Goal: Task Accomplishment & Management: Manage account settings

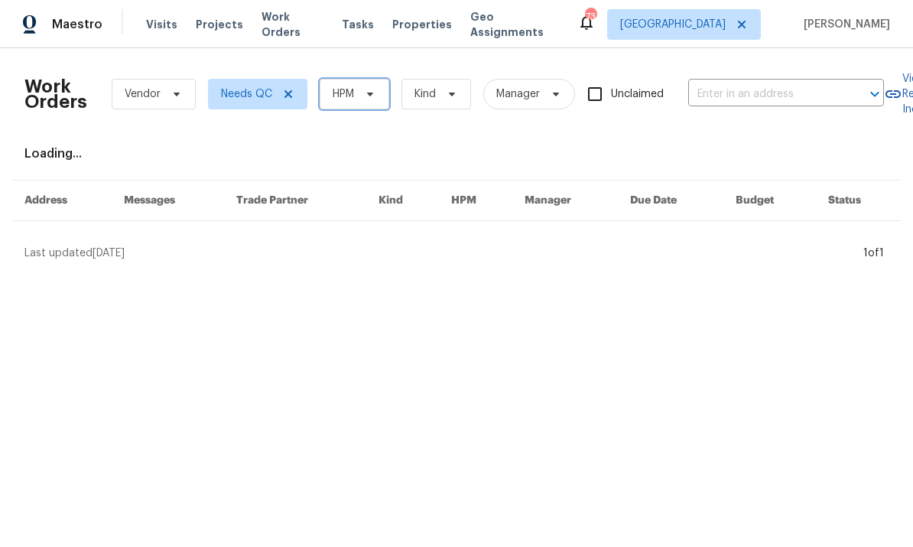
click at [364, 108] on span "HPM" at bounding box center [355, 94] width 70 height 31
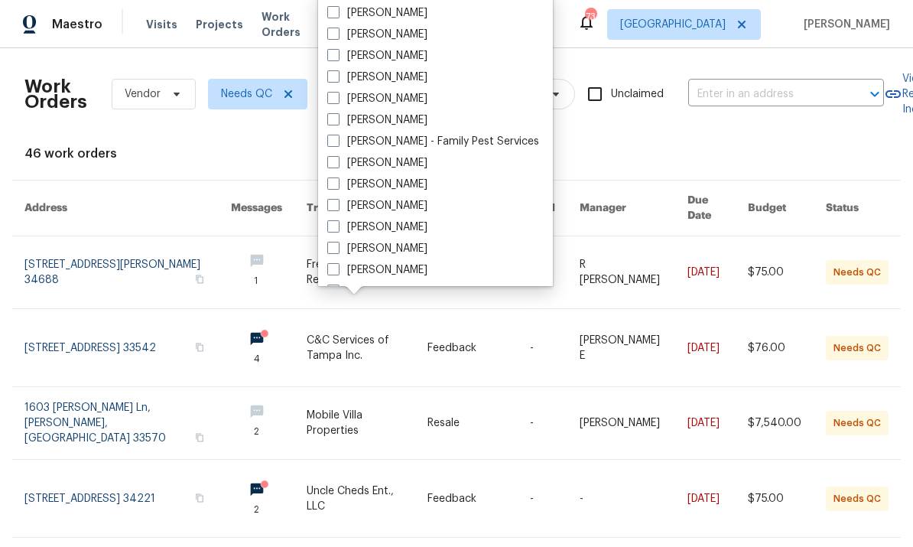
scroll to position [211, 0]
click at [403, 168] on label "[PERSON_NAME]" at bounding box center [377, 162] width 100 height 15
click at [337, 164] on input "[PERSON_NAME]" at bounding box center [332, 160] width 10 height 10
checkbox input "true"
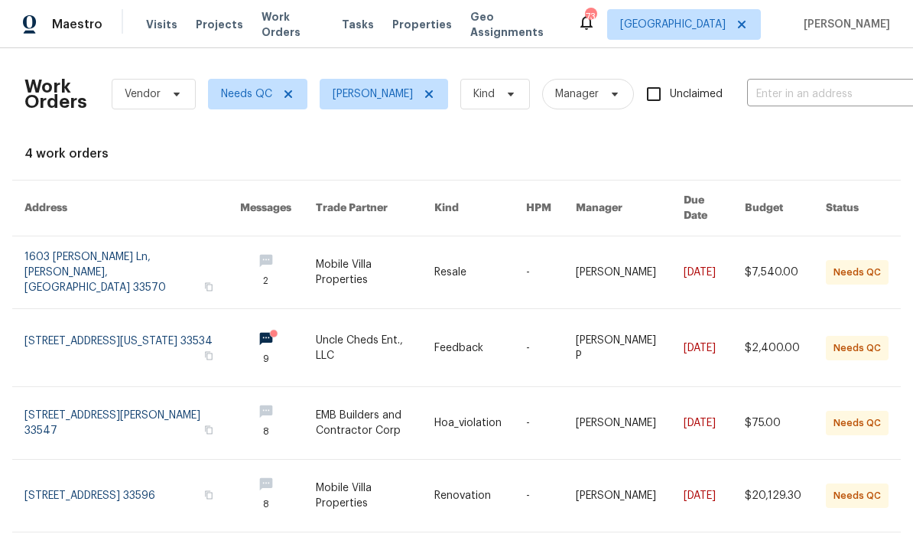
click at [96, 251] on link at bounding box center [132, 272] width 216 height 72
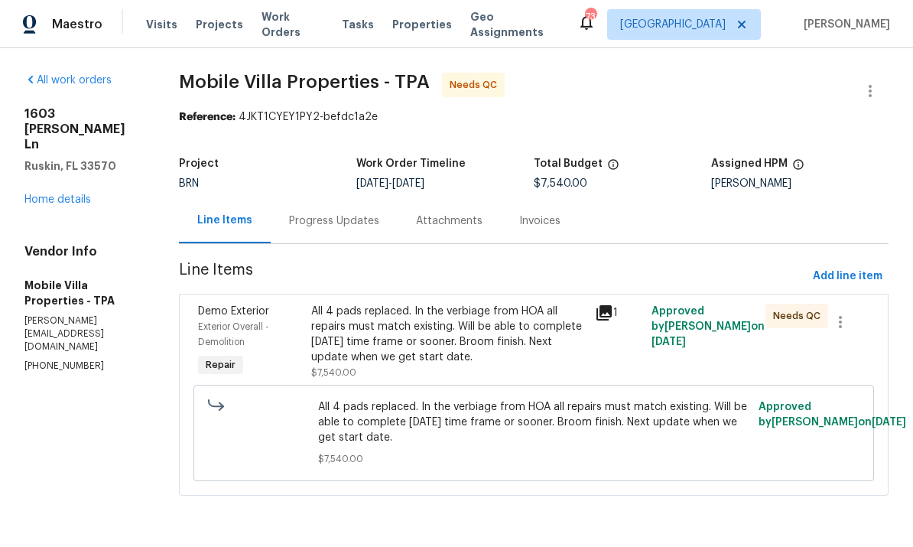
click at [548, 360] on div "All 4 pads replaced. In the verbiage from HOA all repairs must match existing. …" at bounding box center [448, 334] width 275 height 61
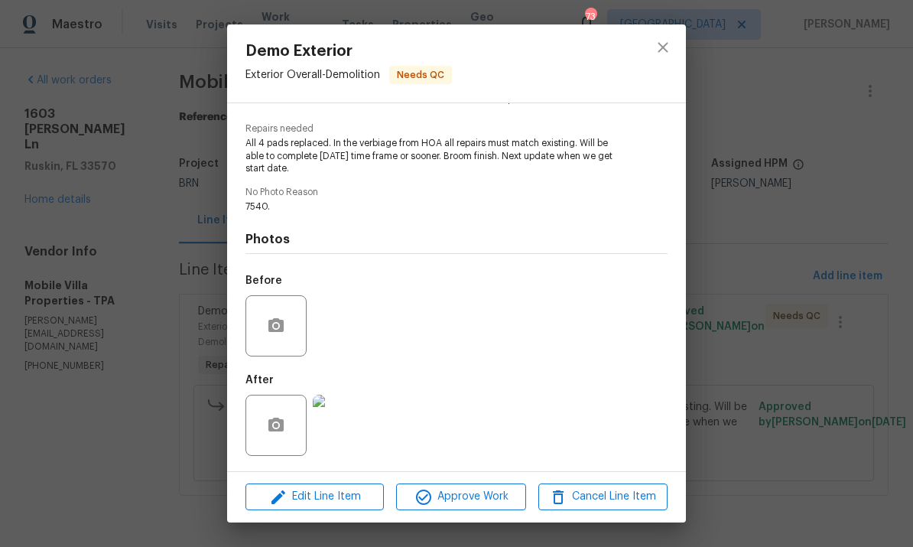
scroll to position [148, 0]
click at [356, 447] on img at bounding box center [343, 425] width 61 height 61
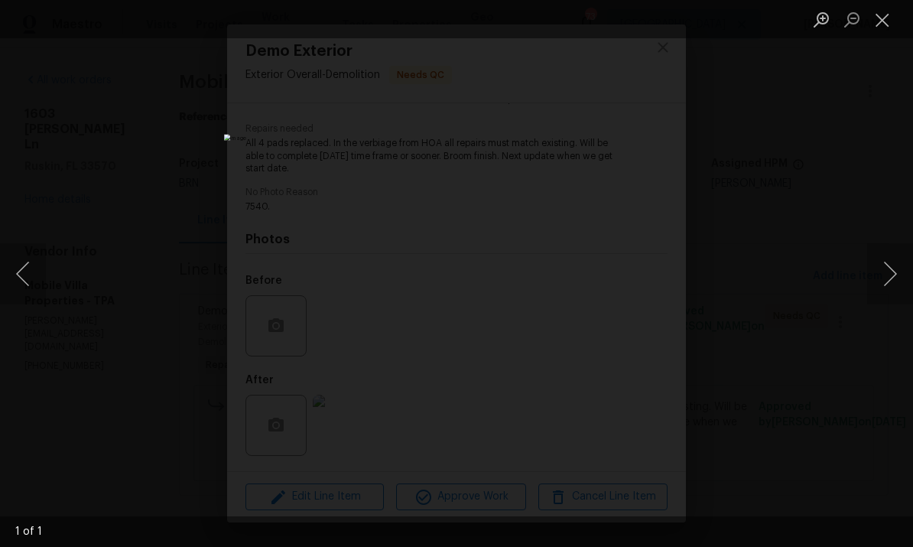
click at [895, 287] on button "Next image" at bounding box center [890, 273] width 46 height 61
click at [890, 11] on button "Close lightbox" at bounding box center [882, 19] width 31 height 27
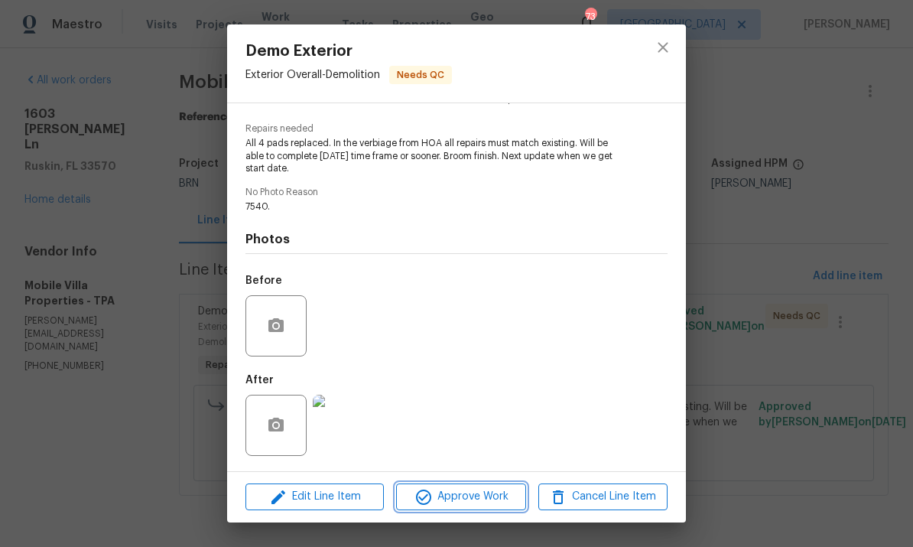
click at [479, 492] on span "Approve Work" at bounding box center [461, 496] width 120 height 19
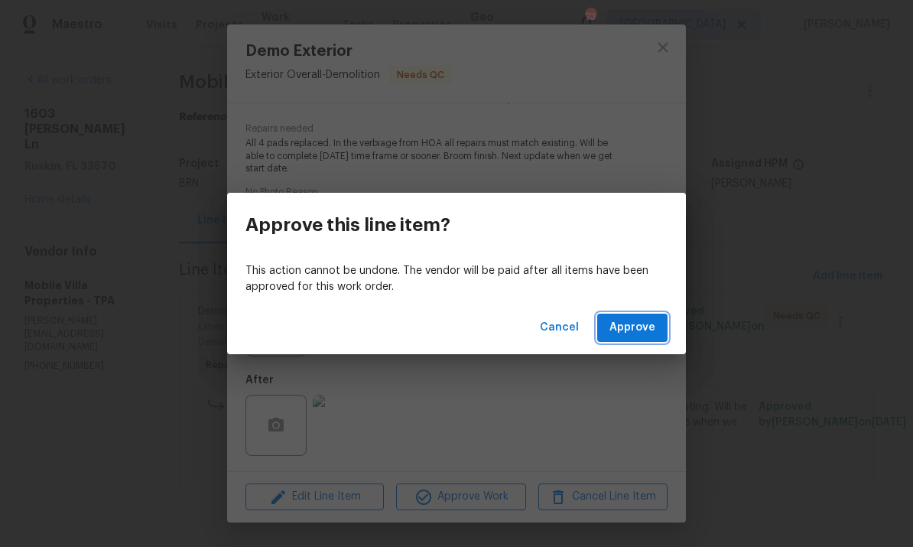
click at [639, 338] on button "Approve" at bounding box center [632, 328] width 70 height 28
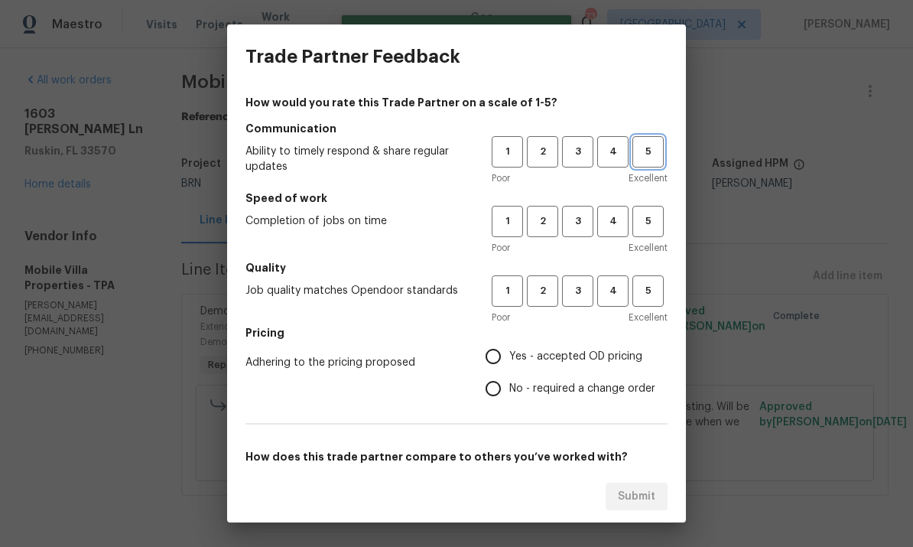
click at [653, 147] on span "5" at bounding box center [648, 152] width 28 height 18
click at [626, 210] on button "4" at bounding box center [612, 221] width 31 height 31
click at [659, 304] on button "5" at bounding box center [648, 290] width 31 height 31
click at [495, 421] on div "How would you rate this Trade Partner on a scale of 1-5? Communication Ability …" at bounding box center [457, 394] width 422 height 599
click at [508, 357] on input "Yes - accepted OD pricing" at bounding box center [493, 356] width 32 height 32
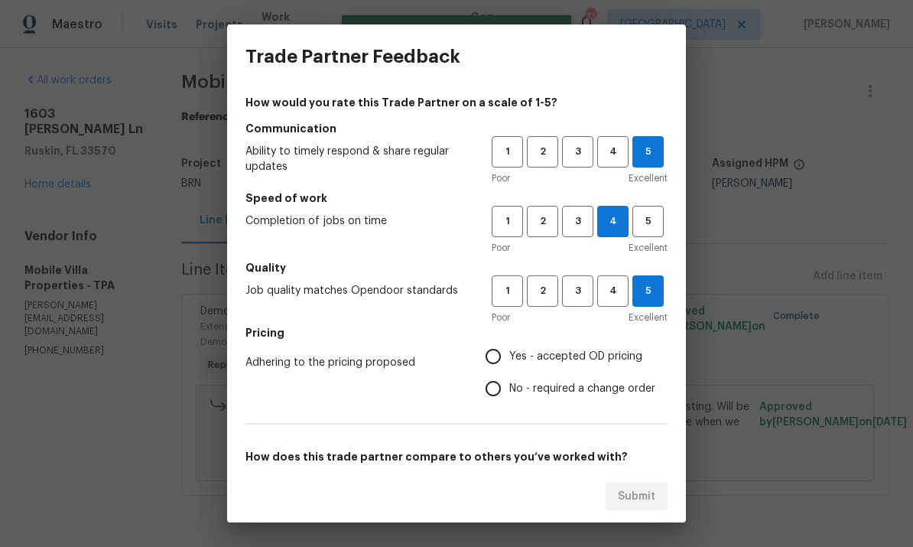
radio input "true"
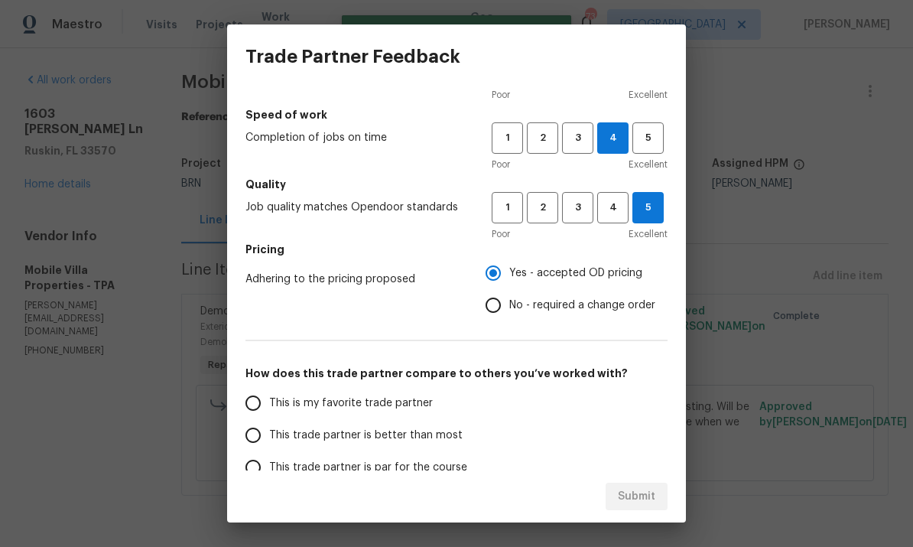
scroll to position [83, 0]
click at [418, 393] on label "This is my favorite trade partner" at bounding box center [358, 404] width 242 height 32
click at [269, 393] on input "This is my favorite trade partner" at bounding box center [253, 404] width 32 height 32
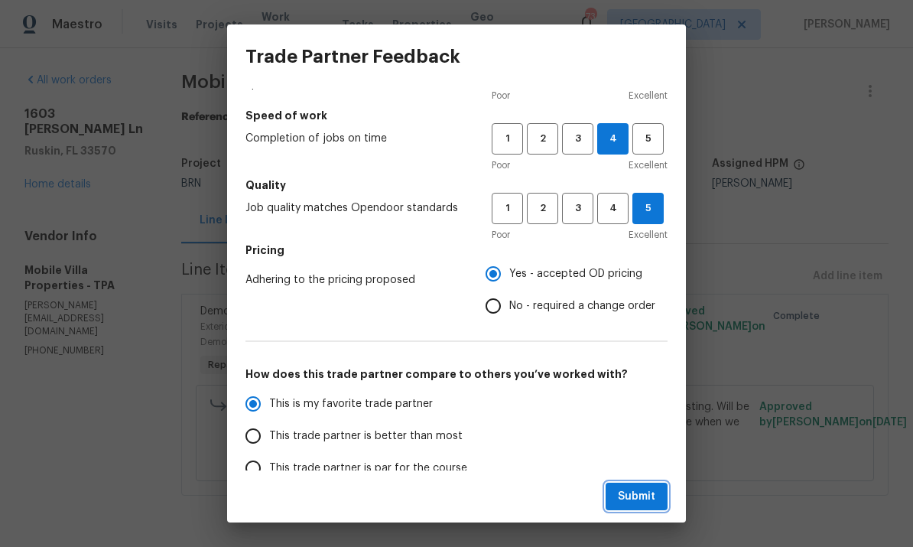
click at [633, 501] on span "Submit" at bounding box center [636, 496] width 37 height 19
radio input "true"
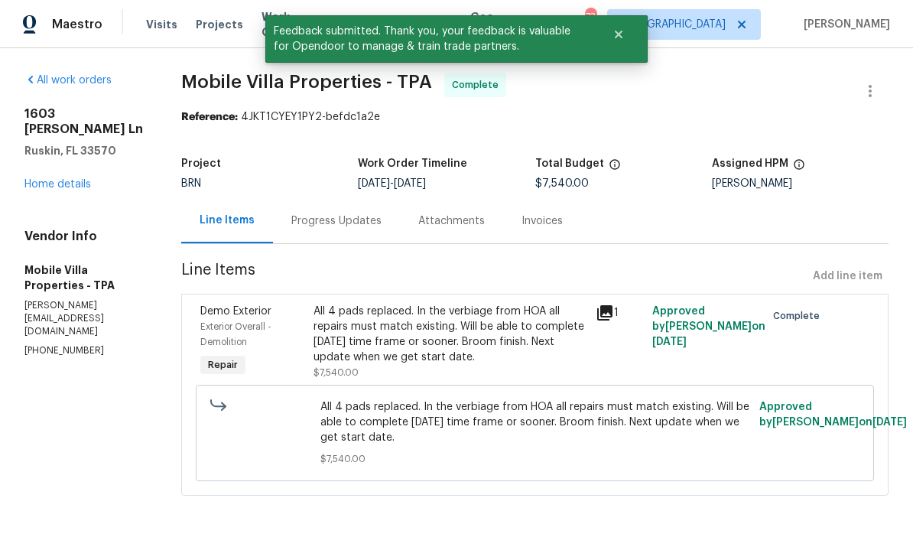
click at [29, 179] on link "Home details" at bounding box center [57, 184] width 67 height 11
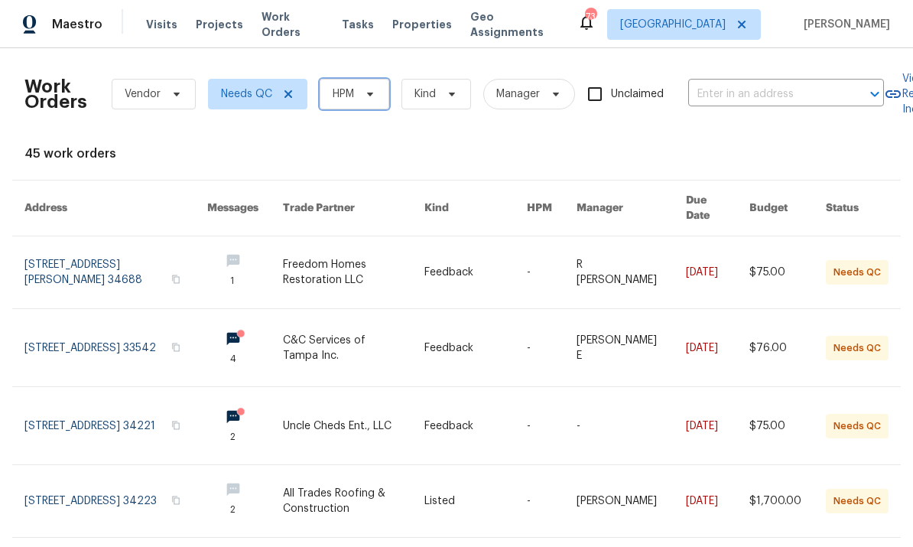
click at [369, 92] on icon at bounding box center [370, 94] width 12 height 12
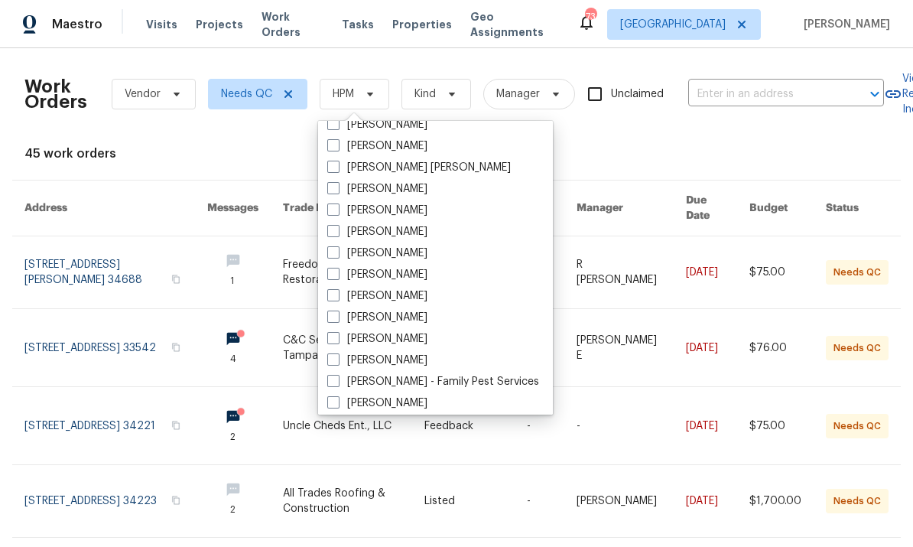
scroll to position [106, 0]
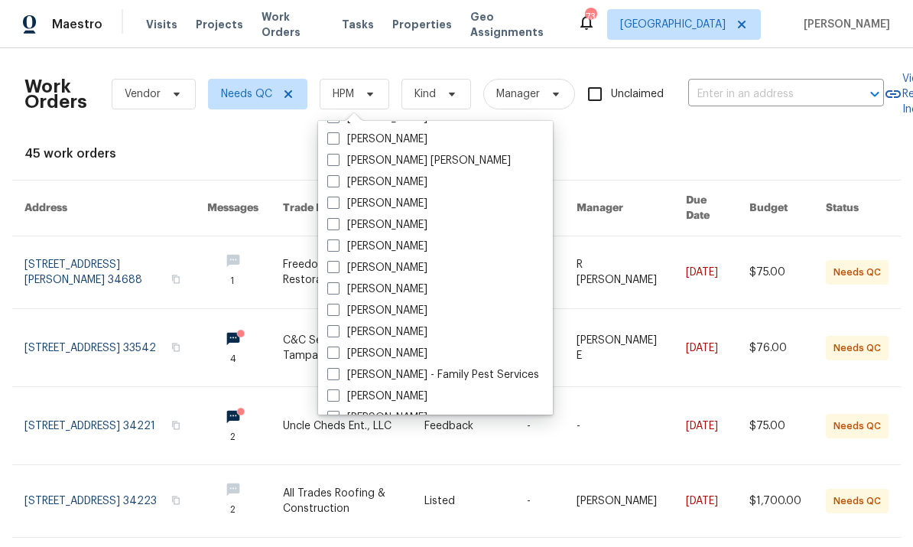
click at [324, 394] on div "[PERSON_NAME]" at bounding box center [436, 396] width 226 height 21
click at [387, 395] on label "[PERSON_NAME]" at bounding box center [377, 396] width 100 height 15
click at [337, 395] on input "[PERSON_NAME]" at bounding box center [332, 394] width 10 height 10
checkbox input "true"
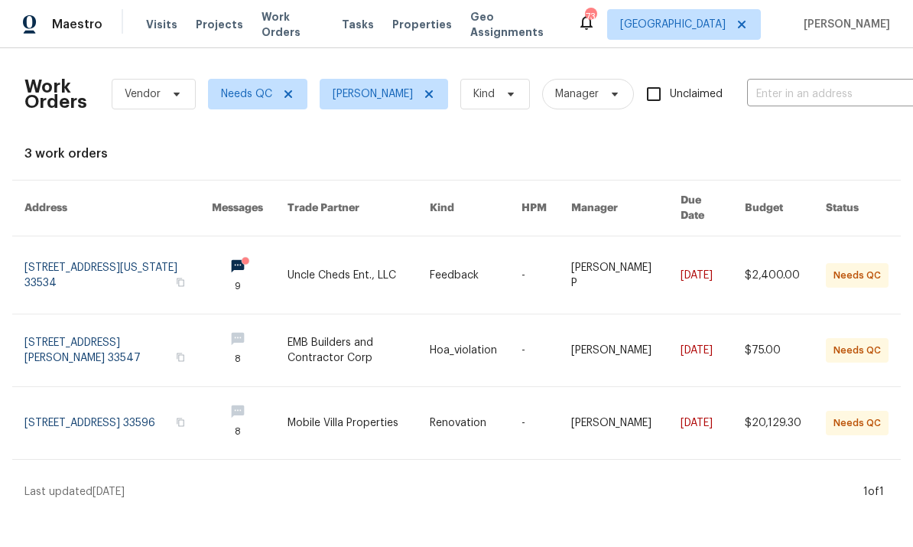
click at [81, 402] on link at bounding box center [117, 423] width 187 height 72
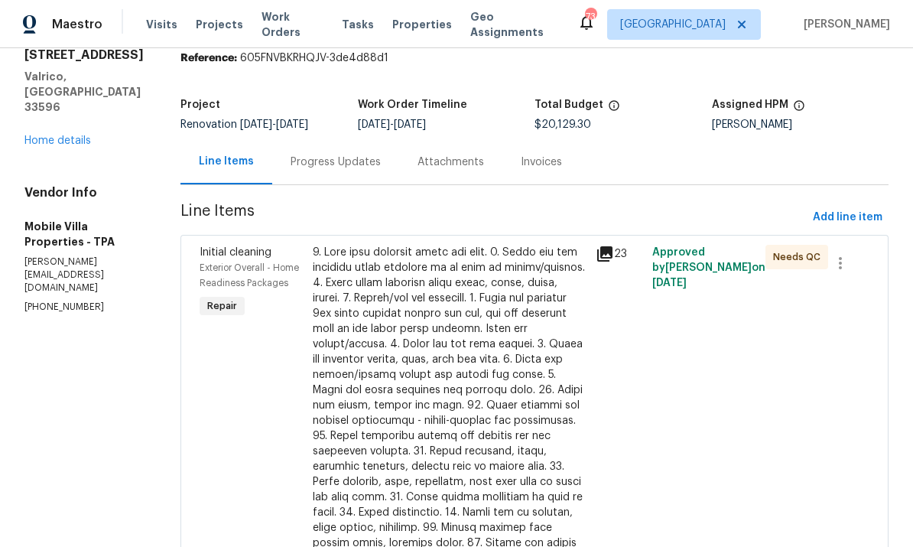
scroll to position [58, 0]
click at [425, 396] on div at bounding box center [450, 452] width 274 height 413
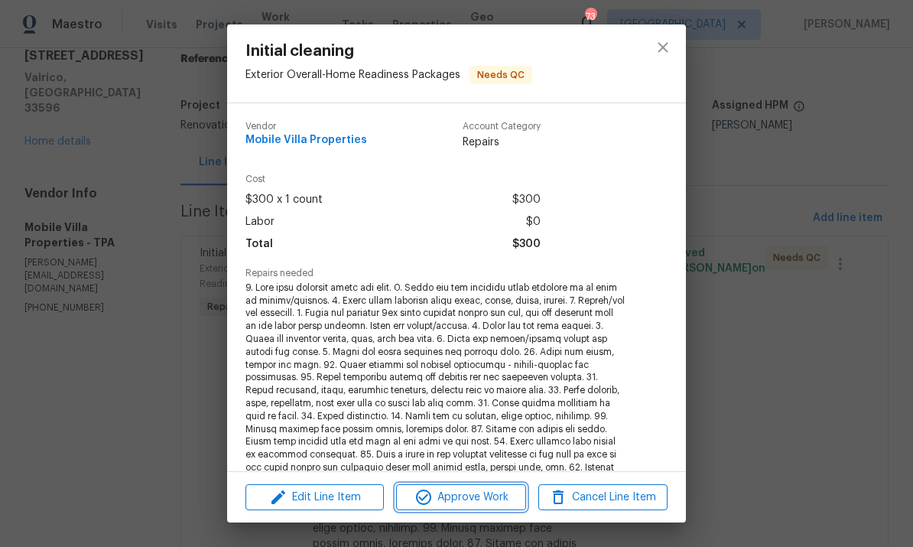
click at [453, 498] on span "Approve Work" at bounding box center [461, 497] width 120 height 19
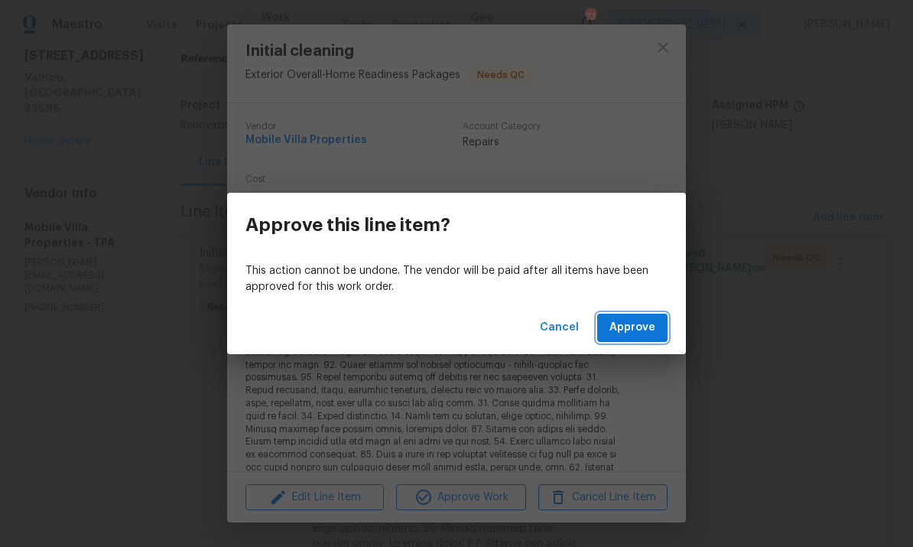
click at [635, 340] on button "Approve" at bounding box center [632, 328] width 70 height 28
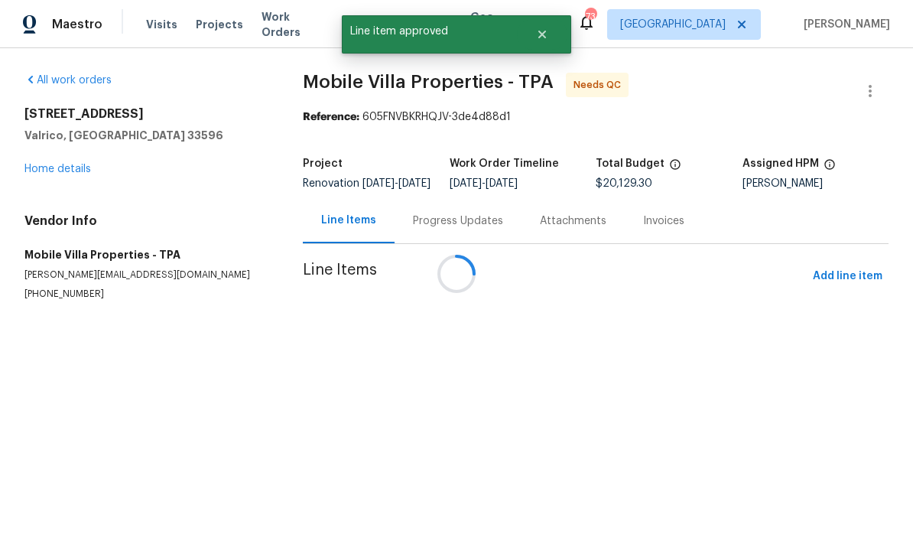
scroll to position [0, 0]
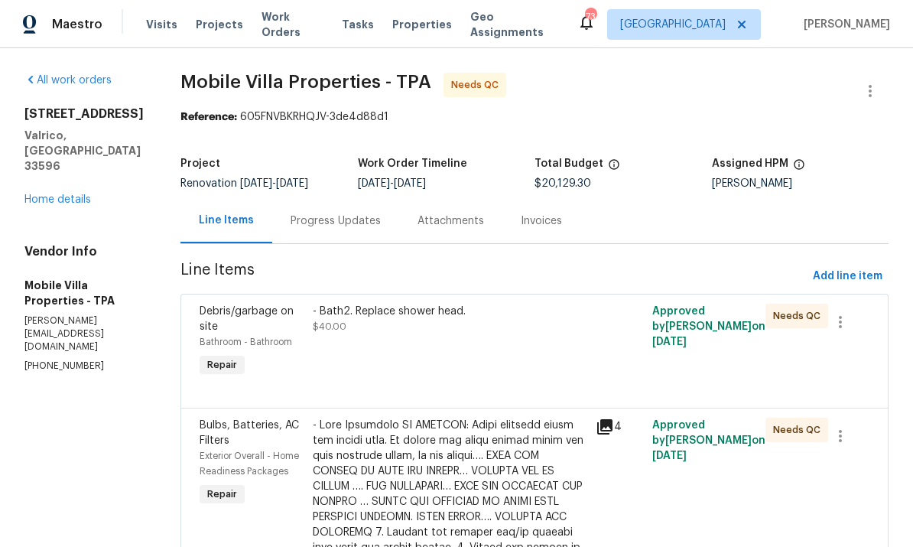
click at [441, 358] on div "- Bath2. Replace shower head. $40.00" at bounding box center [449, 342] width 283 height 86
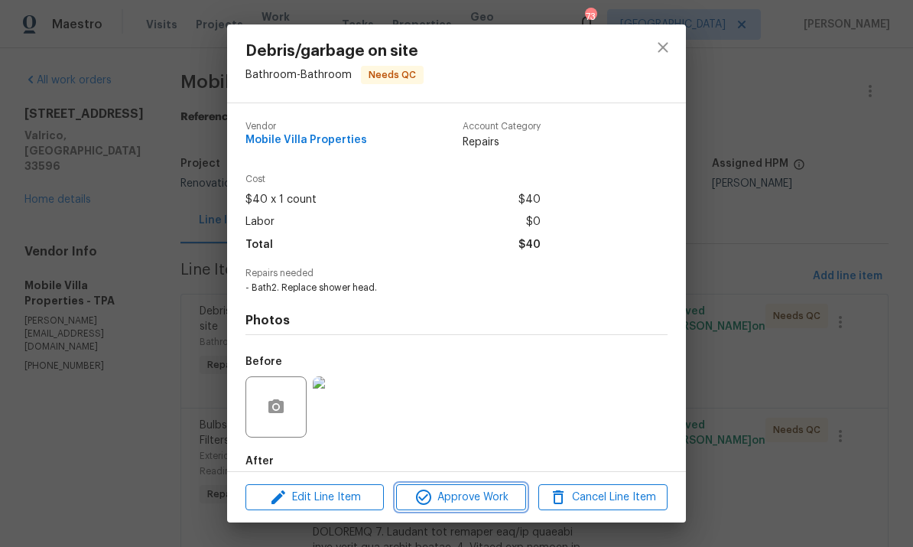
click at [473, 509] on button "Approve Work" at bounding box center [460, 497] width 129 height 27
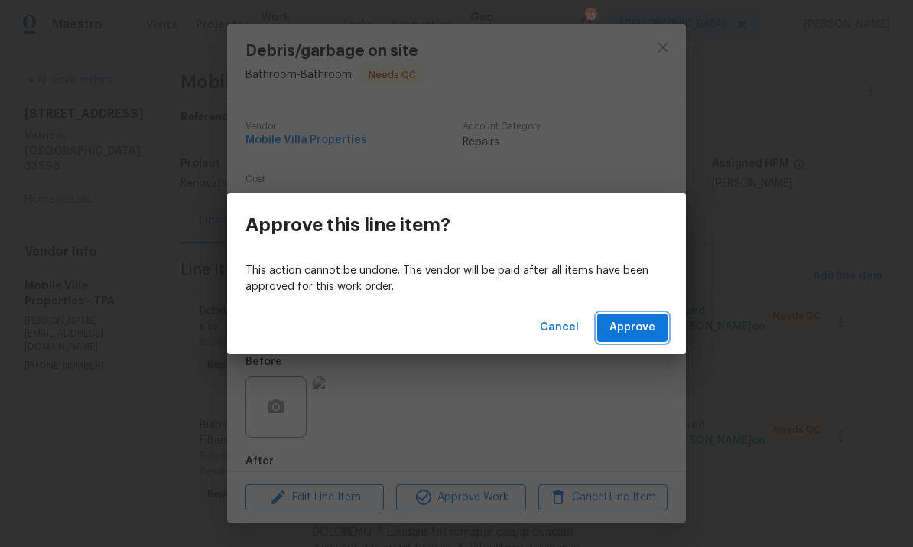
click at [636, 334] on span "Approve" at bounding box center [633, 327] width 46 height 19
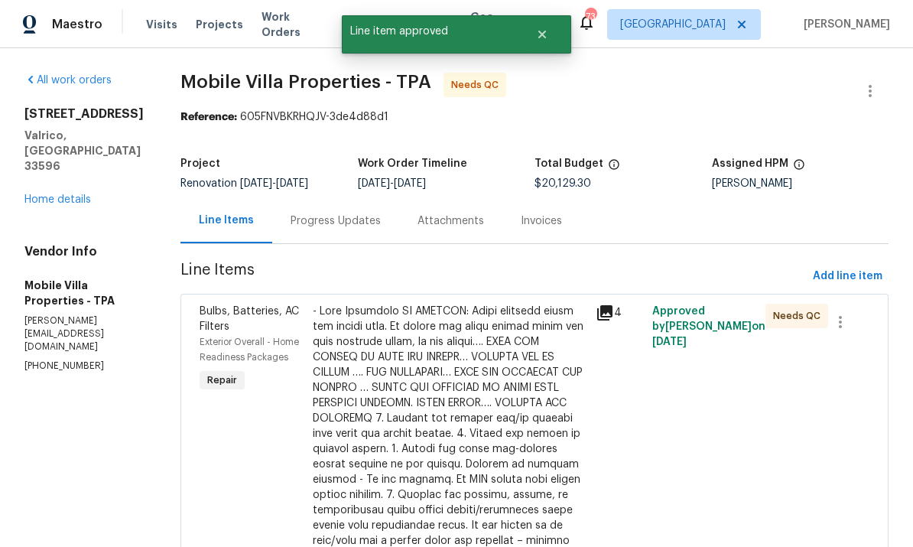
click at [470, 387] on div at bounding box center [450, 503] width 274 height 398
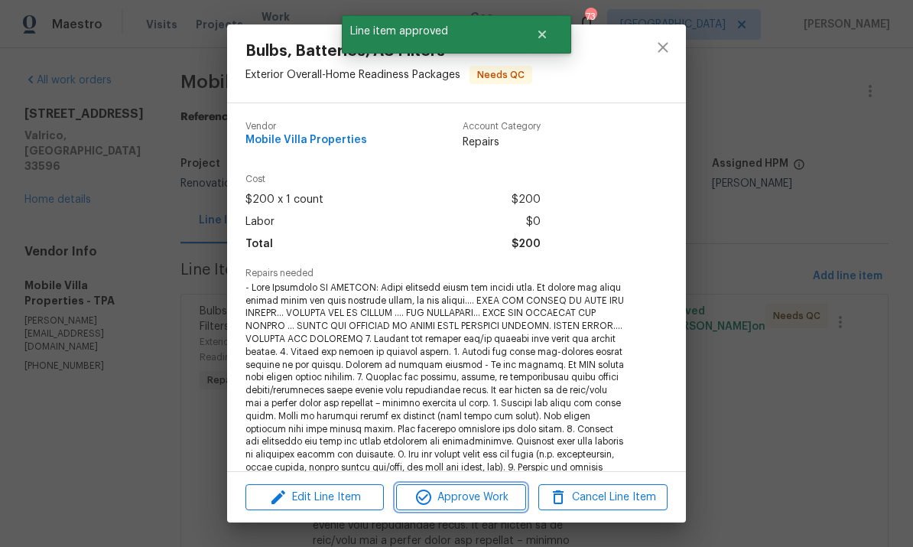
click at [481, 500] on span "Approve Work" at bounding box center [461, 497] width 120 height 19
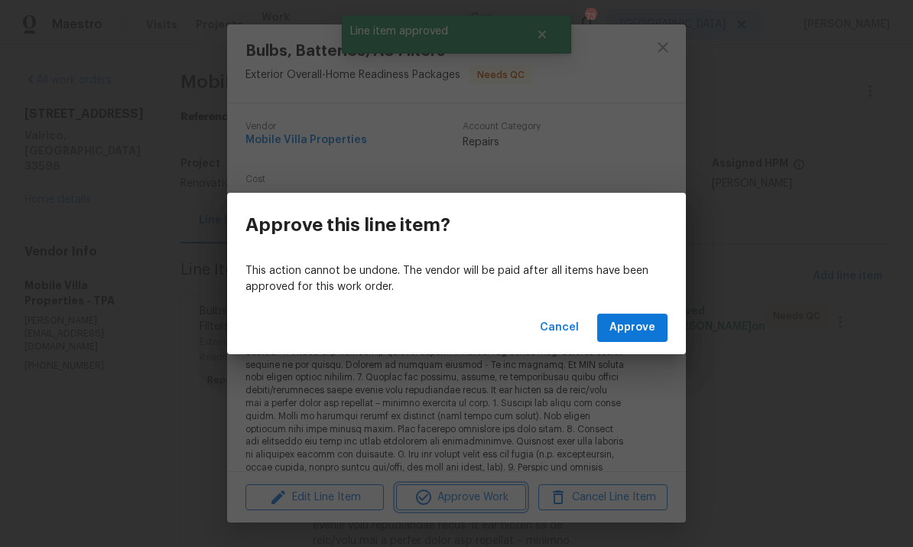
click at [633, 359] on div "Approve this line item? This action cannot be undone. The vendor will be paid a…" at bounding box center [456, 273] width 913 height 547
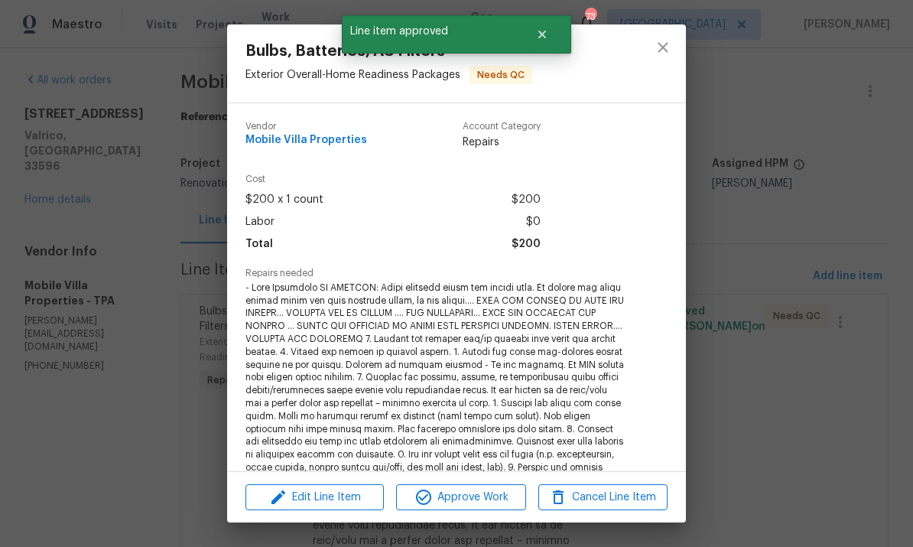
click at [633, 359] on div "Approve this line item? This action cannot be undone. The vendor will be paid a…" at bounding box center [456, 273] width 913 height 547
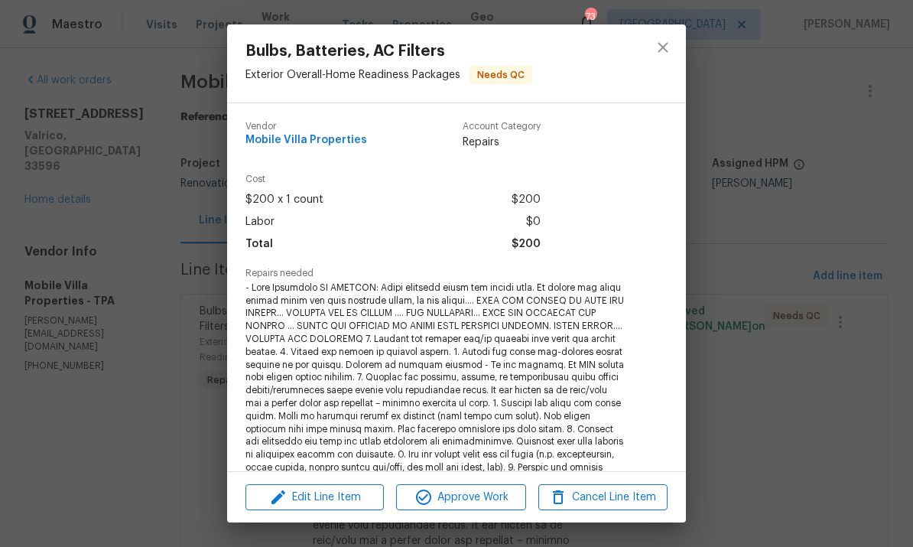
click at [470, 497] on span "Approve Work" at bounding box center [461, 497] width 120 height 19
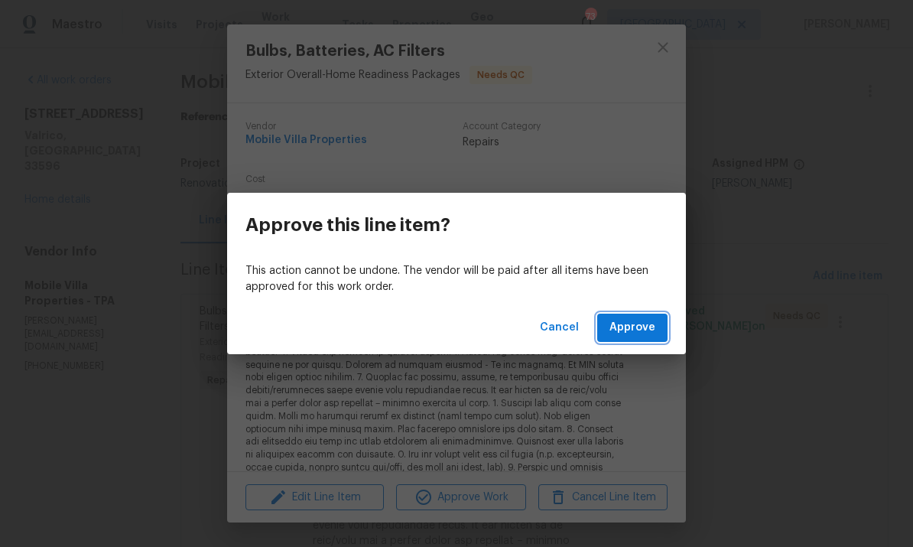
click at [646, 335] on span "Approve" at bounding box center [633, 327] width 46 height 19
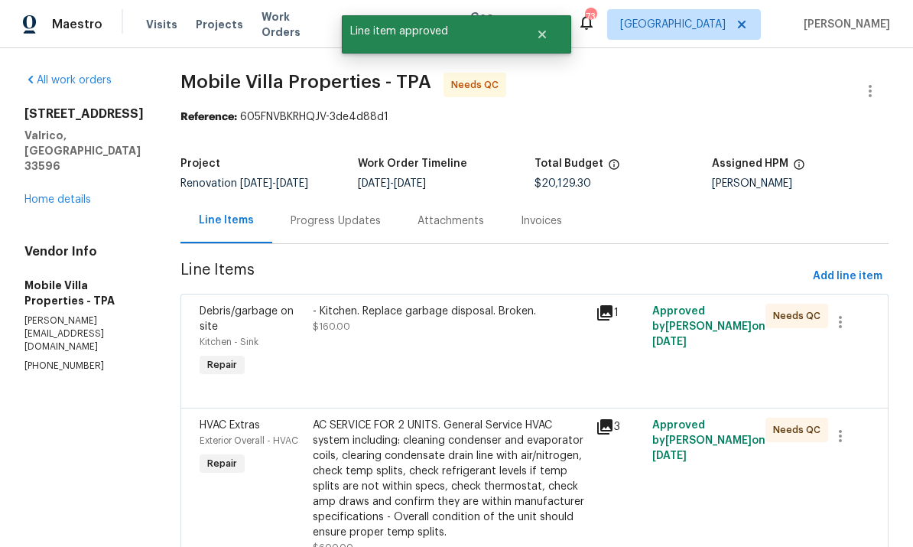
click at [440, 358] on div "- Kitchen. Replace garbage disposal. Broken. $160.00" at bounding box center [449, 342] width 283 height 86
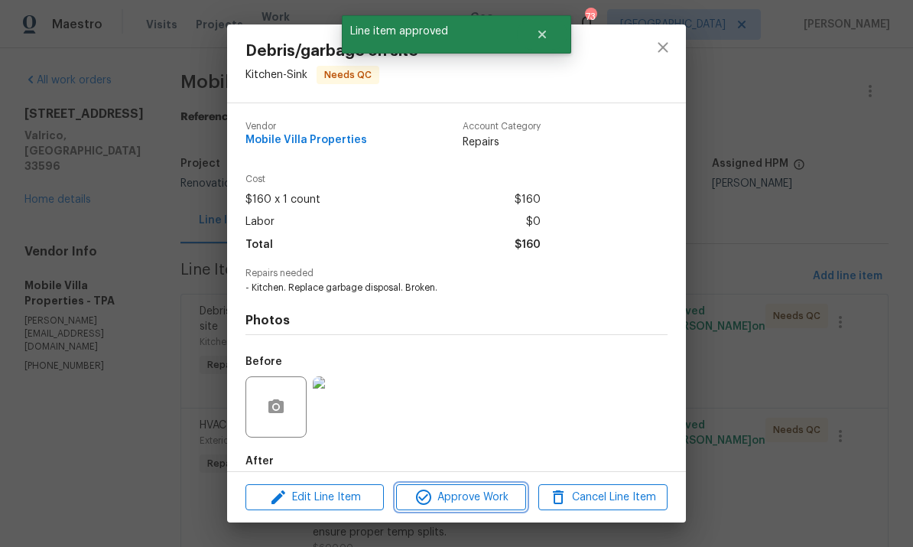
click at [482, 497] on span "Approve Work" at bounding box center [461, 497] width 120 height 19
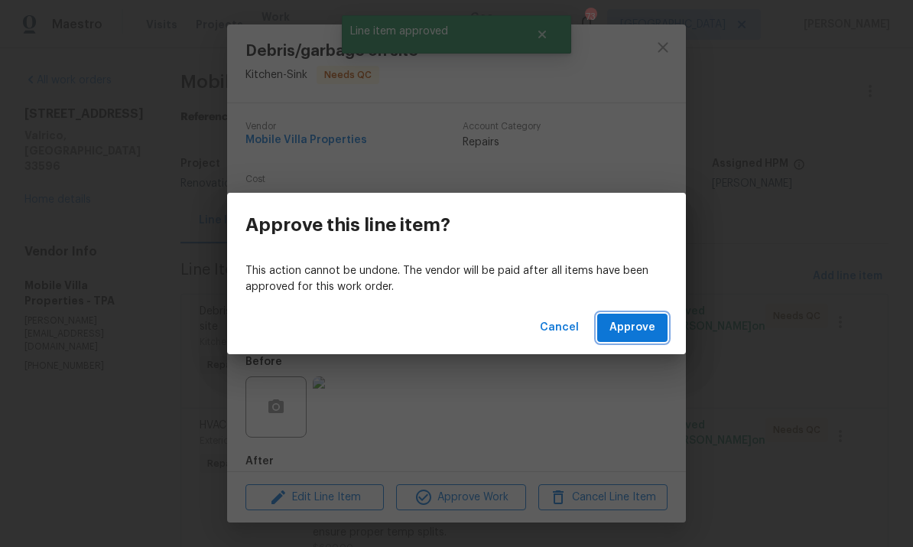
click at [631, 324] on span "Approve" at bounding box center [633, 327] width 46 height 19
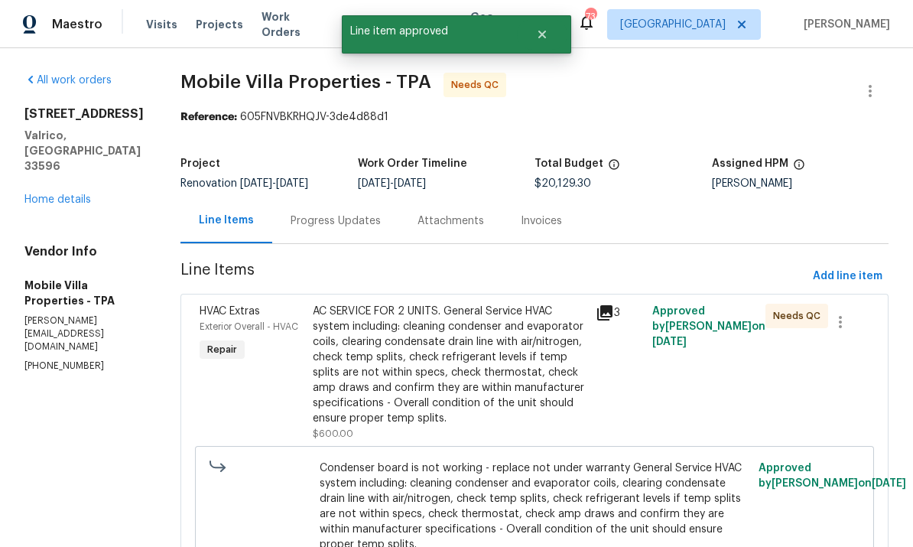
click at [428, 422] on div "AC SERVICE FOR 2 UNITS. General Service HVAC system including: cleaning condens…" at bounding box center [450, 365] width 274 height 122
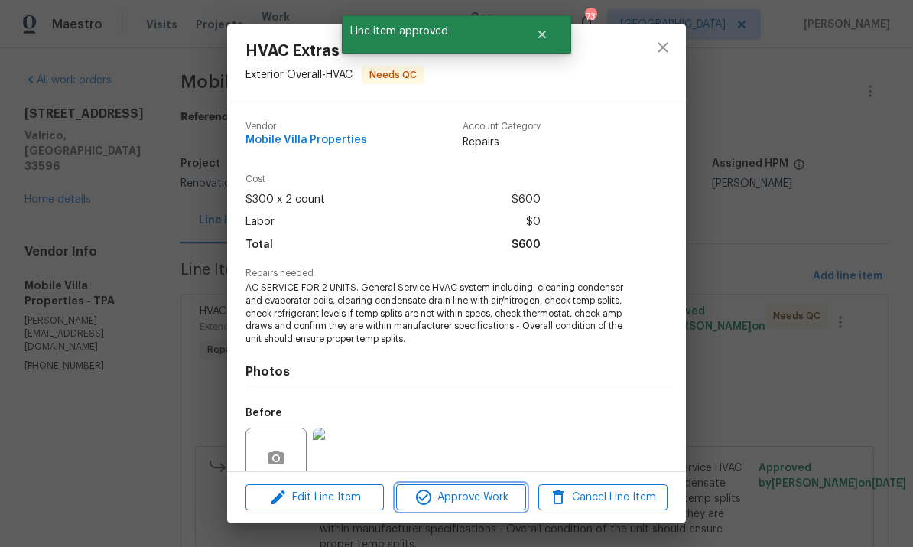
click at [470, 501] on span "Approve Work" at bounding box center [461, 497] width 120 height 19
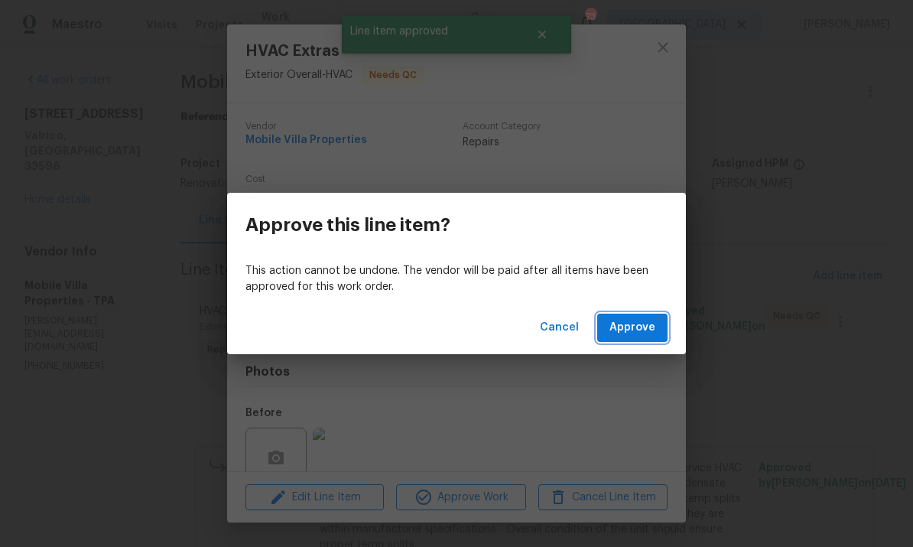
click at [659, 325] on button "Approve" at bounding box center [632, 328] width 70 height 28
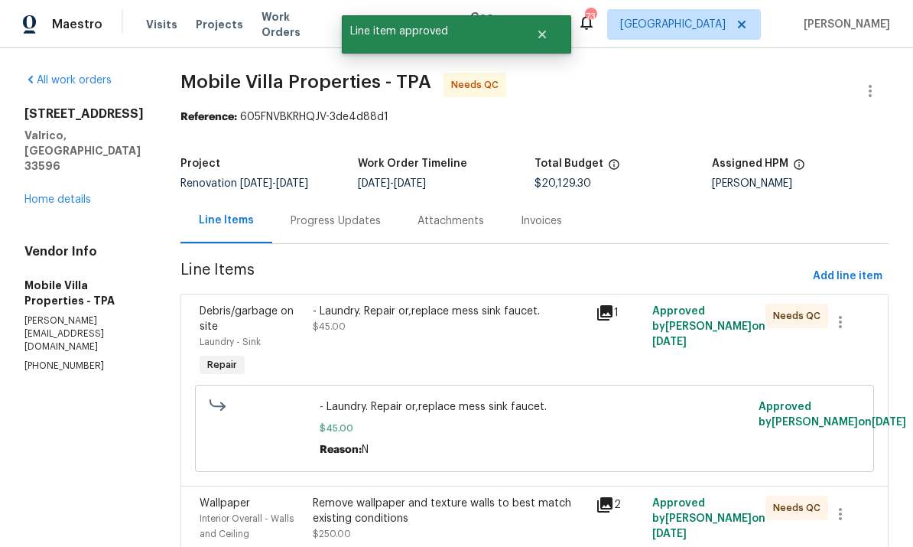
click at [449, 346] on div "- Laundry. Repair or,replace mess sink faucet. $45.00" at bounding box center [449, 342] width 283 height 86
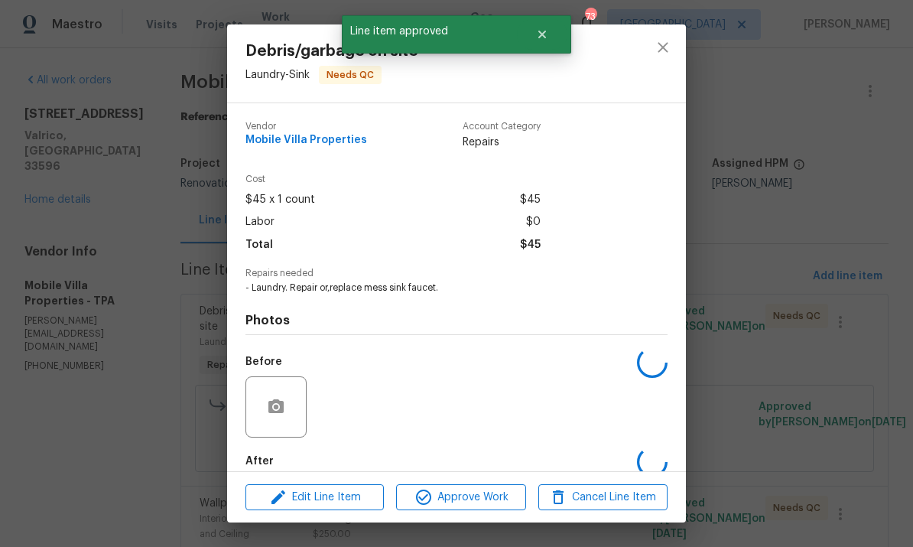
click at [449, 345] on div "Photos Before After" at bounding box center [457, 420] width 422 height 252
click at [503, 499] on span "Approve Work" at bounding box center [461, 497] width 120 height 19
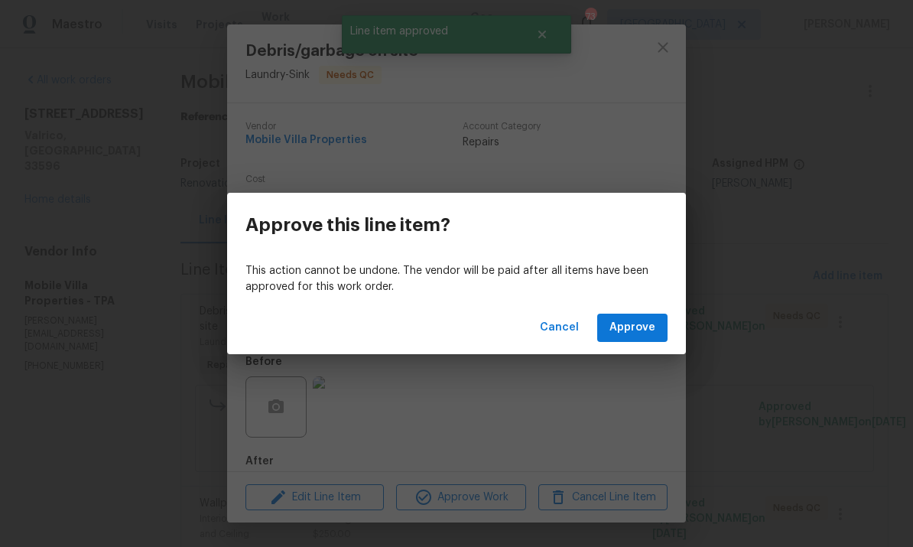
click at [636, 332] on span "Approve" at bounding box center [633, 327] width 46 height 19
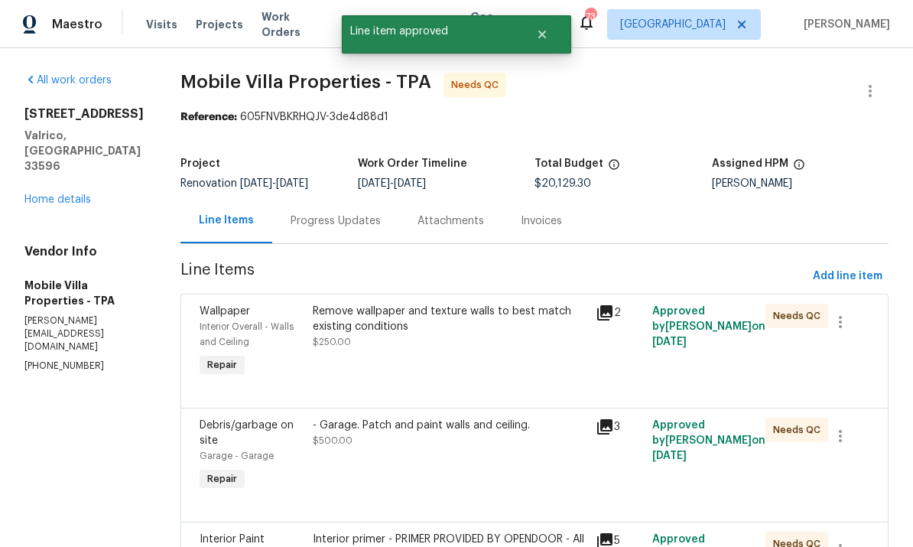
click at [440, 347] on div "Remove wallpaper and texture walls to best match existing conditions $250.00" at bounding box center [450, 327] width 274 height 46
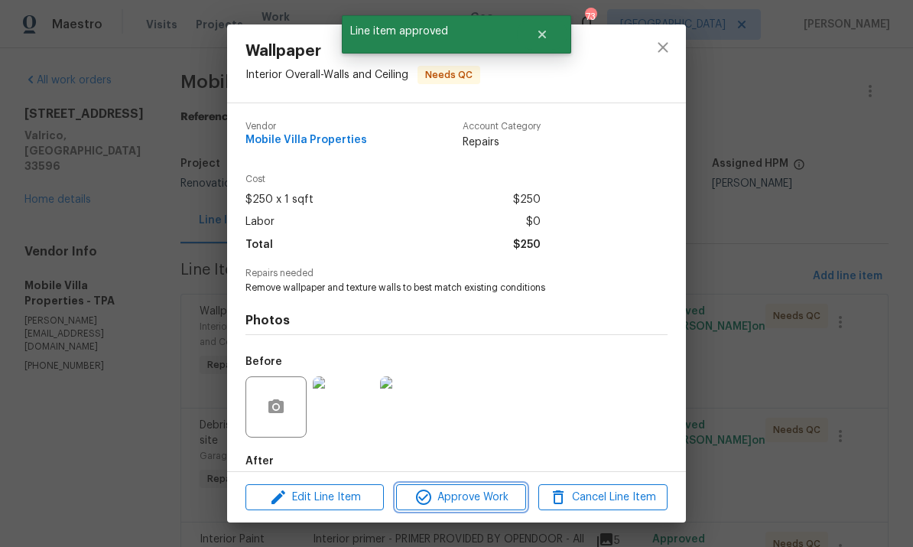
click at [504, 500] on span "Approve Work" at bounding box center [461, 497] width 120 height 19
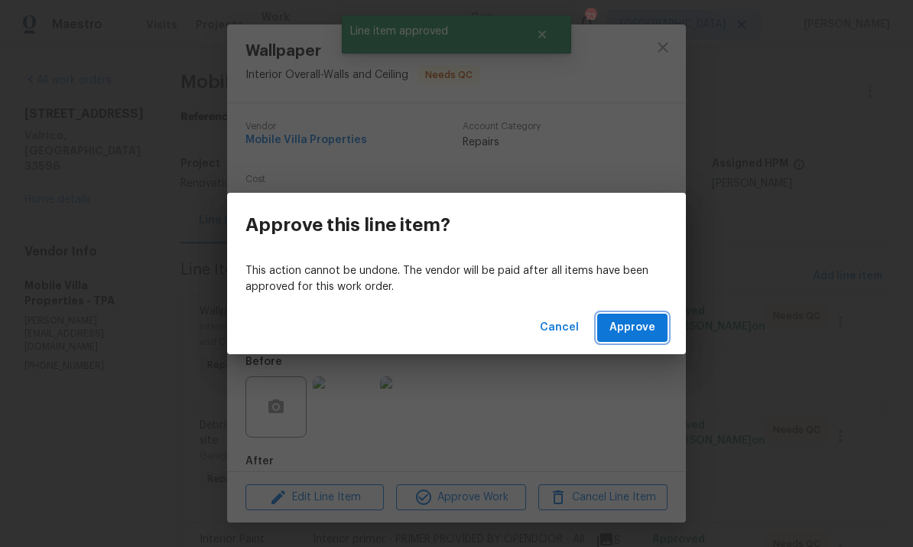
click at [640, 324] on span "Approve" at bounding box center [633, 327] width 46 height 19
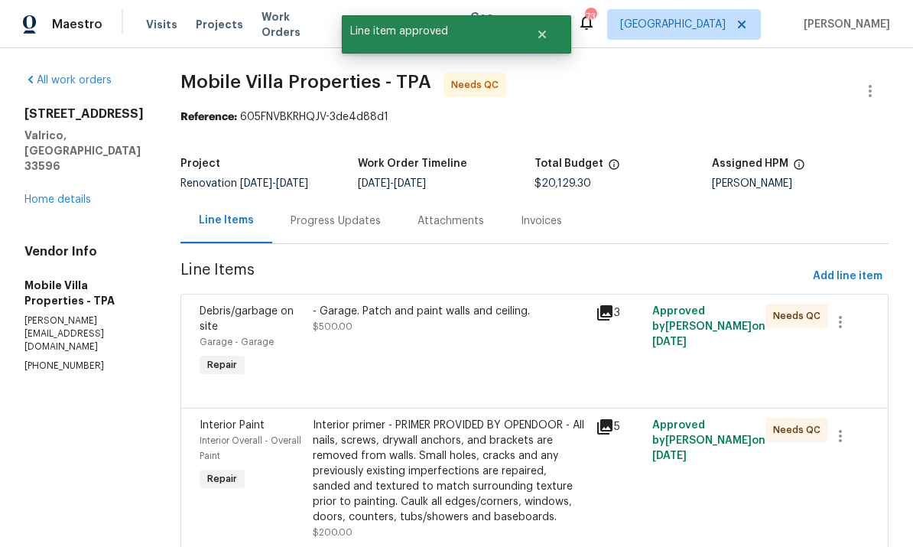
click at [421, 359] on div "- Garage. Patch and paint walls and ceiling. $500.00" at bounding box center [449, 342] width 283 height 86
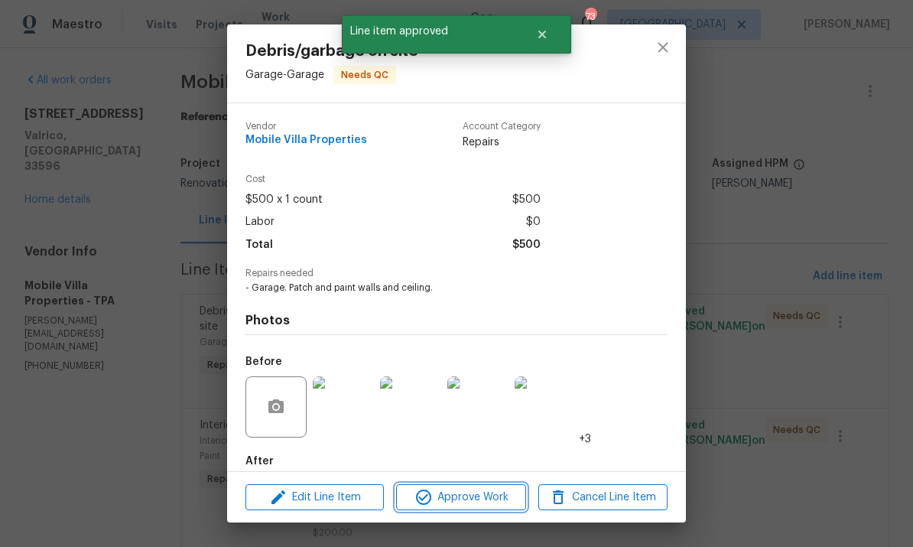
click at [460, 499] on span "Approve Work" at bounding box center [461, 497] width 120 height 19
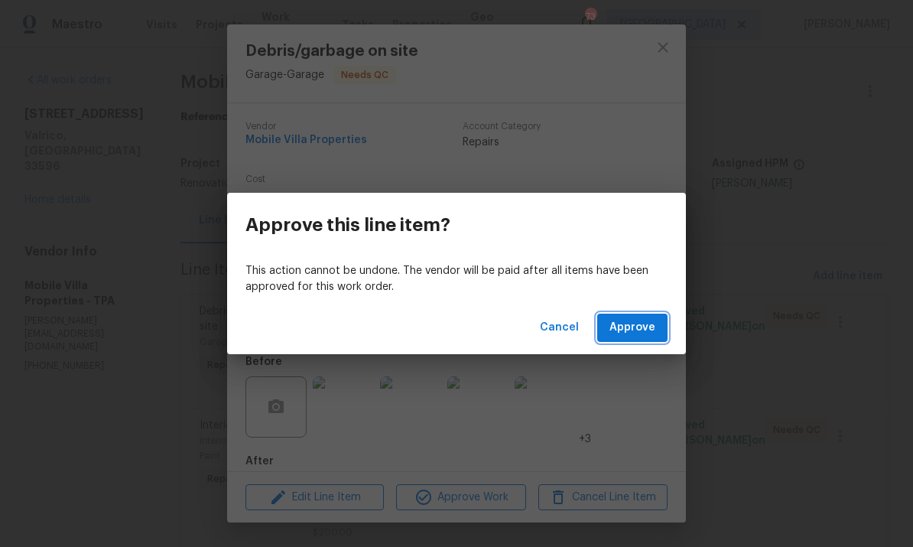
click at [641, 332] on span "Approve" at bounding box center [633, 327] width 46 height 19
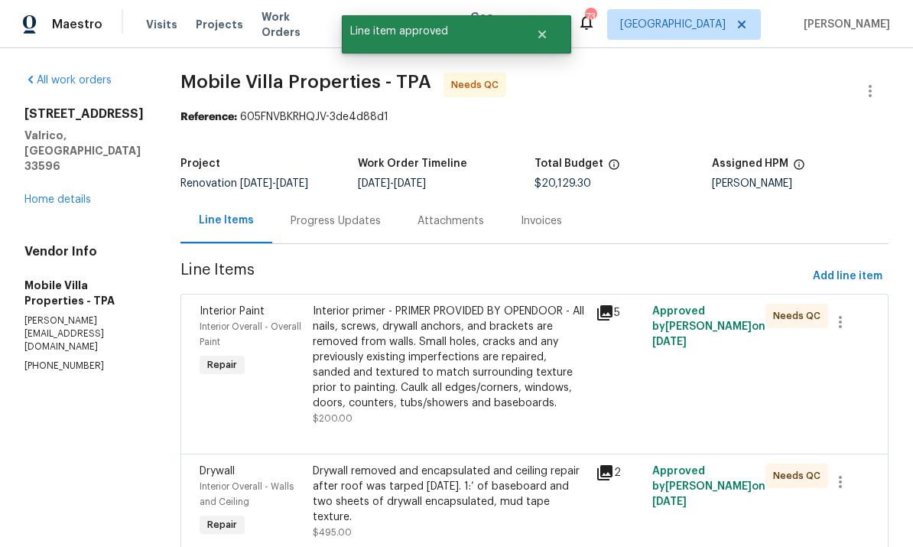
click at [436, 374] on div "Interior primer - PRIMER PROVIDED BY OPENDOOR - All nails, screws, drywall anch…" at bounding box center [450, 357] width 274 height 107
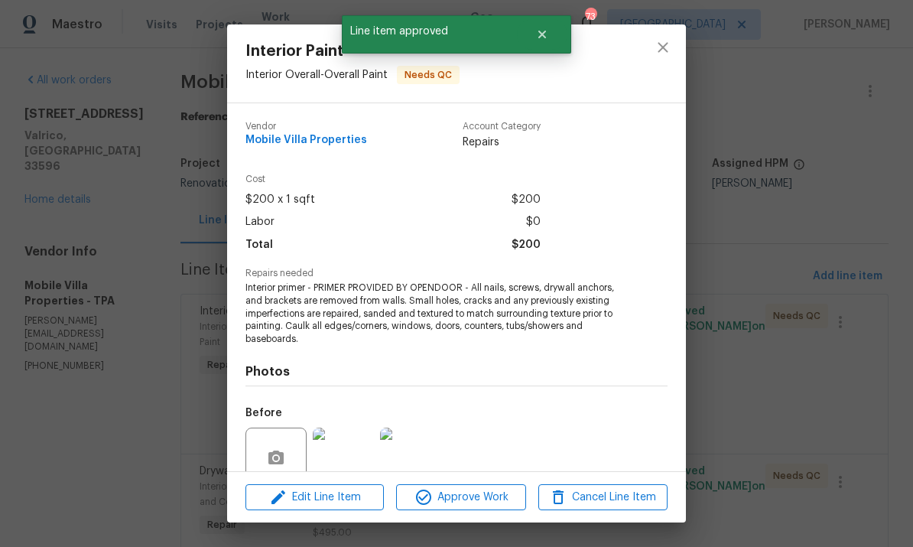
click at [486, 499] on span "Approve Work" at bounding box center [461, 497] width 120 height 19
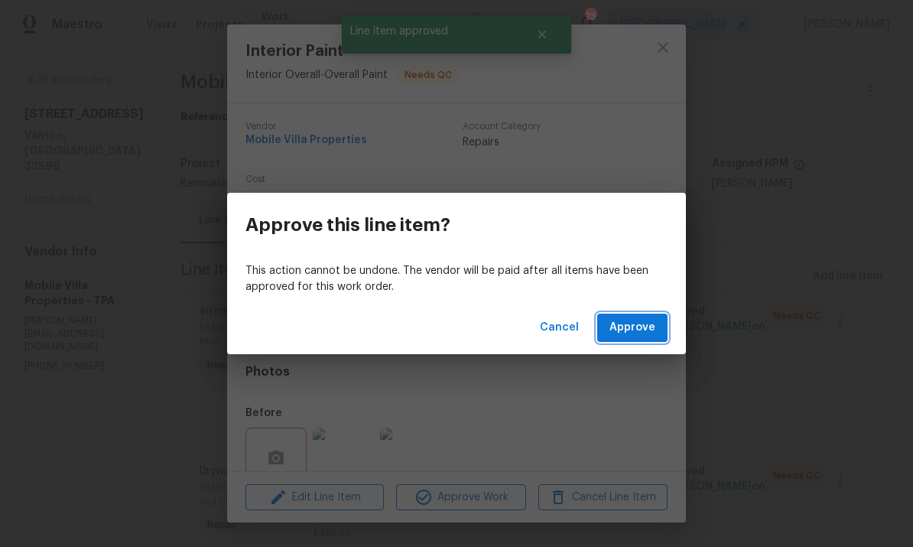
click at [639, 327] on span "Approve" at bounding box center [633, 327] width 46 height 19
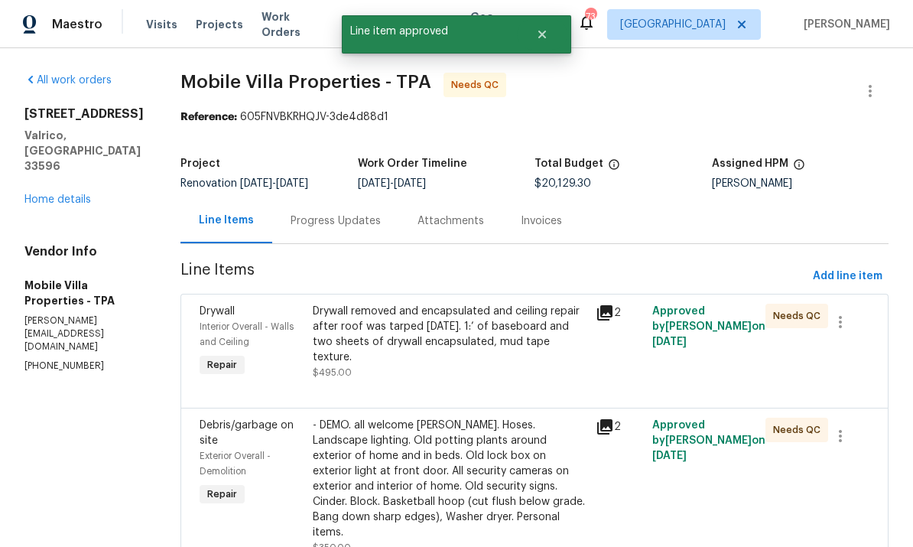
click at [462, 374] on div "Drywall removed and encapsulated and ceiling repair after roof was tarped yeste…" at bounding box center [449, 342] width 283 height 86
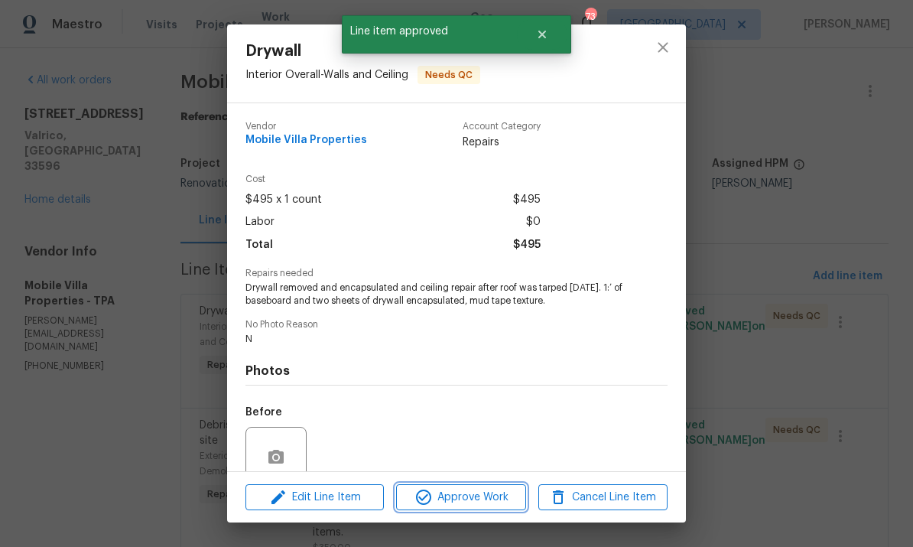
click at [462, 496] on span "Approve Work" at bounding box center [461, 497] width 120 height 19
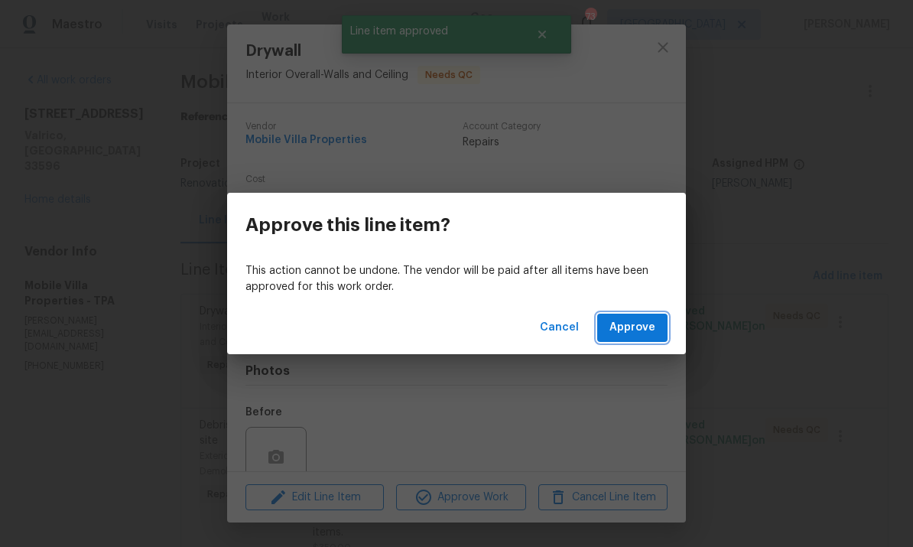
click at [646, 341] on button "Approve" at bounding box center [632, 328] width 70 height 28
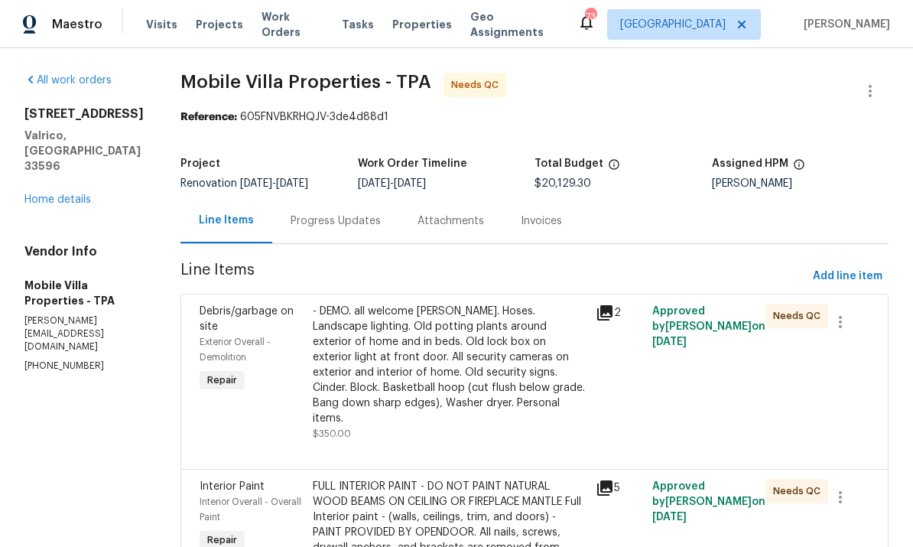
click at [434, 353] on div "- DEMO. all welcome mats. Hoses. Landscape lighting. Old potting plants around …" at bounding box center [450, 365] width 274 height 122
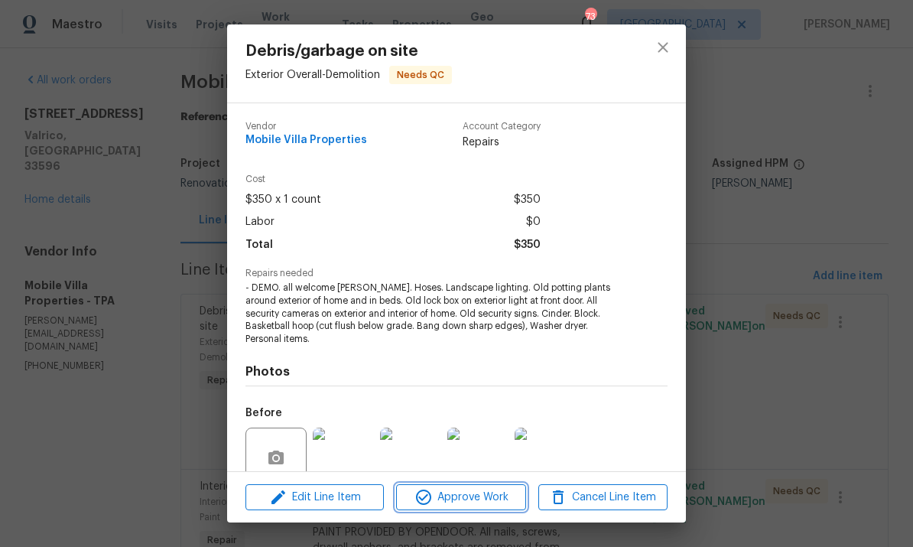
click at [517, 496] on span "Approve Work" at bounding box center [461, 497] width 120 height 19
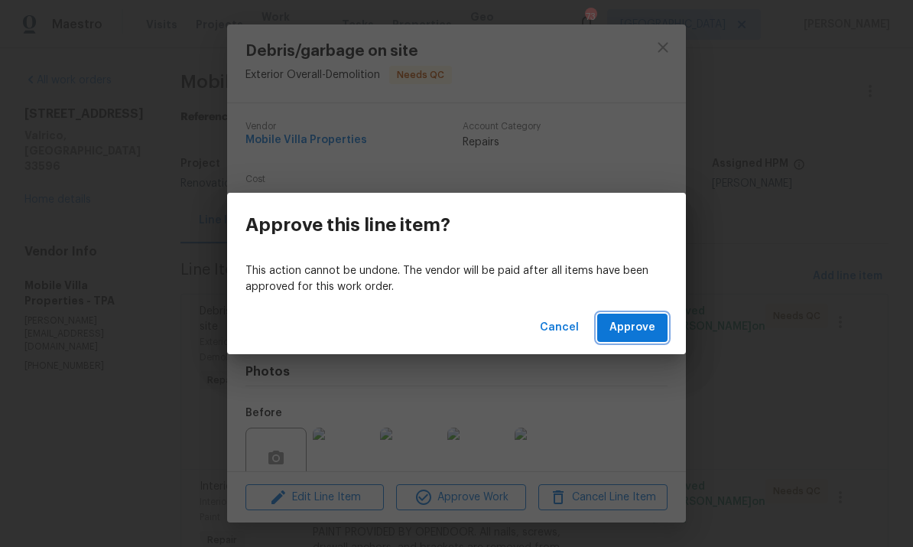
click at [643, 337] on button "Approve" at bounding box center [632, 328] width 70 height 28
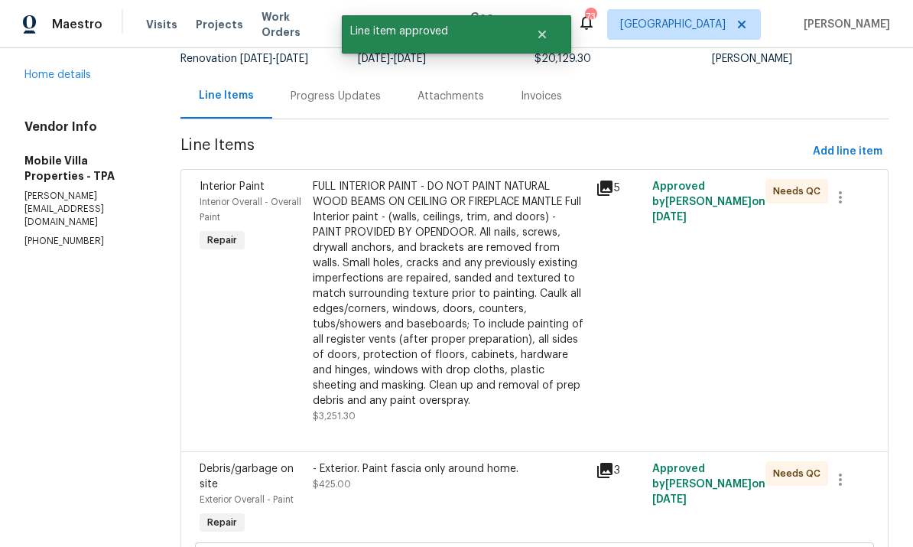
scroll to position [148, 0]
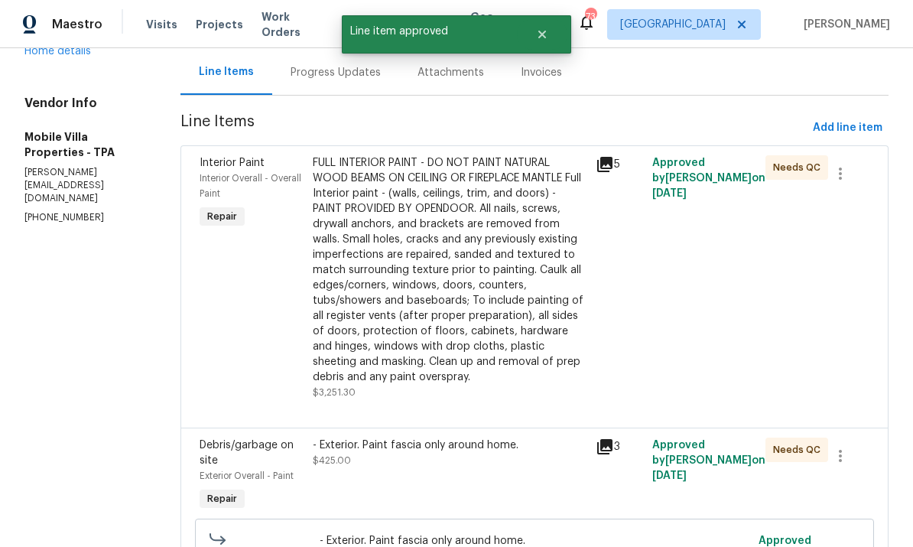
click at [447, 322] on div "FULL INTERIOR PAINT - DO NOT PAINT NATURAL WOOD BEAMS ON CEILING OR FIREPLACE M…" at bounding box center [450, 269] width 274 height 229
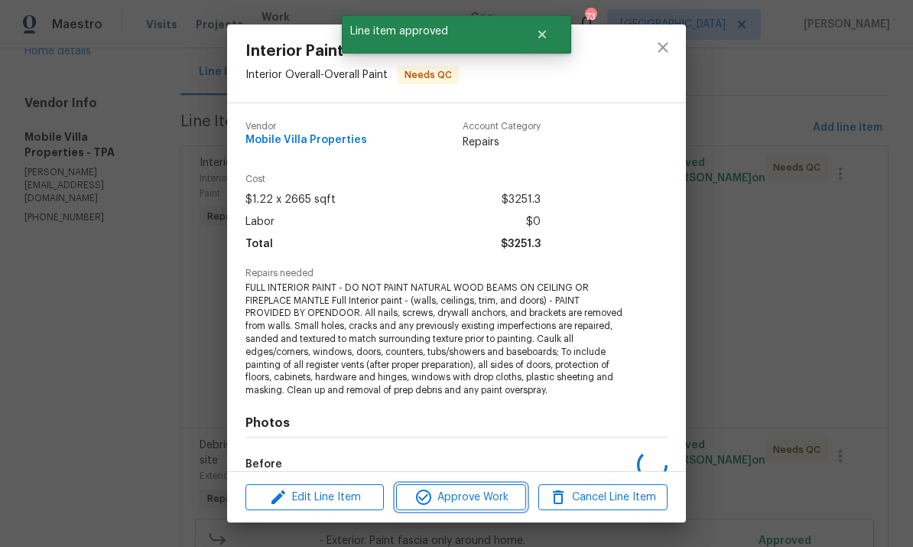
click at [473, 493] on span "Approve Work" at bounding box center [461, 497] width 120 height 19
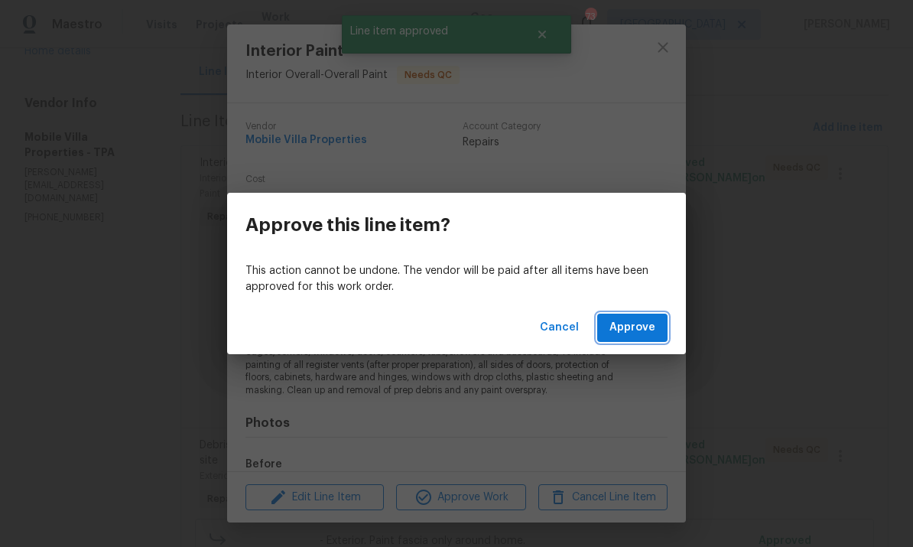
click at [640, 341] on button "Approve" at bounding box center [632, 328] width 70 height 28
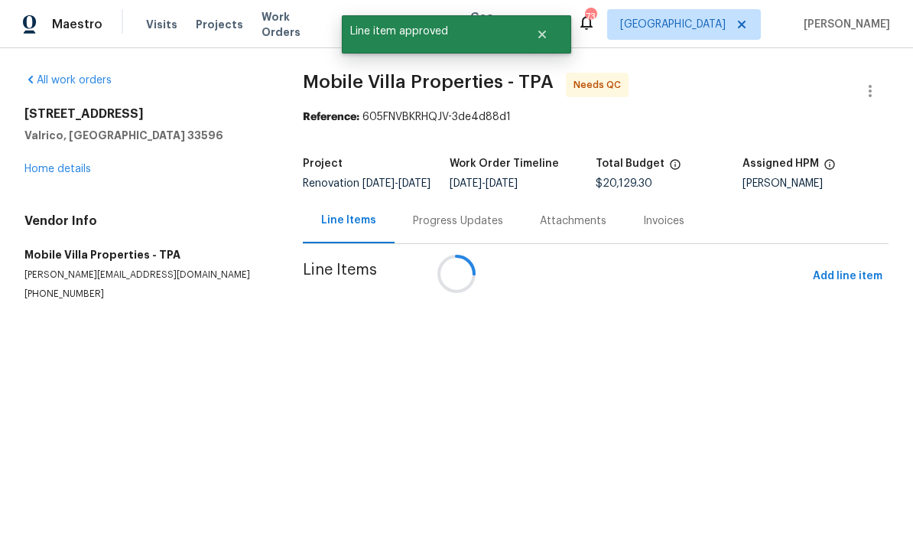
scroll to position [0, 0]
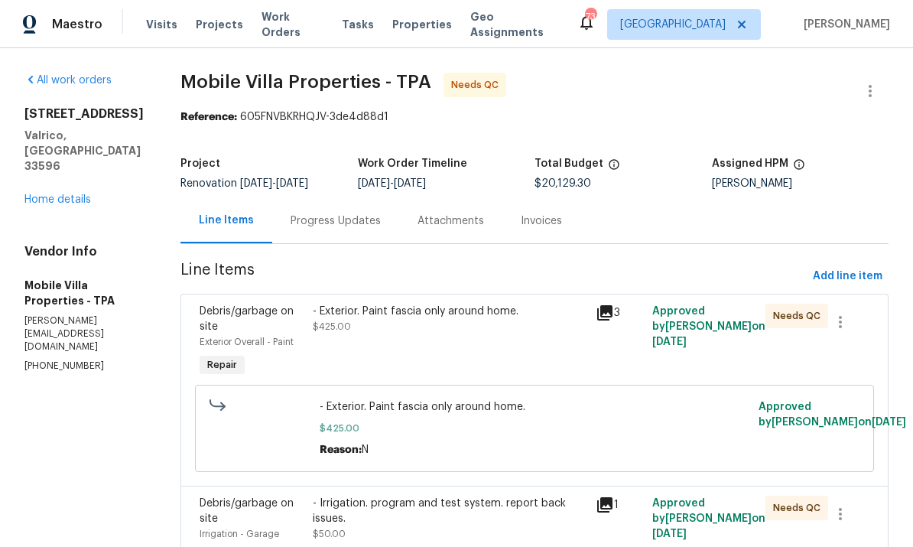
click at [414, 324] on div "- Exterior. Paint fascia only around home. $425.00" at bounding box center [450, 319] width 274 height 31
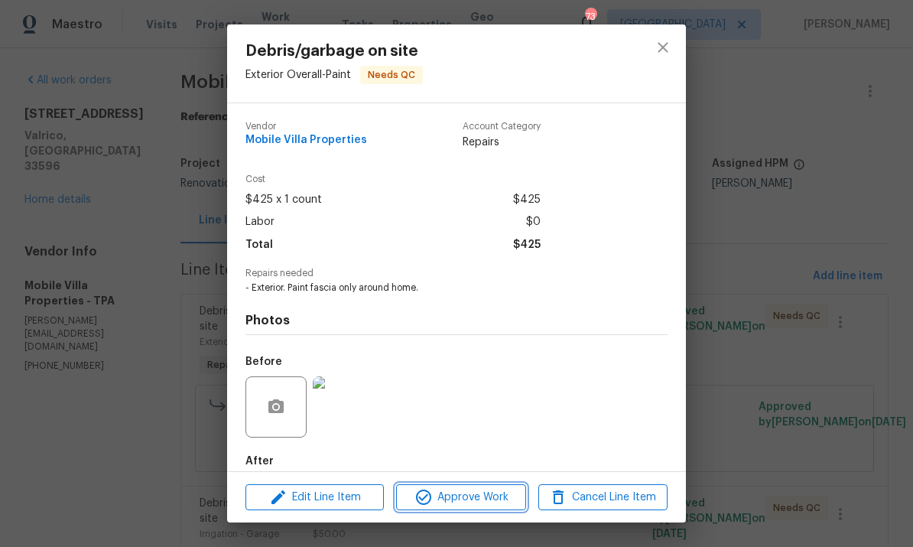
click at [465, 509] on button "Approve Work" at bounding box center [460, 497] width 129 height 27
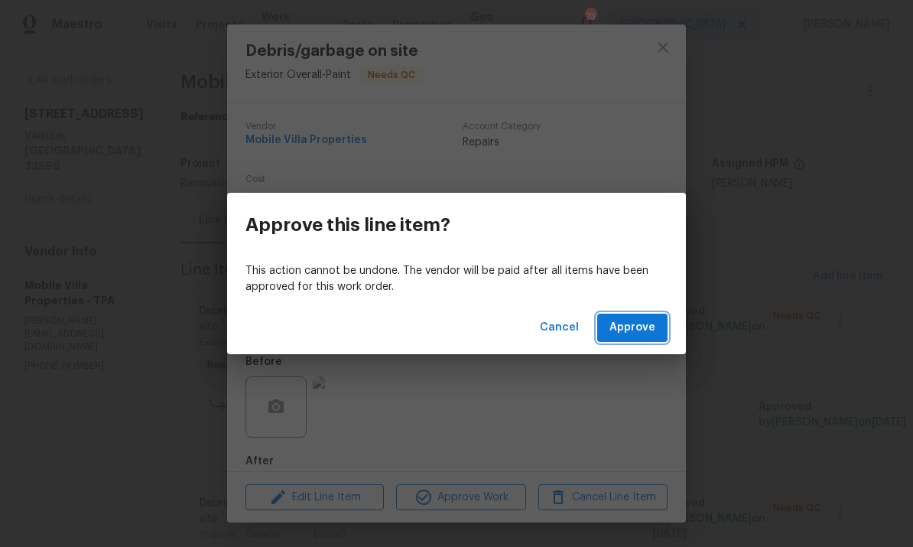
click at [652, 338] on button "Approve" at bounding box center [632, 328] width 70 height 28
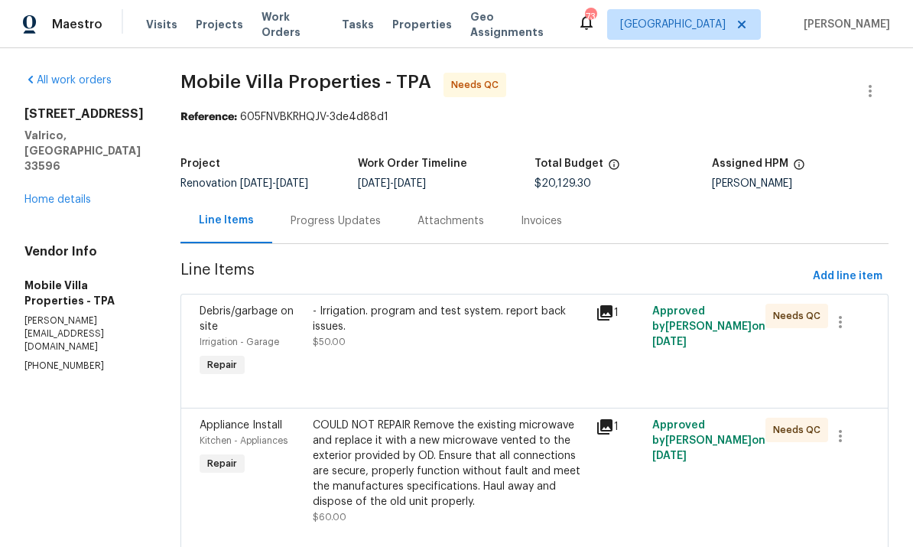
click at [431, 349] on div "- Irrigation. program and test system. report back issues. $50.00" at bounding box center [449, 342] width 283 height 86
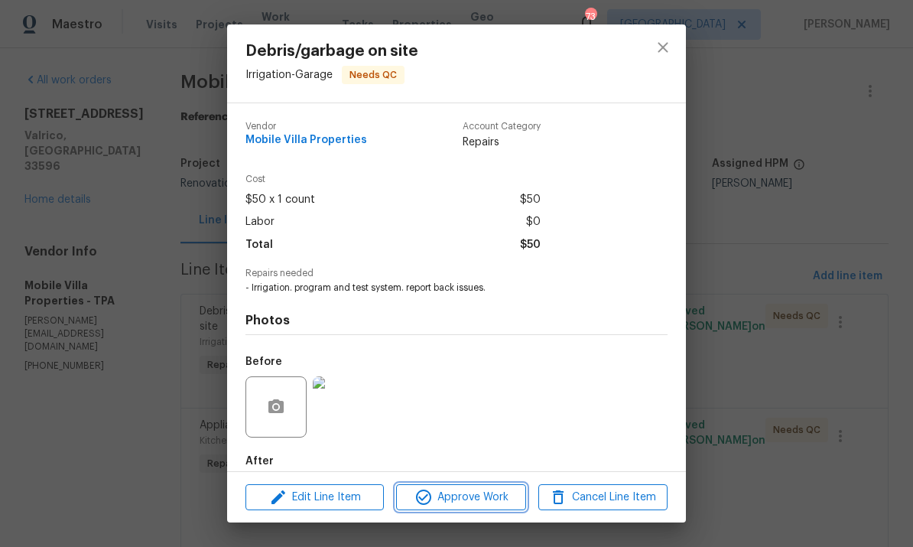
click at [473, 504] on span "Approve Work" at bounding box center [461, 497] width 120 height 19
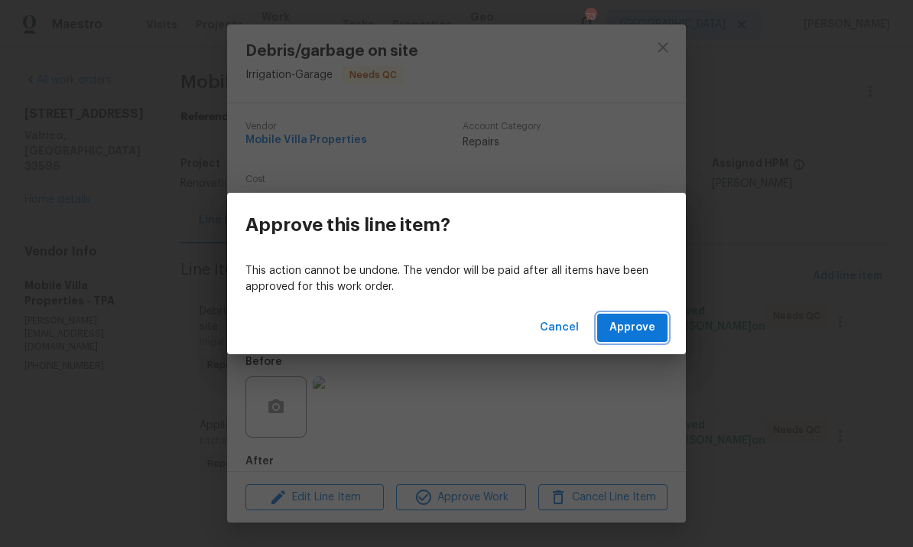
click at [652, 320] on span "Approve" at bounding box center [633, 327] width 46 height 19
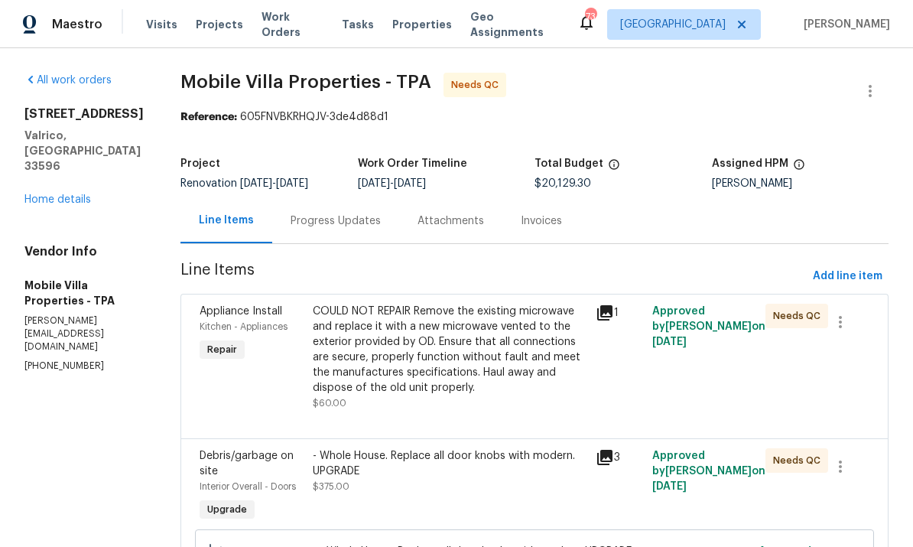
click at [418, 389] on div "COULD NOT REPAIR Remove the existing microwave and replace it with a new microw…" at bounding box center [450, 350] width 274 height 92
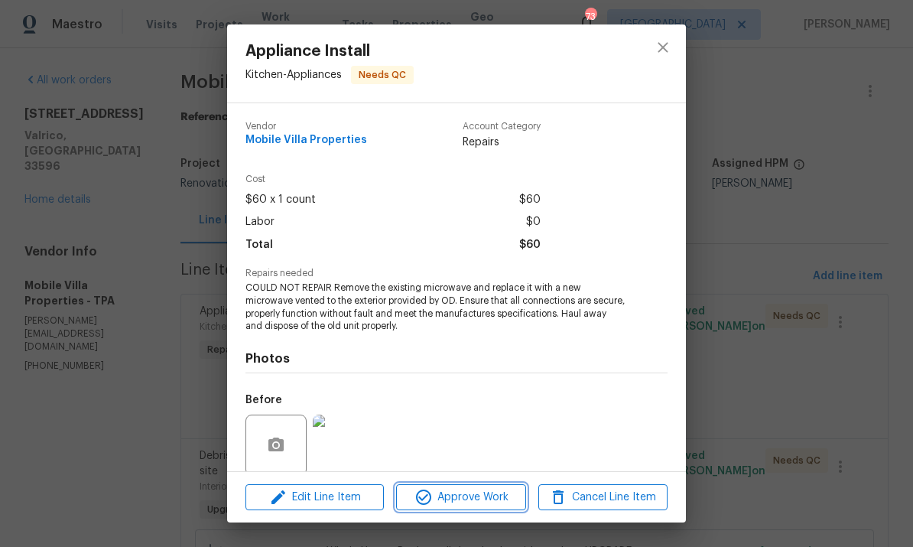
click at [473, 498] on span "Approve Work" at bounding box center [461, 497] width 120 height 19
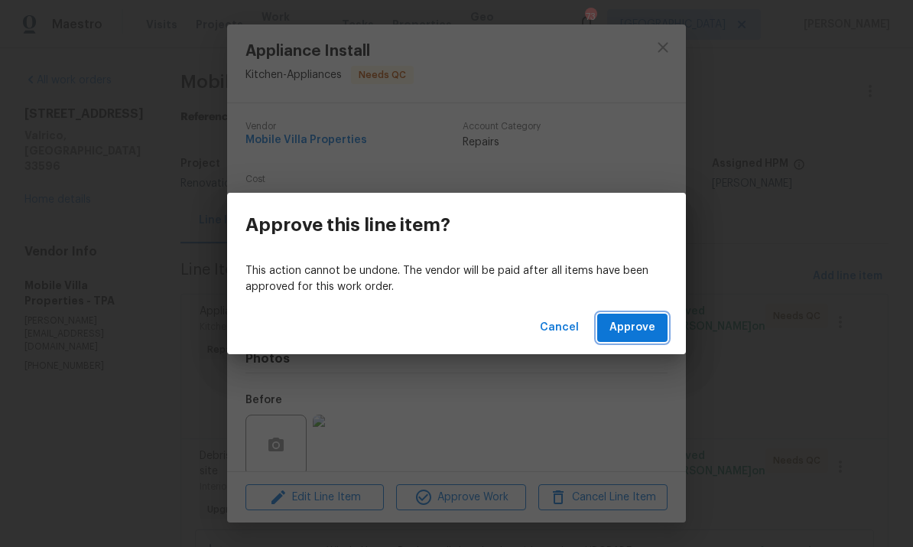
click at [642, 327] on span "Approve" at bounding box center [633, 327] width 46 height 19
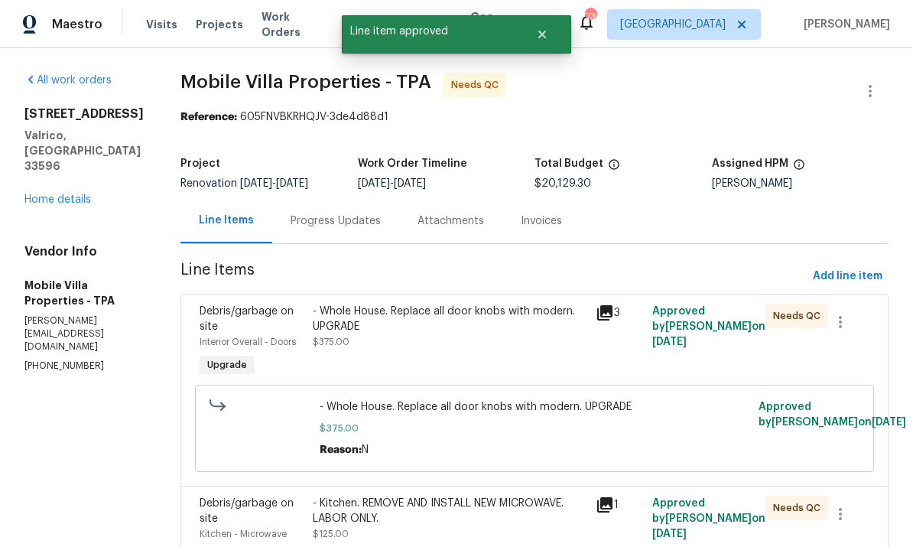
click at [422, 327] on div "- Whole House. Replace all door knobs with modern. UPGRADE" at bounding box center [450, 319] width 274 height 31
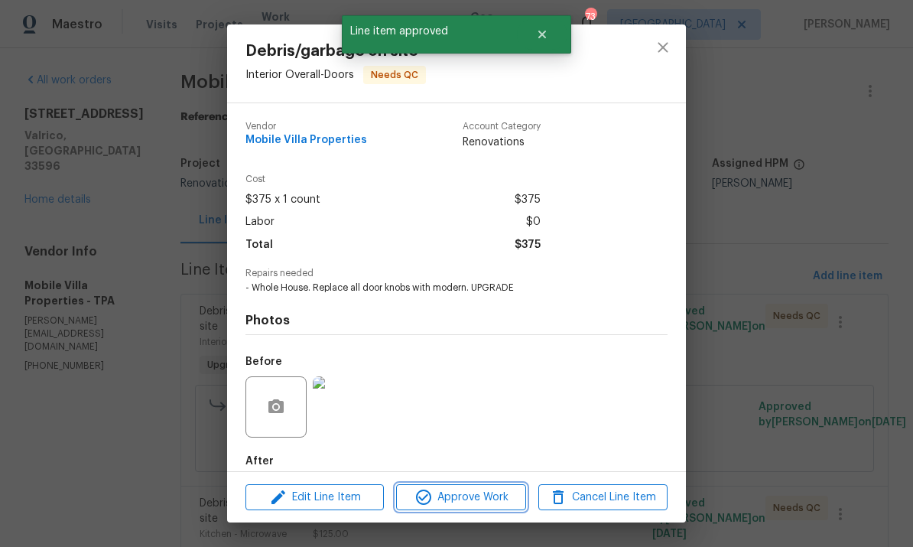
click at [471, 499] on span "Approve Work" at bounding box center [461, 497] width 120 height 19
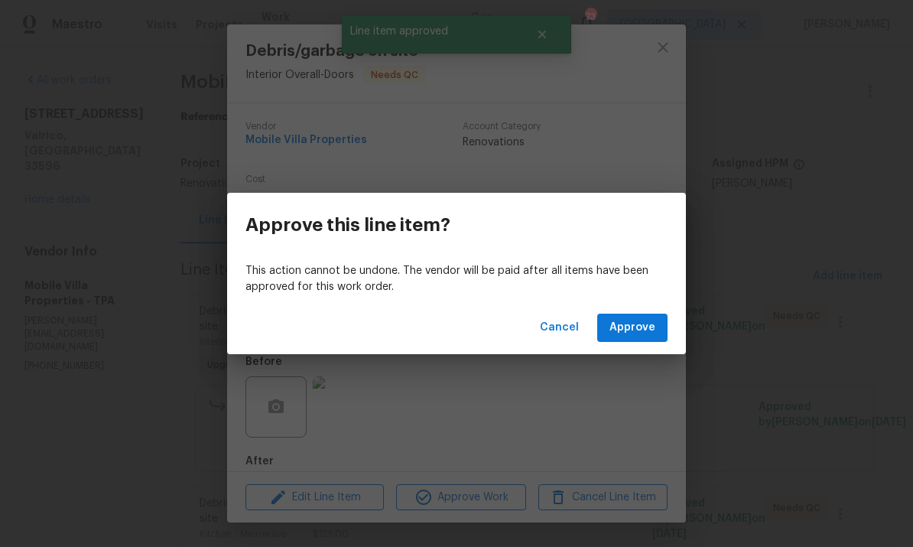
click at [643, 327] on span "Approve" at bounding box center [633, 327] width 46 height 19
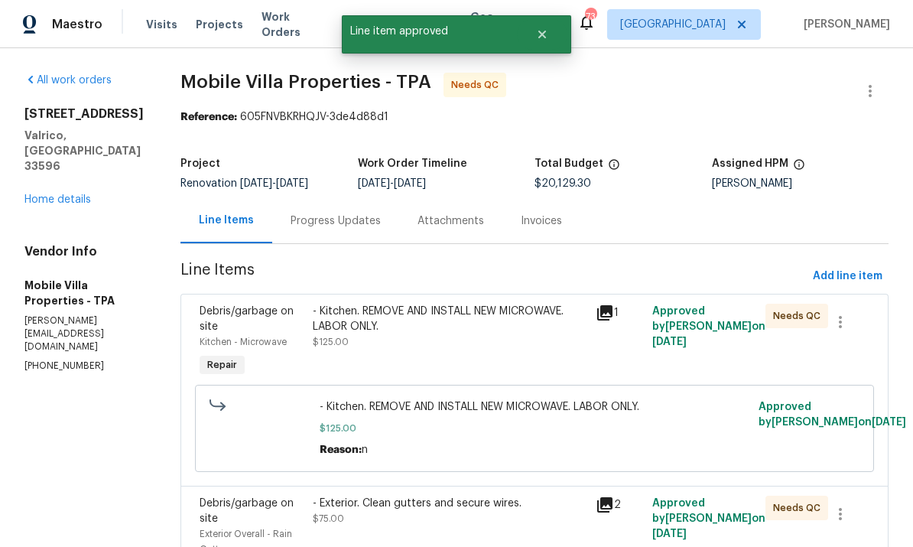
click at [395, 342] on div "- Kitchen. REMOVE AND INSTALL NEW MICROWAVE. LABOR ONLY. $125.00" at bounding box center [450, 327] width 274 height 46
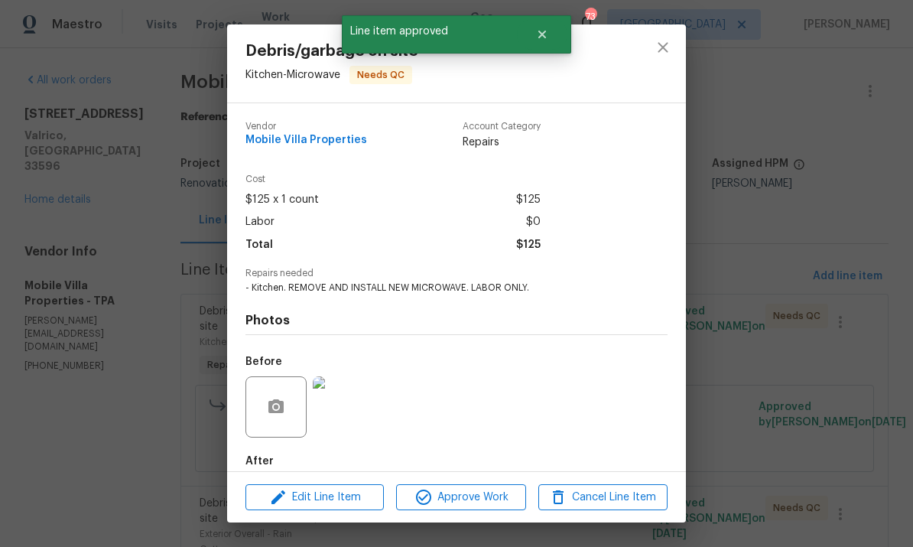
click at [471, 490] on span "Approve Work" at bounding box center [461, 497] width 120 height 19
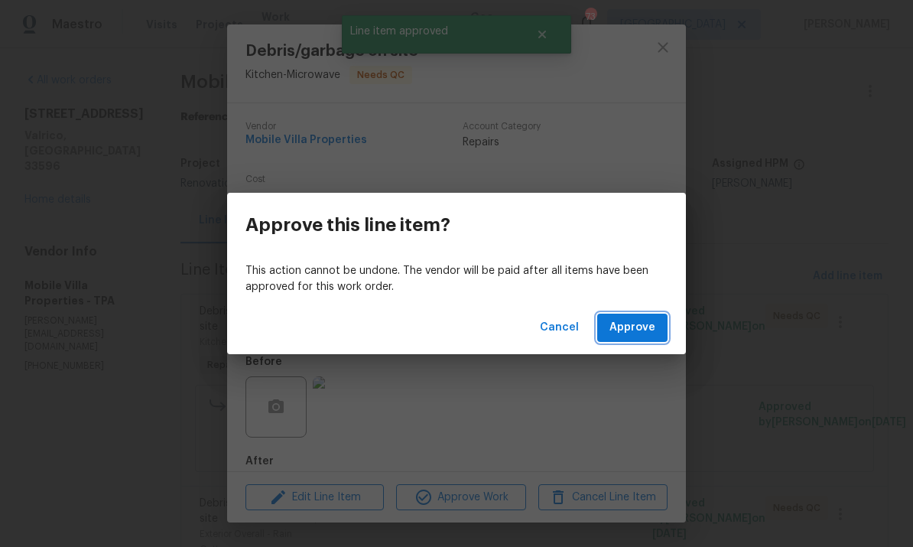
click at [646, 340] on button "Approve" at bounding box center [632, 328] width 70 height 28
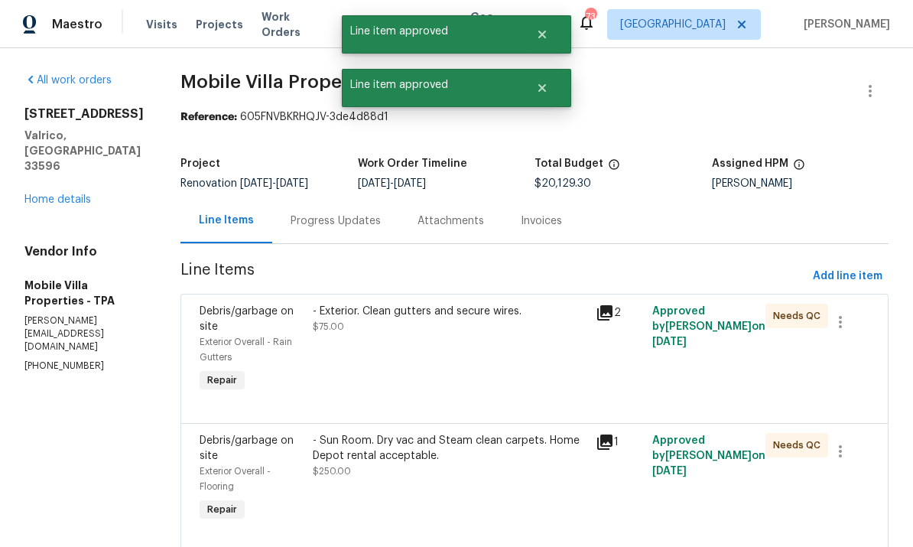
click at [431, 379] on div "- Exterior. Clean gutters and secure wires. $75.00" at bounding box center [449, 349] width 283 height 101
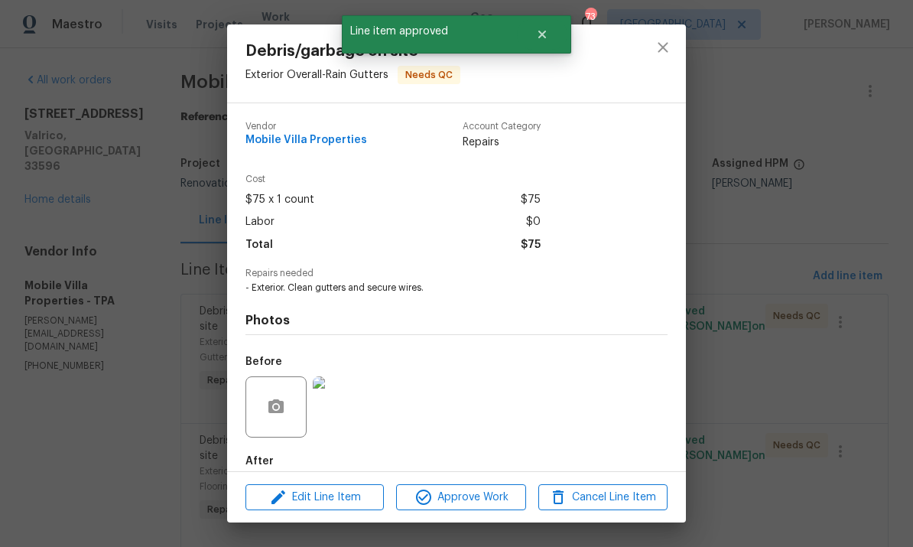
click at [473, 499] on span "Approve Work" at bounding box center [461, 497] width 120 height 19
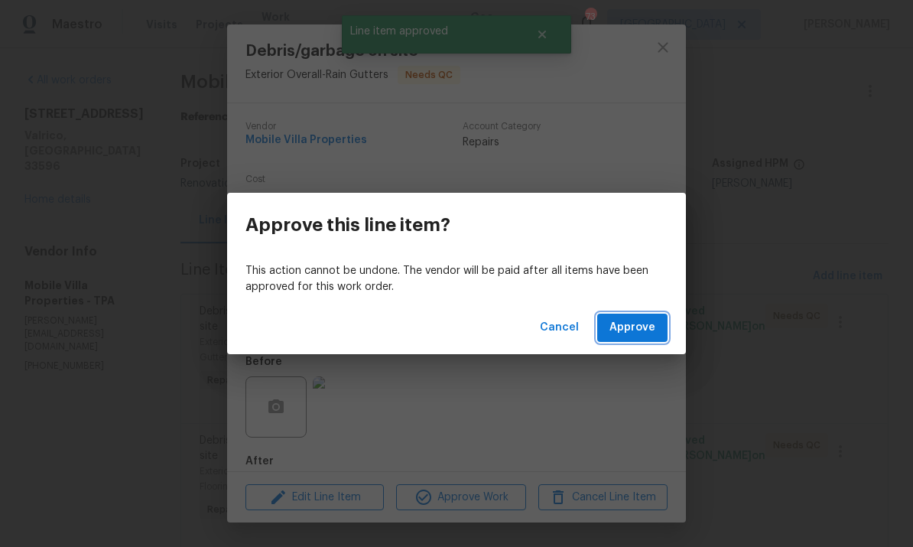
click at [636, 337] on span "Approve" at bounding box center [633, 327] width 46 height 19
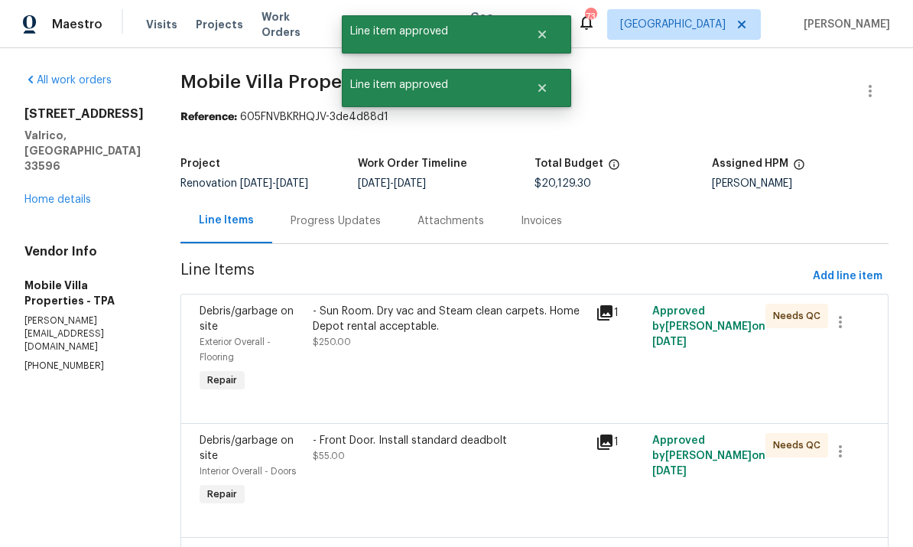
click at [422, 353] on div "- Sun Room. Dry vac and Steam clean carpets. Home Depot rental acceptable. $250…" at bounding box center [449, 349] width 283 height 101
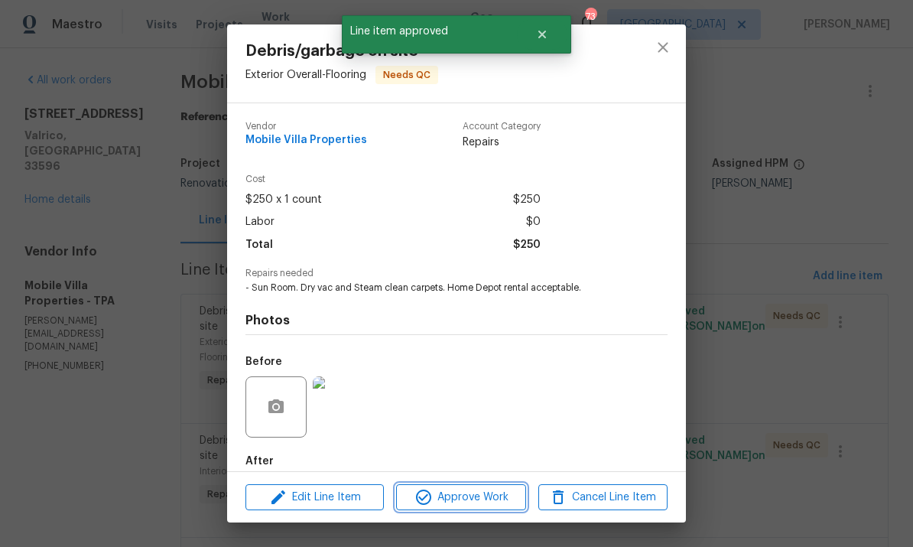
click at [483, 495] on span "Approve Work" at bounding box center [461, 497] width 120 height 19
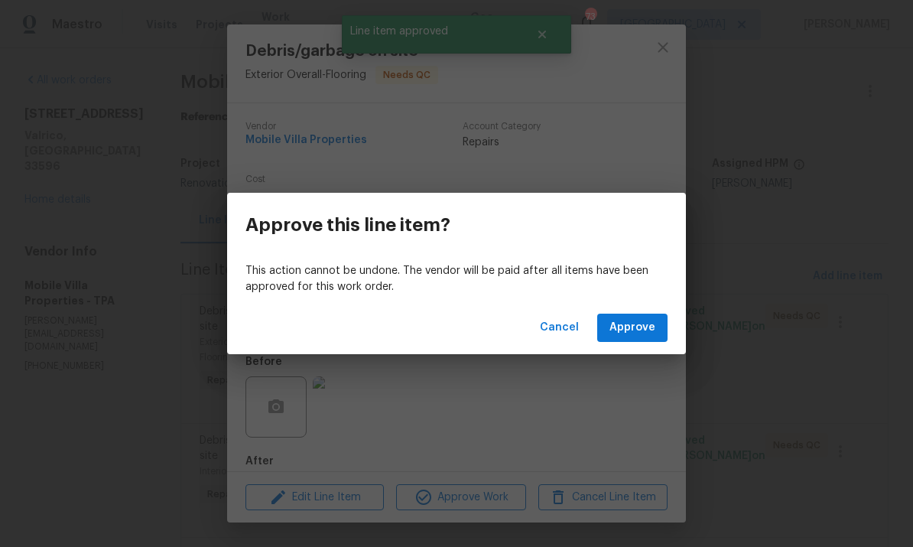
click at [634, 330] on span "Approve" at bounding box center [633, 327] width 46 height 19
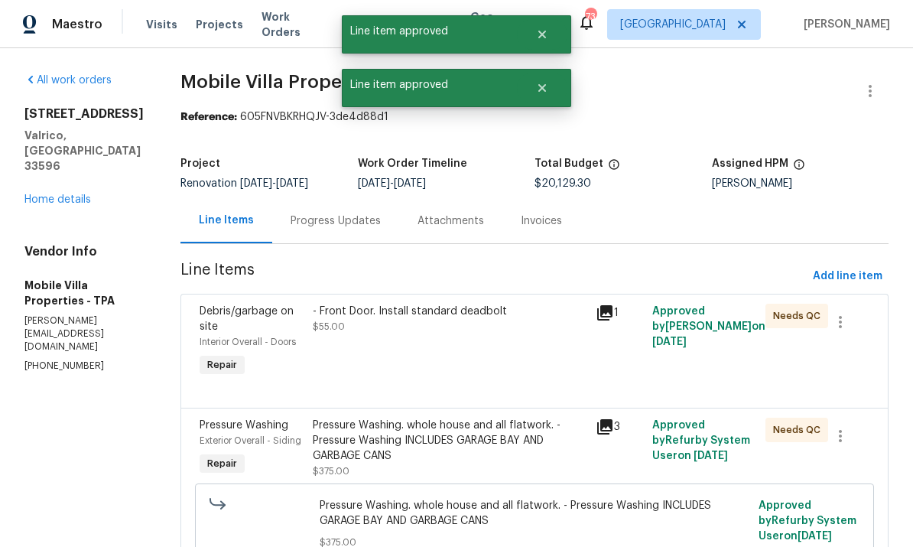
click at [405, 363] on div "- Front Door. Install standard deadbolt $55.00" at bounding box center [449, 342] width 283 height 86
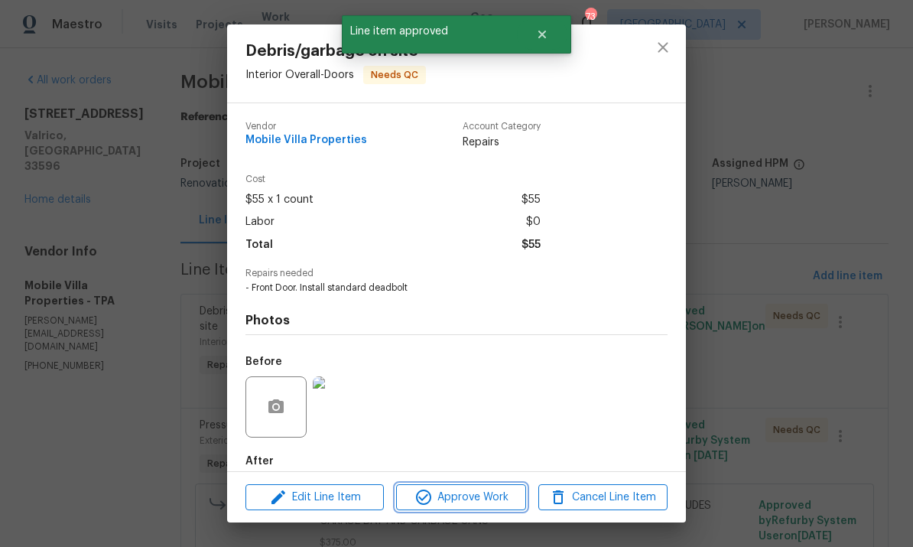
click at [473, 493] on span "Approve Work" at bounding box center [461, 497] width 120 height 19
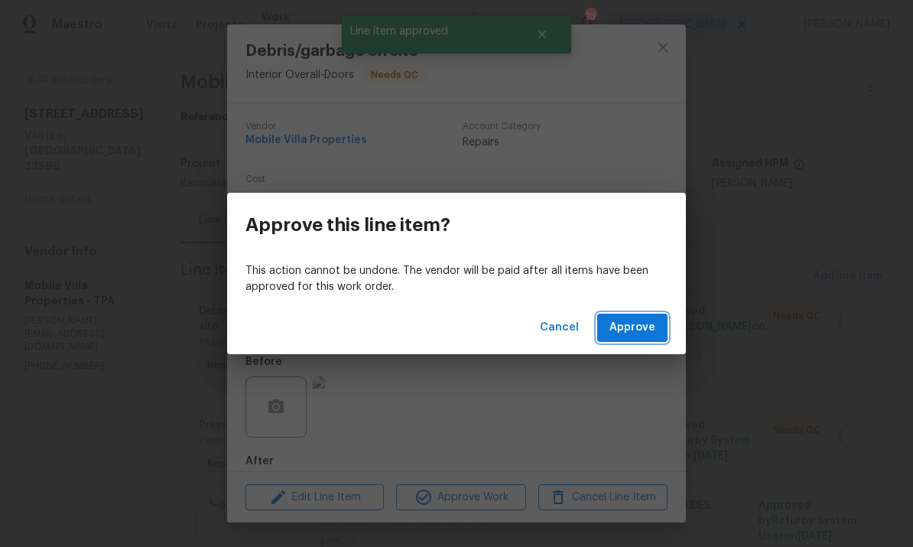
click at [649, 329] on span "Approve" at bounding box center [633, 327] width 46 height 19
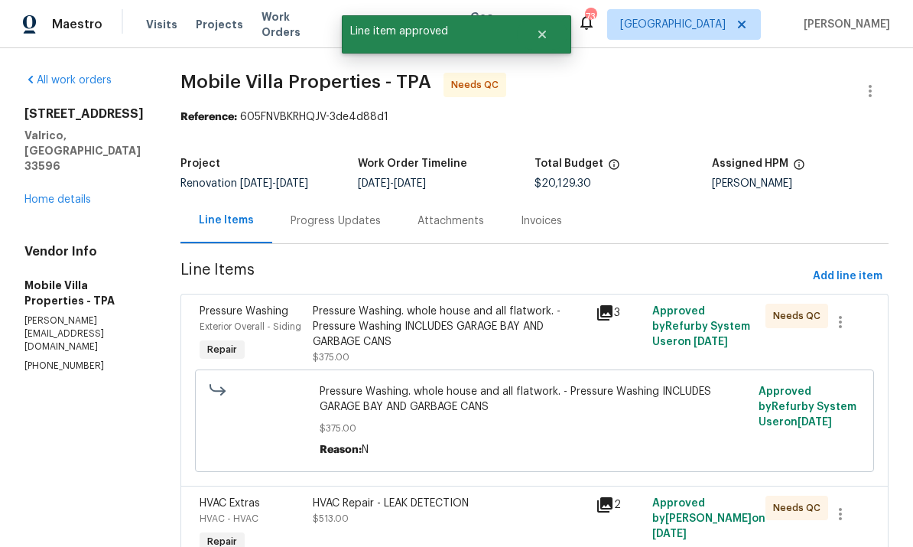
click at [414, 343] on div "Pressure Washing. whole house and all flatwork. - Pressure Washing INCLUDES GAR…" at bounding box center [450, 334] width 274 height 61
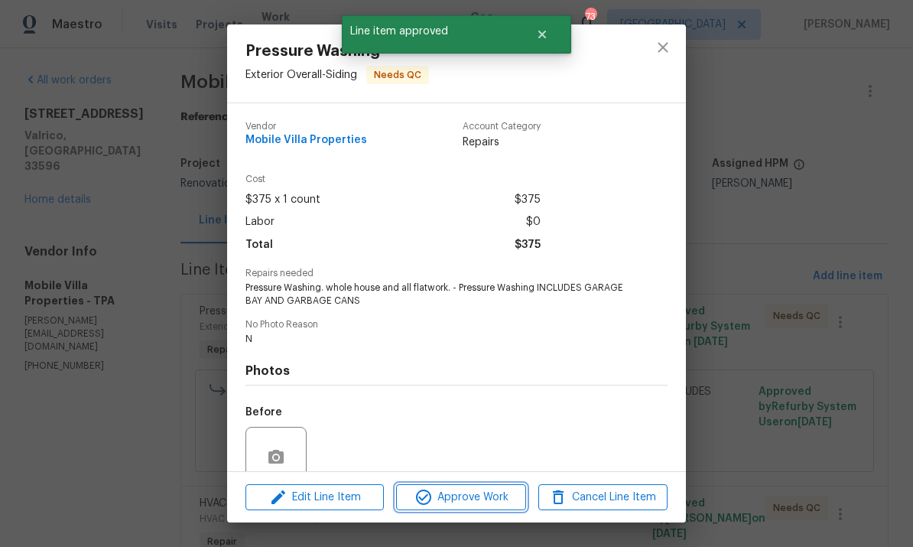
click at [482, 497] on span "Approve Work" at bounding box center [461, 497] width 120 height 19
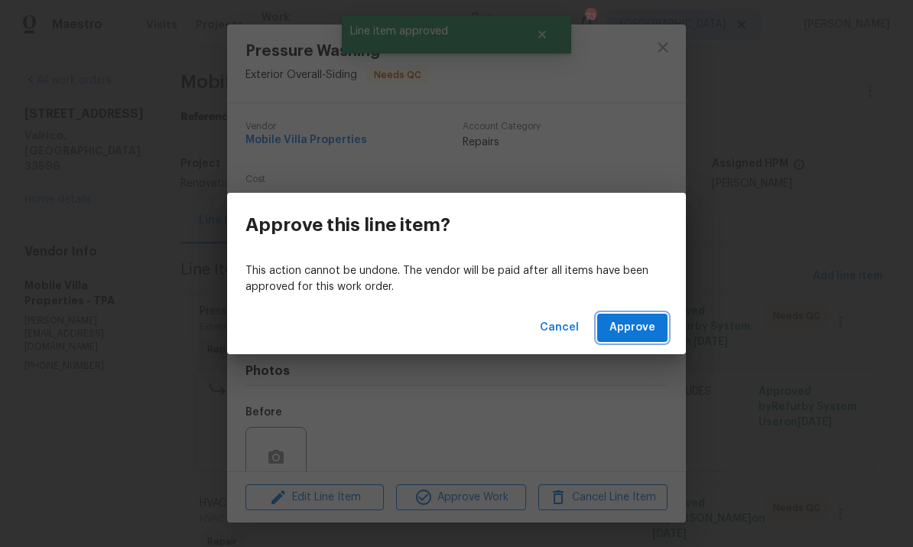
click at [657, 329] on button "Approve" at bounding box center [632, 328] width 70 height 28
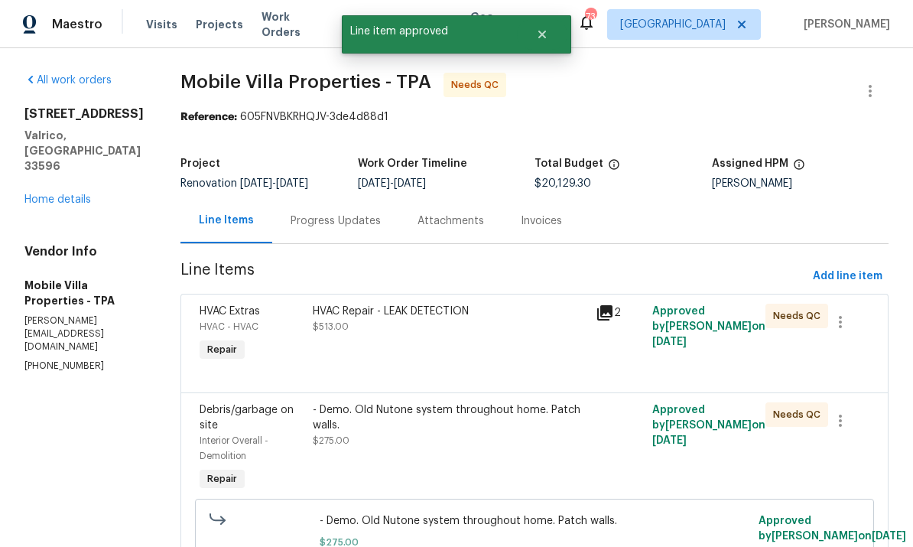
click at [410, 379] on div at bounding box center [535, 374] width 670 height 18
click at [460, 364] on div "HVAC Repair - LEAK DETECTION $513.00" at bounding box center [449, 334] width 283 height 70
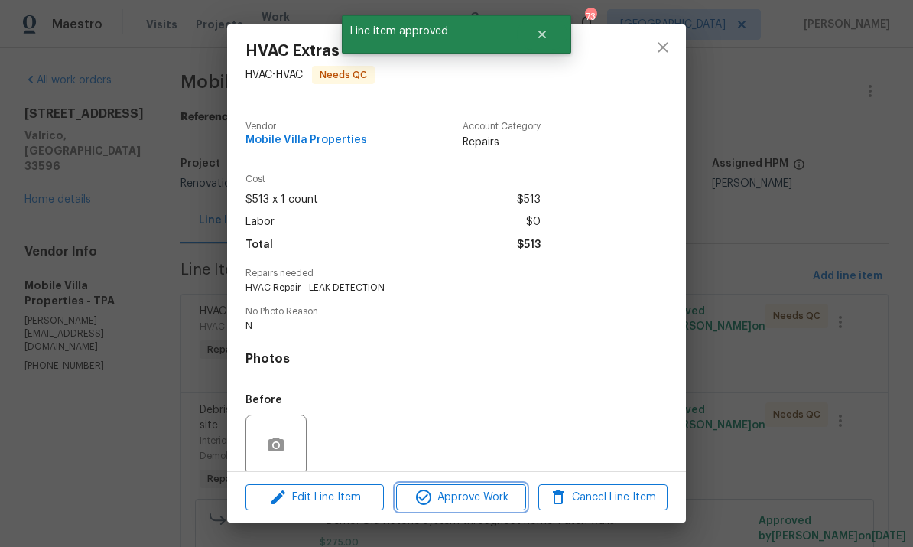
click at [471, 509] on button "Approve Work" at bounding box center [460, 497] width 129 height 27
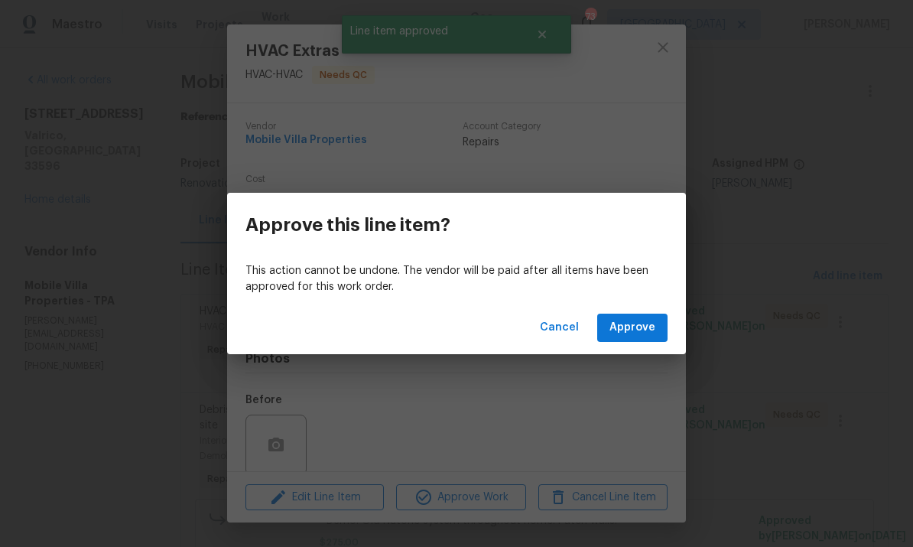
click at [647, 306] on div "Cancel Approve" at bounding box center [456, 327] width 459 height 53
click at [646, 305] on div "Cancel Approve" at bounding box center [456, 327] width 459 height 53
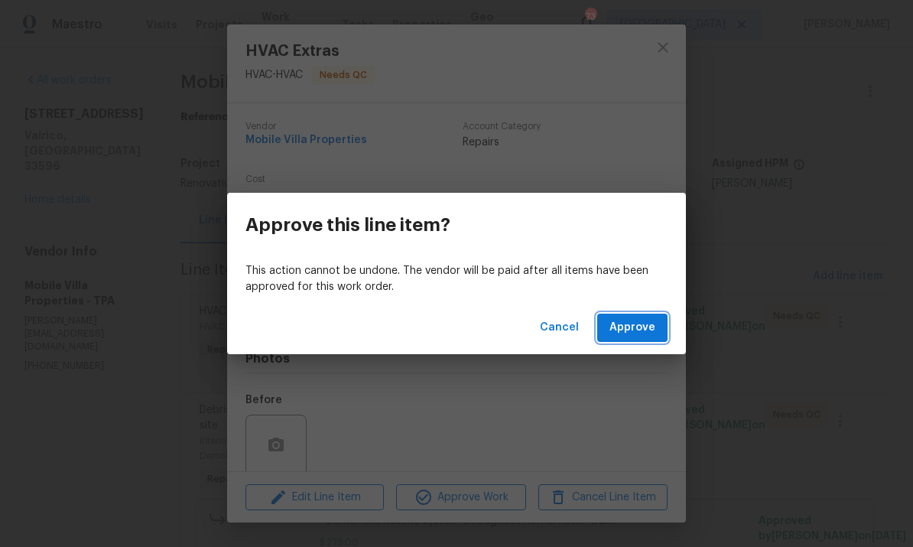
click at [646, 336] on span "Approve" at bounding box center [633, 327] width 46 height 19
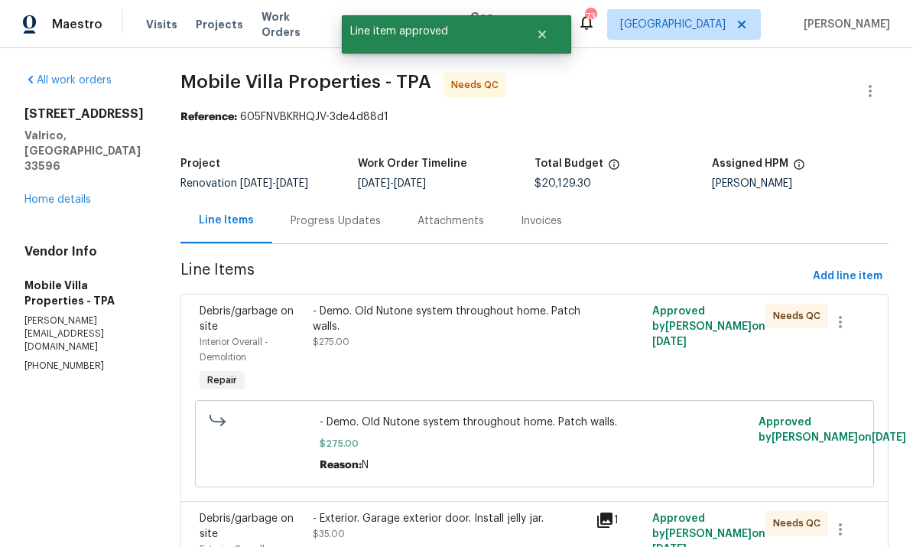
click at [477, 361] on div "- Demo. Old Nutone system throughout home. Patch walls. $275.00" at bounding box center [449, 349] width 283 height 101
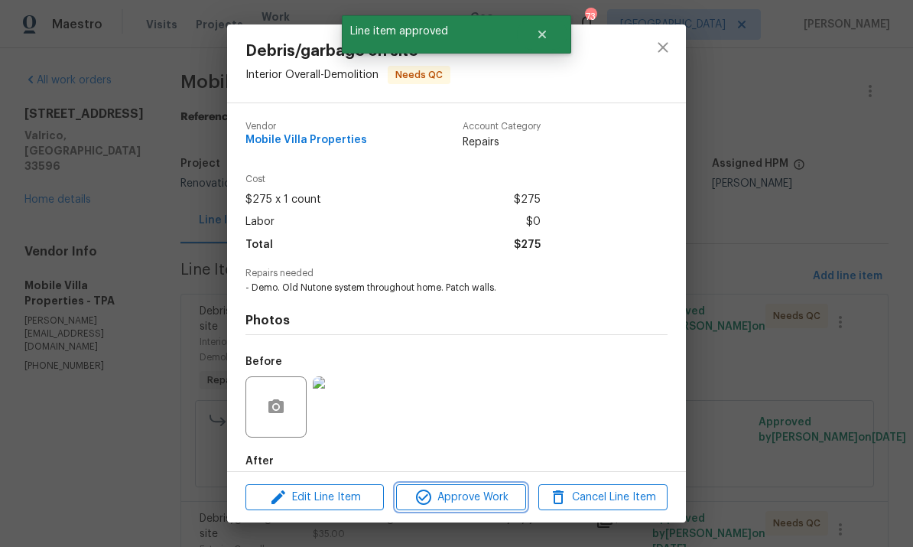
click at [491, 492] on span "Approve Work" at bounding box center [461, 497] width 120 height 19
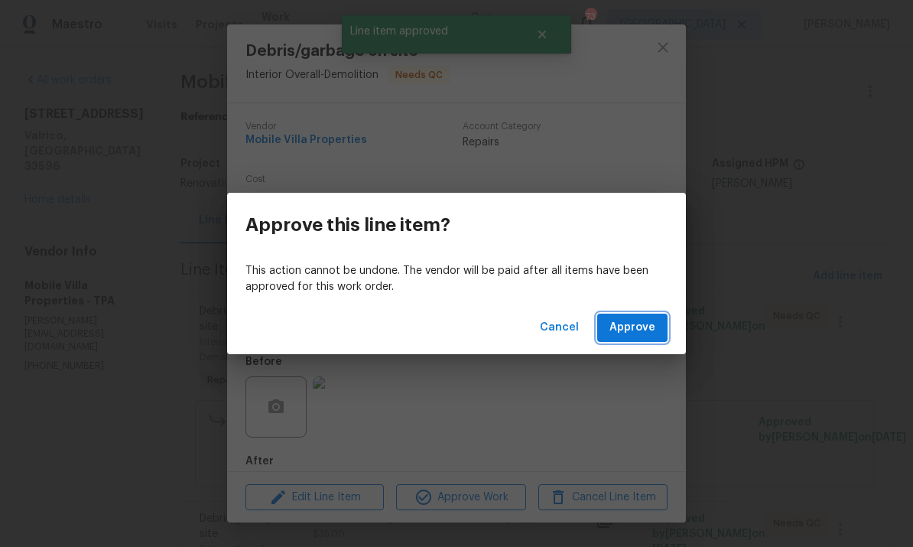
click at [638, 316] on button "Approve" at bounding box center [632, 328] width 70 height 28
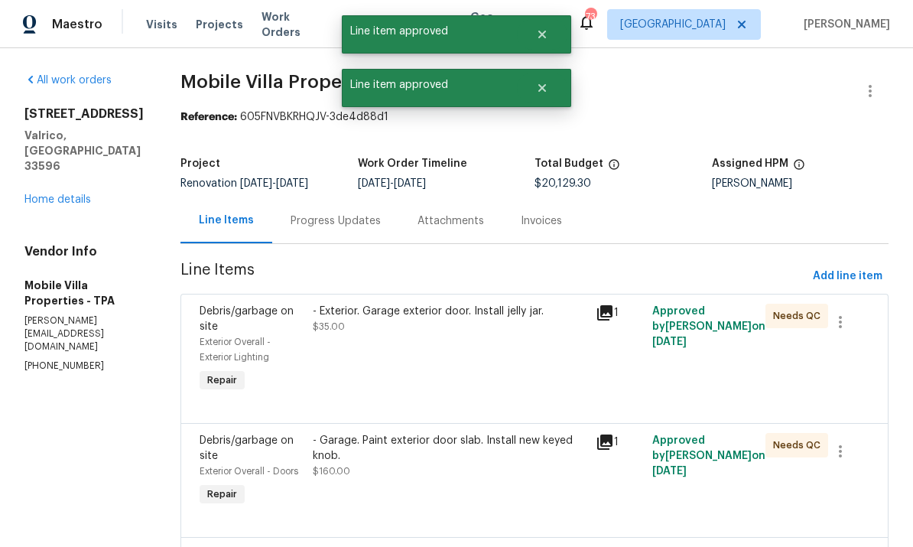
click at [437, 340] on div "- Exterior. Garage exterior door. Install jelly jar. $35.00" at bounding box center [449, 349] width 283 height 101
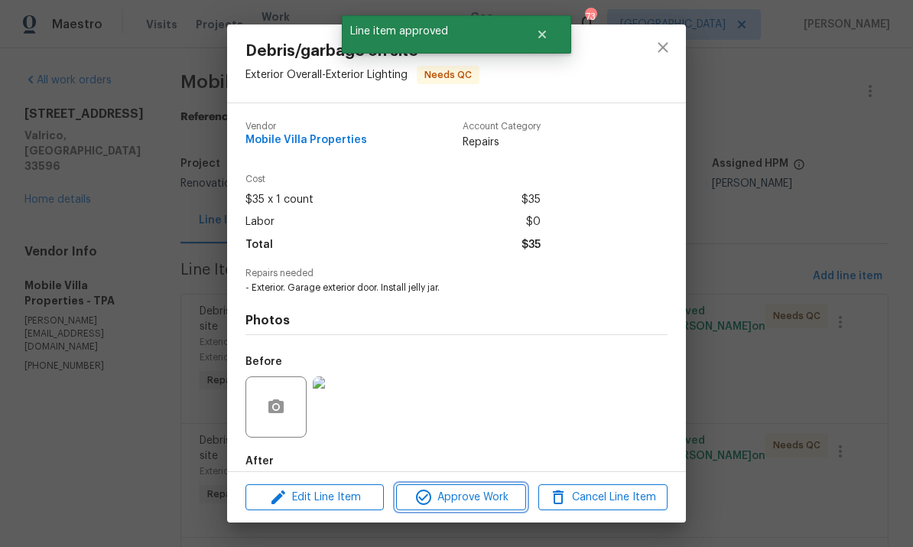
click at [483, 491] on span "Approve Work" at bounding box center [461, 497] width 120 height 19
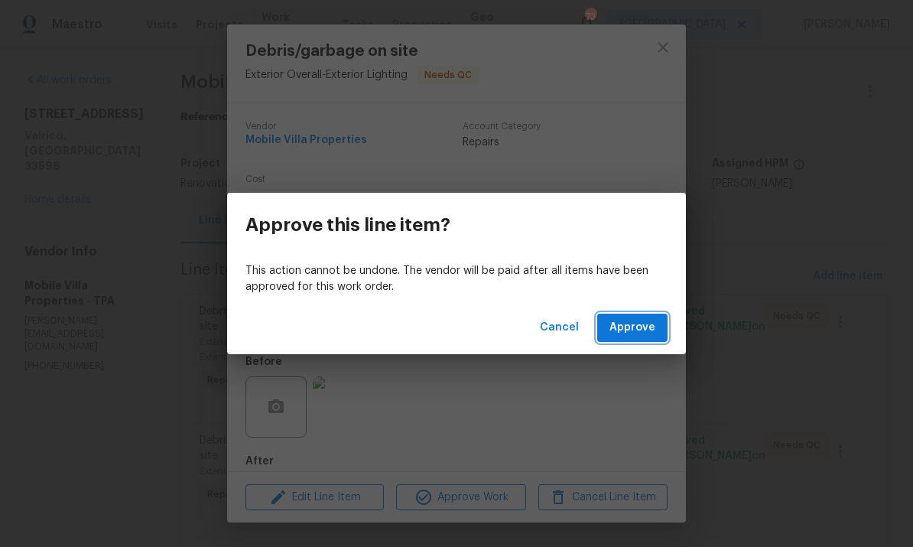
click at [643, 329] on span "Approve" at bounding box center [633, 327] width 46 height 19
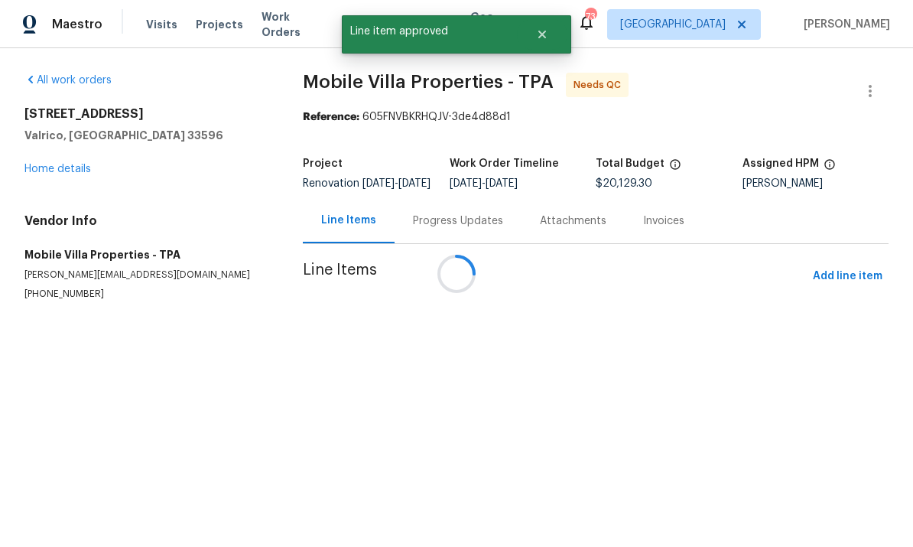
click at [416, 359] on div at bounding box center [456, 273] width 913 height 547
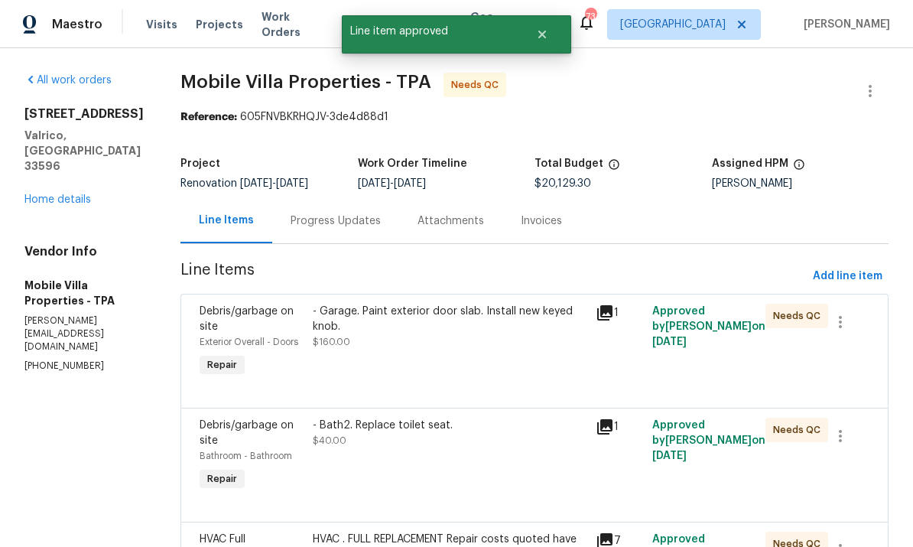
click at [466, 344] on div "- Garage. Paint exterior door slab. Install new keyed knob. $160.00" at bounding box center [449, 342] width 283 height 86
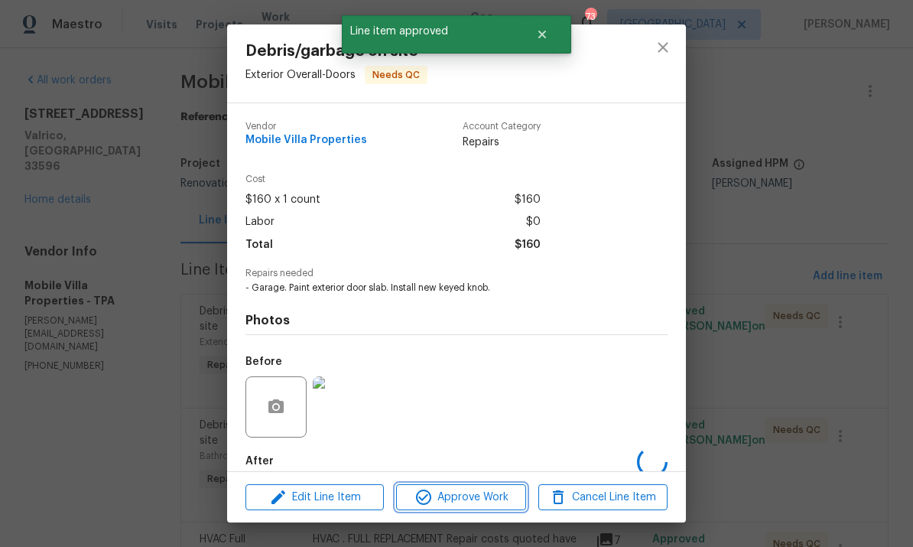
click at [488, 495] on span "Approve Work" at bounding box center [461, 497] width 120 height 19
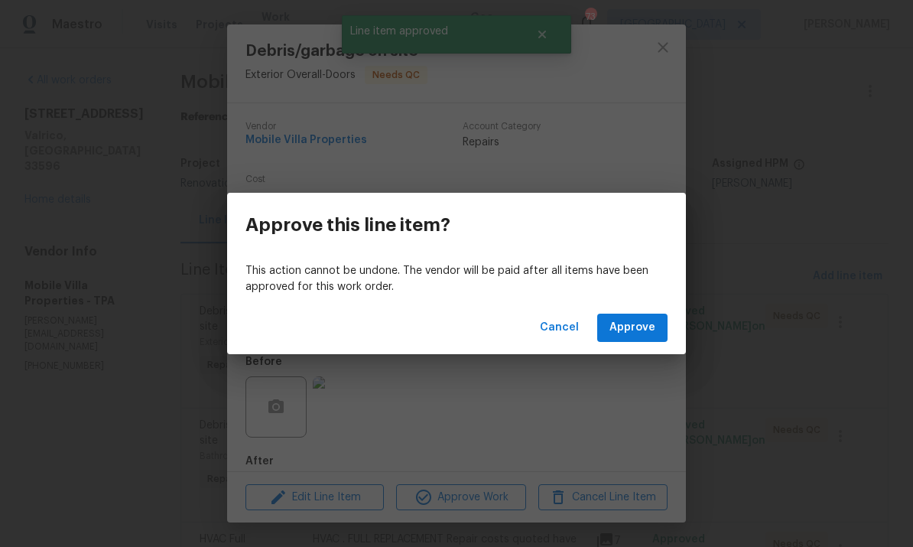
click at [659, 310] on div "Cancel Approve" at bounding box center [456, 327] width 459 height 53
click at [640, 332] on span "Approve" at bounding box center [633, 327] width 46 height 19
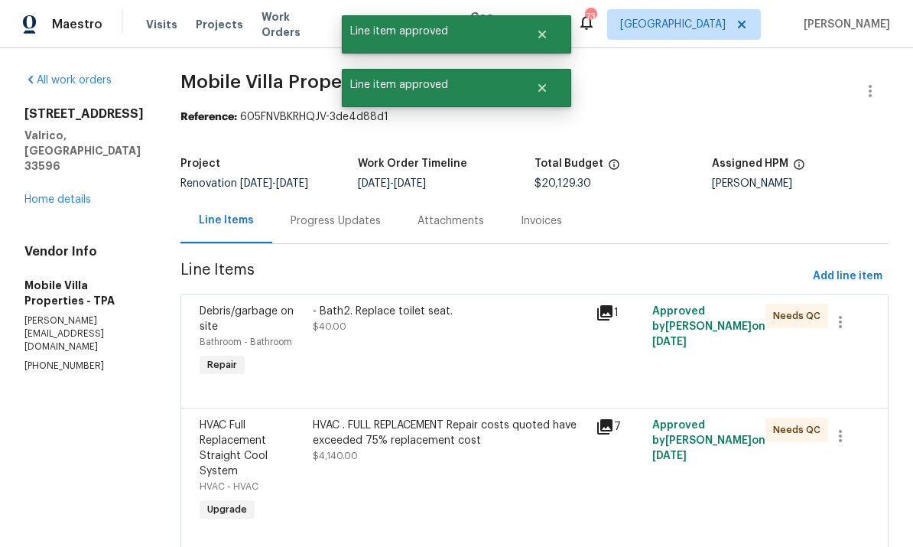
click at [415, 365] on div "- Bath2. Replace toilet seat. $40.00" at bounding box center [449, 342] width 283 height 86
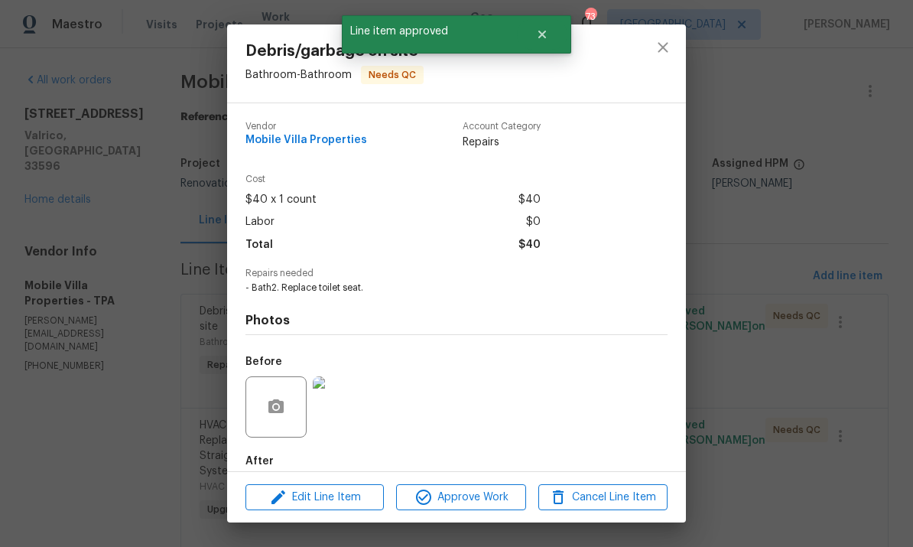
click at [467, 497] on span "Approve Work" at bounding box center [461, 497] width 120 height 19
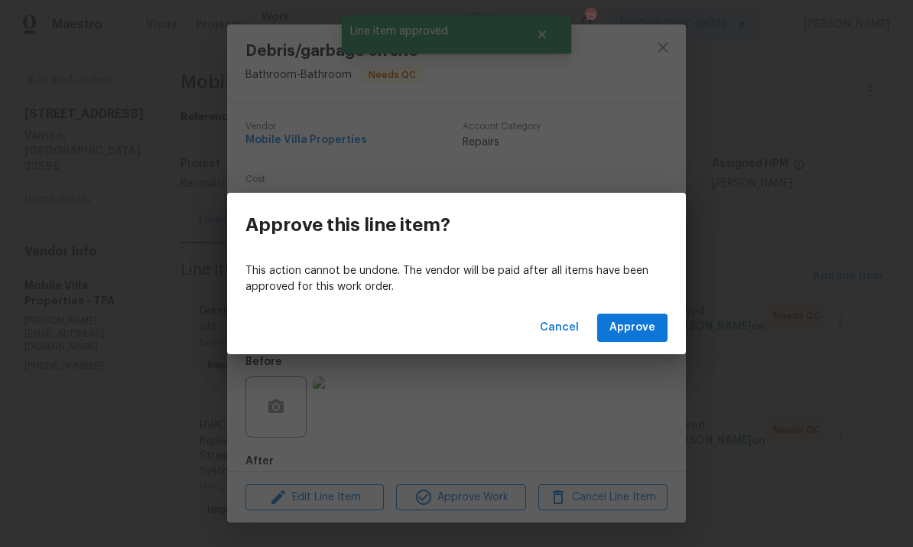
click at [656, 327] on button "Approve" at bounding box center [632, 328] width 70 height 28
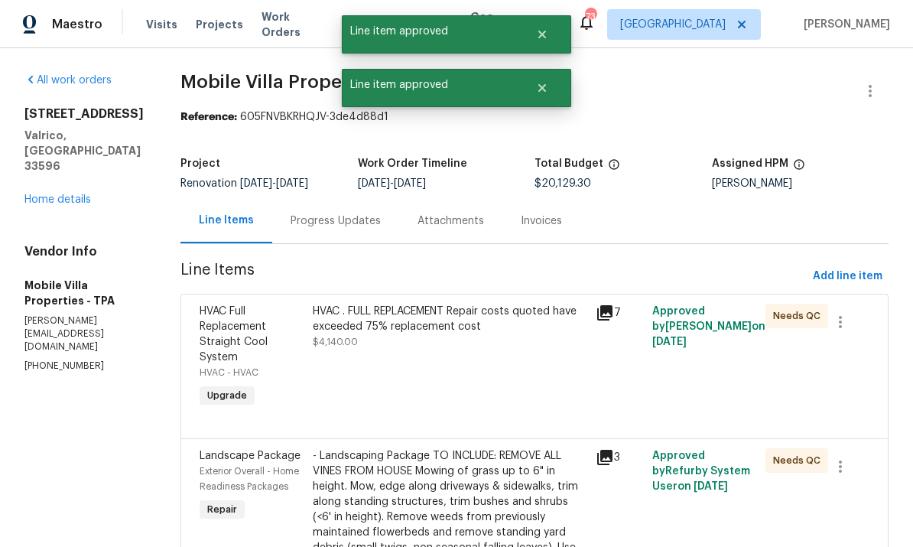
click at [423, 350] on div "HVAC . FULL REPLACEMENT Repair costs quoted have exceeded 75% replacement cost …" at bounding box center [450, 327] width 274 height 46
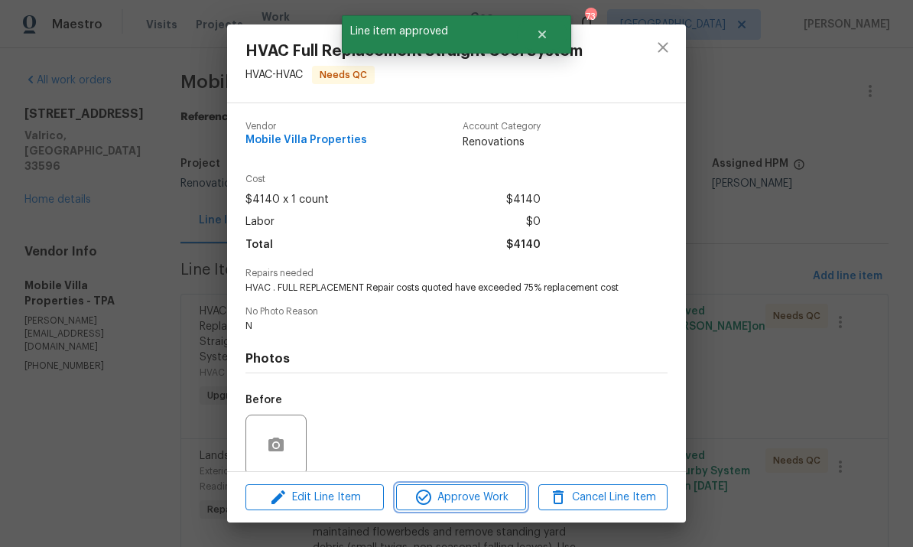
click at [480, 496] on span "Approve Work" at bounding box center [461, 497] width 120 height 19
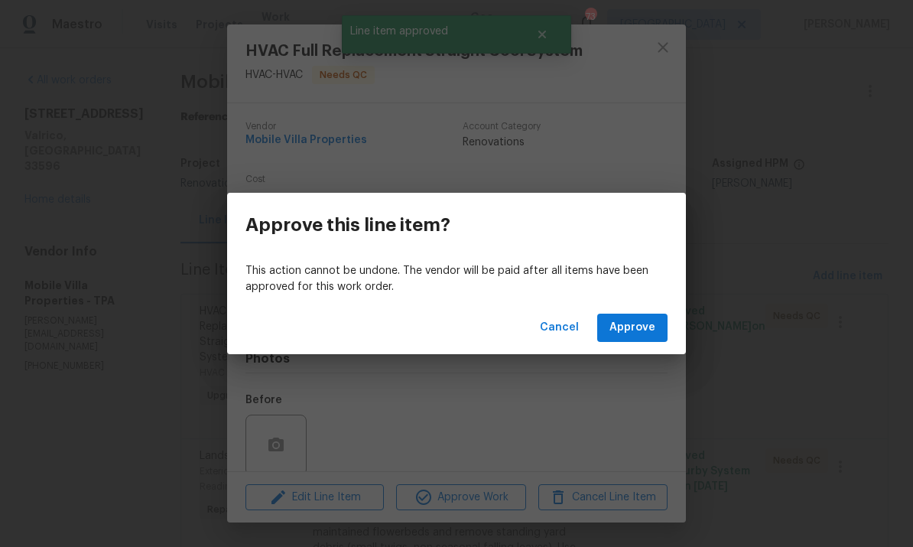
click at [637, 340] on button "Approve" at bounding box center [632, 328] width 70 height 28
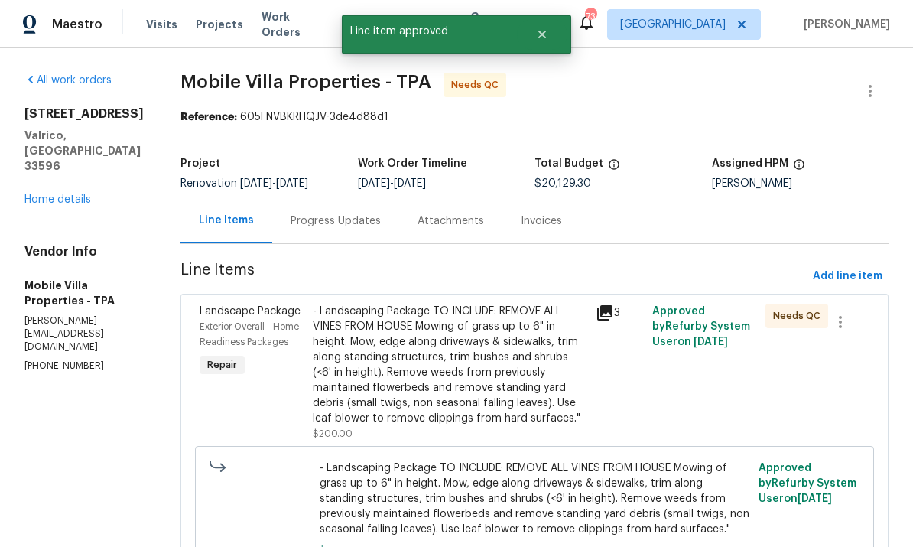
click at [402, 386] on div "- Landscaping Package TO INCLUDE: REMOVE ALL VINES FROM HOUSE Mowing of grass u…" at bounding box center [450, 365] width 274 height 122
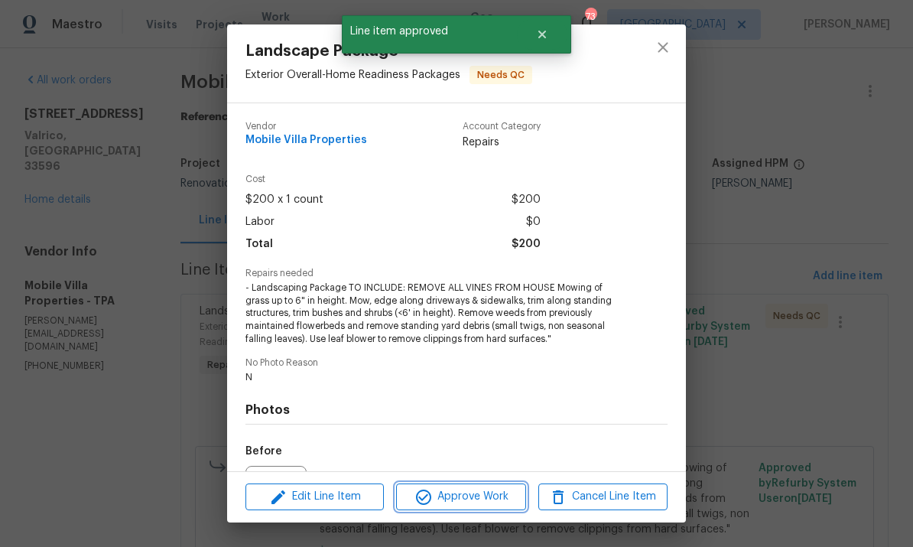
click at [476, 498] on span "Approve Work" at bounding box center [461, 496] width 120 height 19
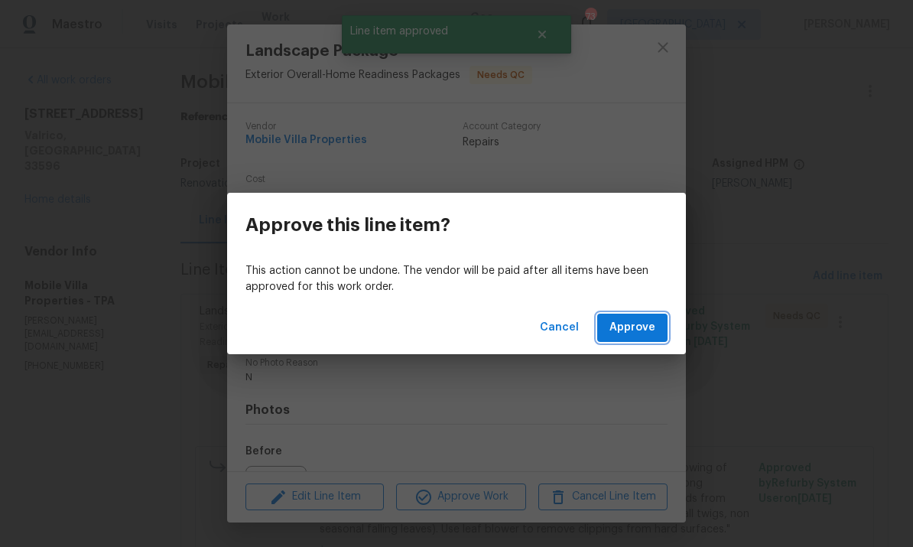
click at [645, 333] on span "Approve" at bounding box center [633, 327] width 46 height 19
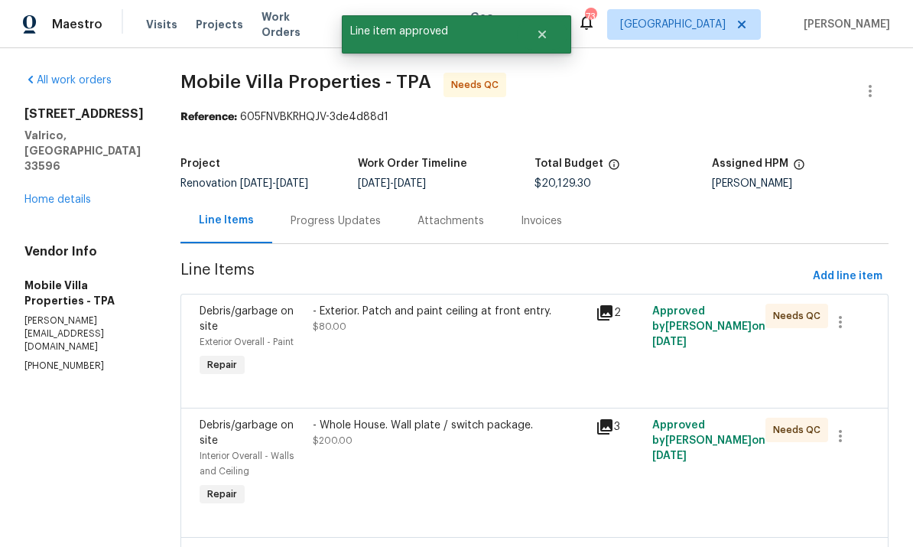
click at [291, 233] on div "Progress Updates" at bounding box center [335, 220] width 127 height 45
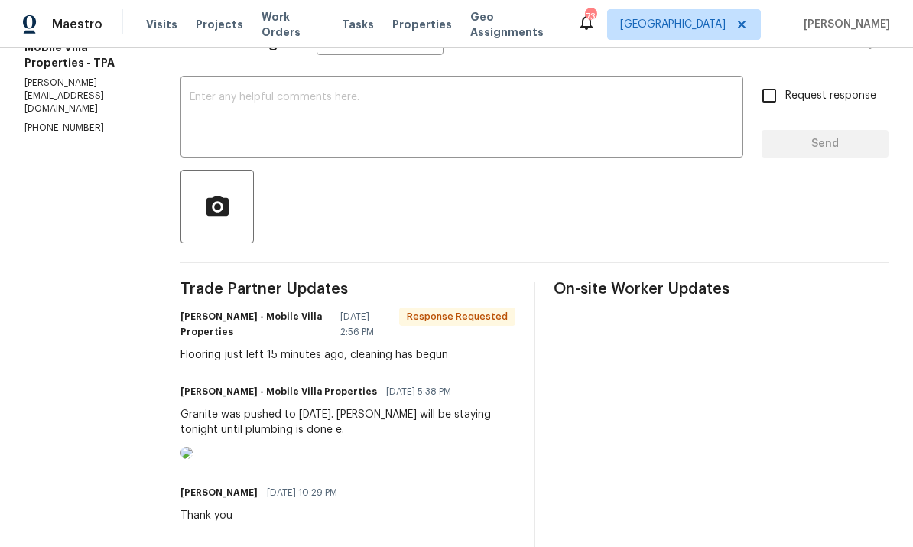
scroll to position [237, 0]
click at [190, 125] on textarea at bounding box center [462, 120] width 545 height 54
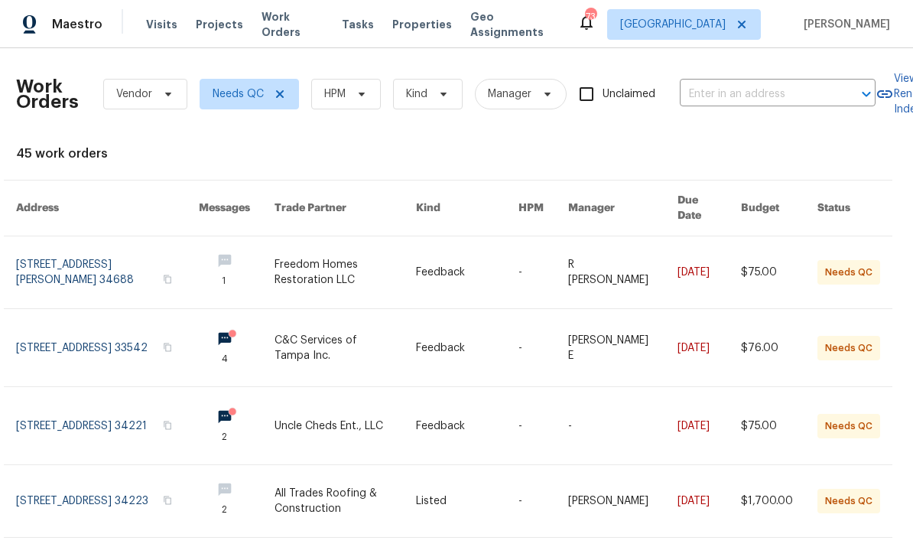
scroll to position [0, 8]
click at [369, 96] on span "HPM" at bounding box center [346, 94] width 70 height 31
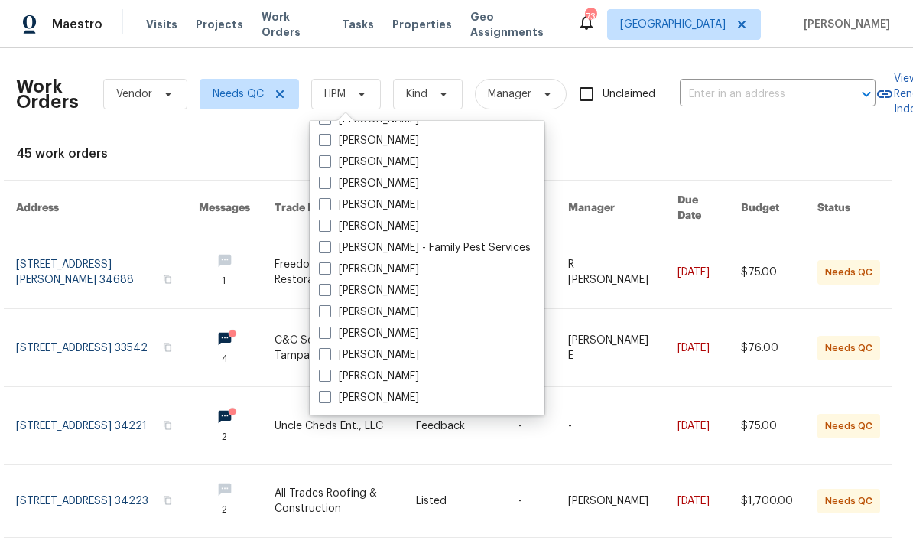
scroll to position [233, 0]
click at [340, 274] on label "[PERSON_NAME]" at bounding box center [369, 269] width 100 height 15
click at [329, 272] on input "[PERSON_NAME]" at bounding box center [324, 267] width 10 height 10
checkbox input "true"
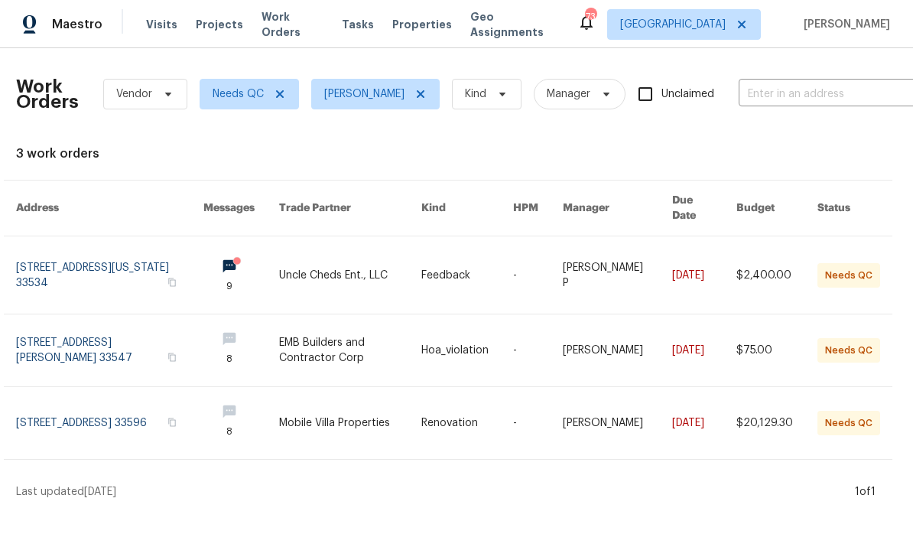
click at [149, 387] on link at bounding box center [109, 423] width 187 height 72
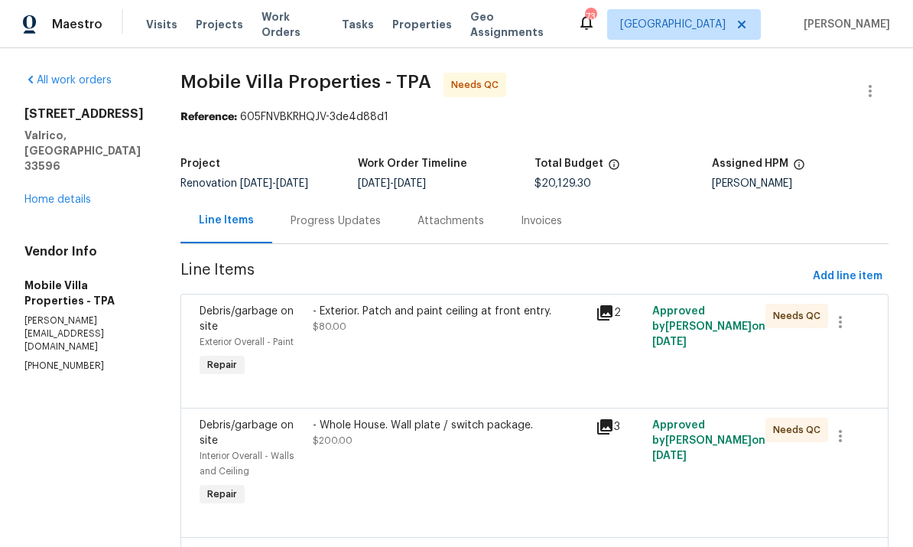
click at [462, 357] on div "- Exterior. Patch and paint ceiling at front entry. $80.00" at bounding box center [449, 342] width 283 height 86
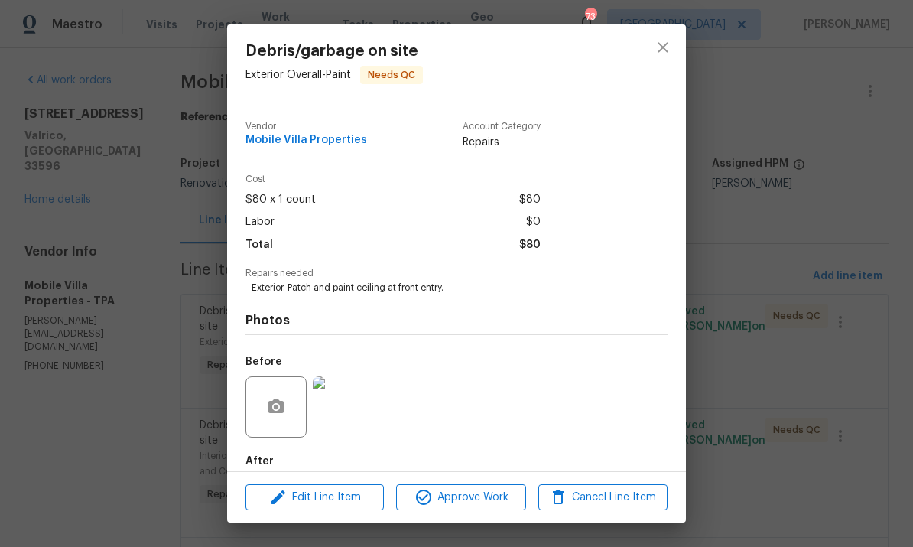
click at [460, 493] on span "Approve Work" at bounding box center [461, 497] width 120 height 19
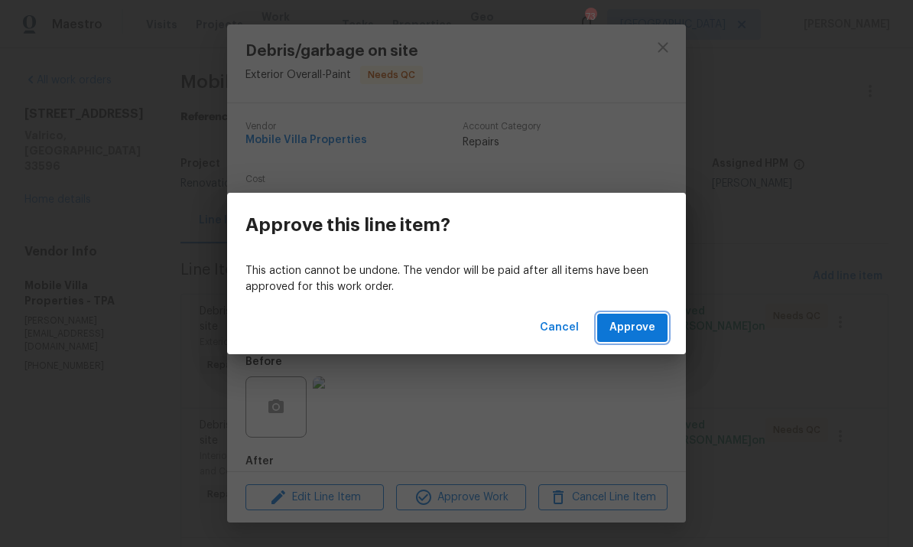
click at [629, 330] on span "Approve" at bounding box center [633, 327] width 46 height 19
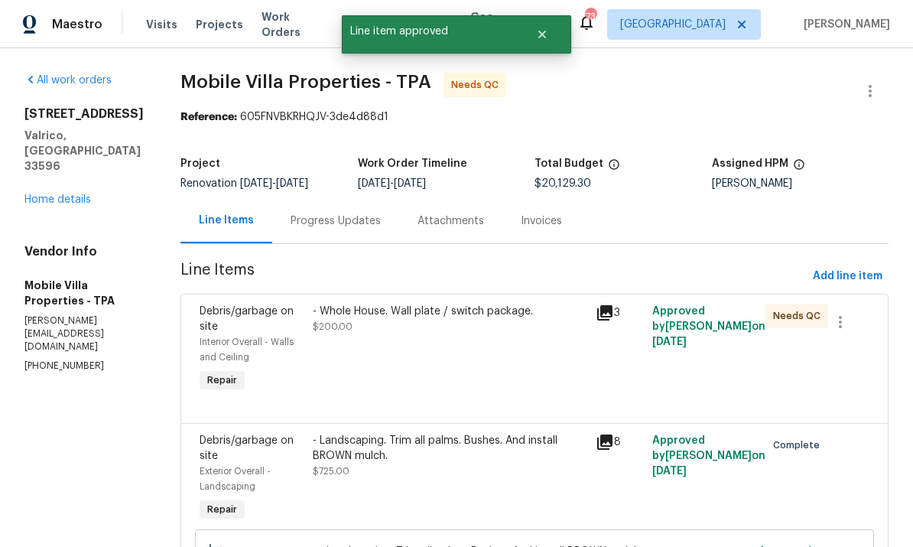
click at [380, 367] on div "- Whole House. Wall plate / switch package. $200.00" at bounding box center [449, 349] width 283 height 101
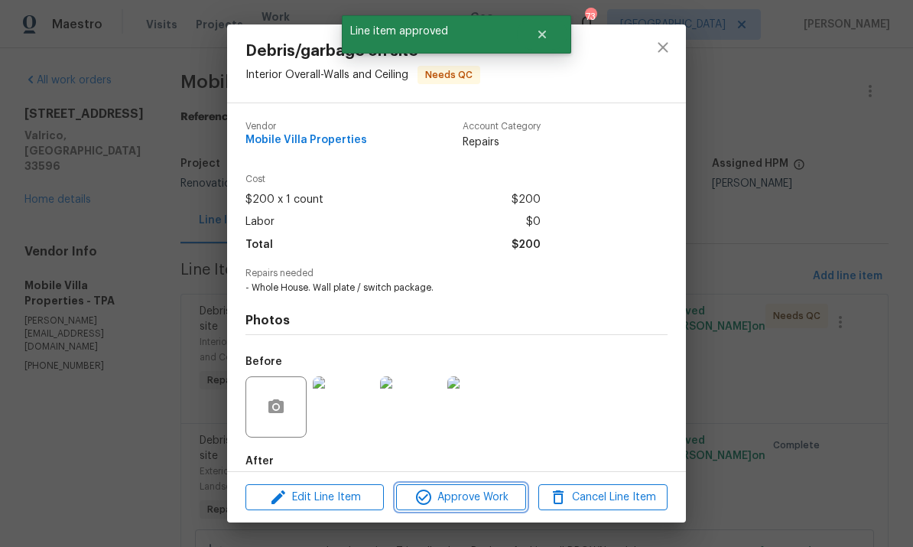
click at [481, 490] on span "Approve Work" at bounding box center [461, 497] width 120 height 19
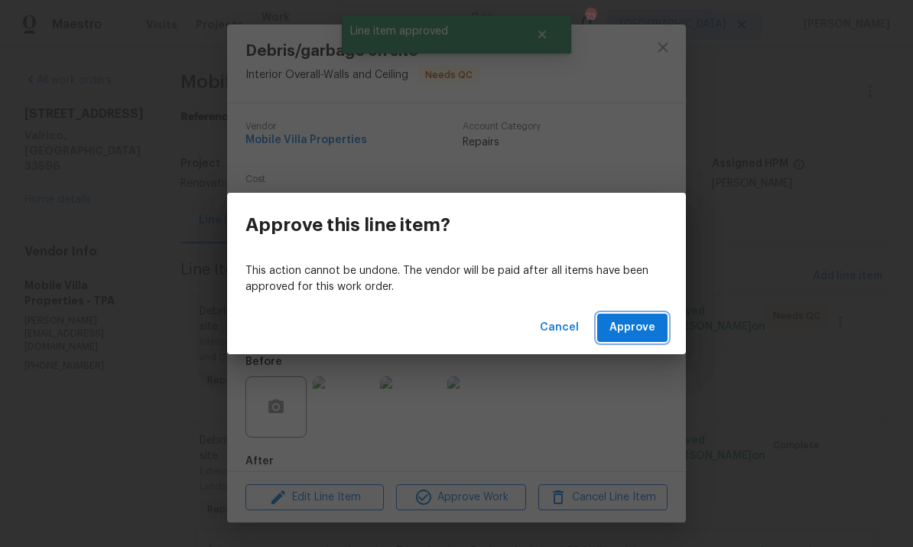
click at [633, 339] on button "Approve" at bounding box center [632, 328] width 70 height 28
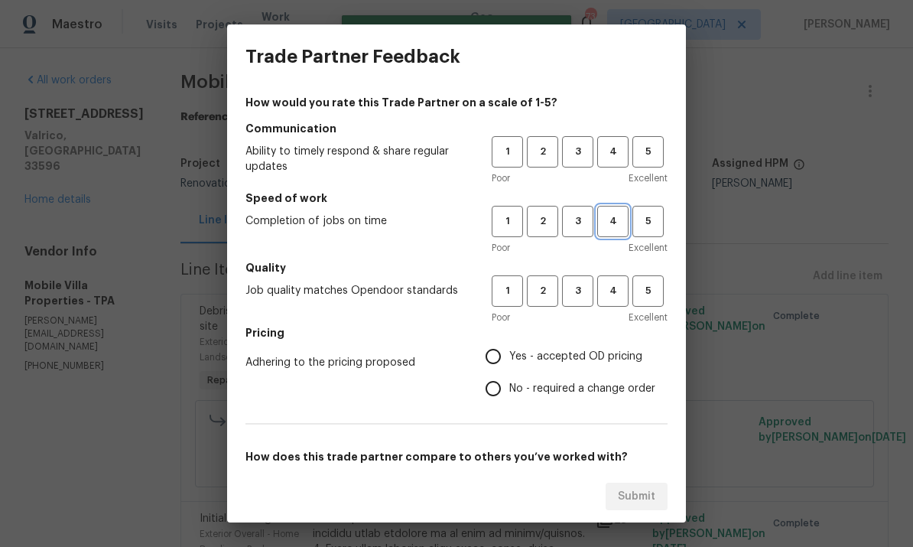
click at [616, 229] on span "4" at bounding box center [613, 222] width 28 height 18
click at [652, 286] on span "5" at bounding box center [648, 291] width 28 height 18
click at [661, 152] on span "5" at bounding box center [648, 152] width 28 height 18
click at [506, 363] on input "Yes - accepted OD pricing" at bounding box center [493, 356] width 32 height 32
radio input "true"
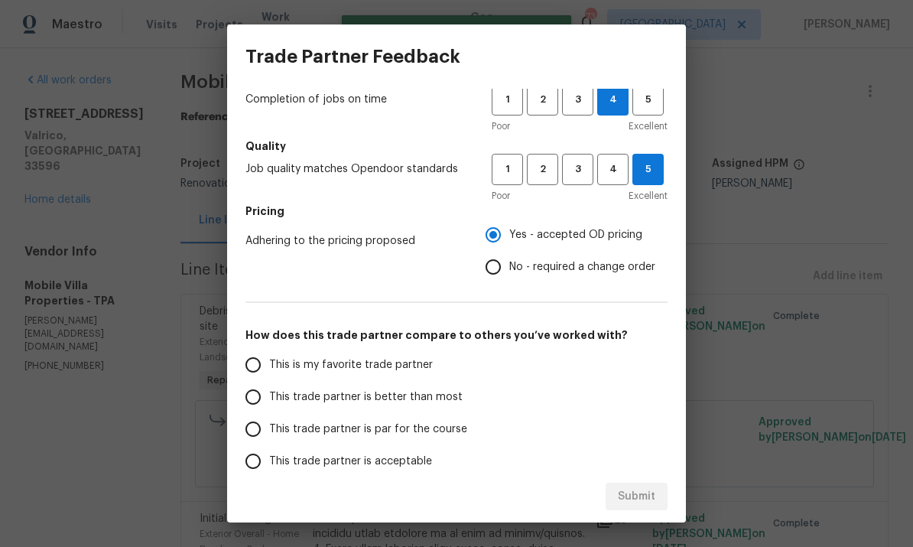
scroll to position [141, 0]
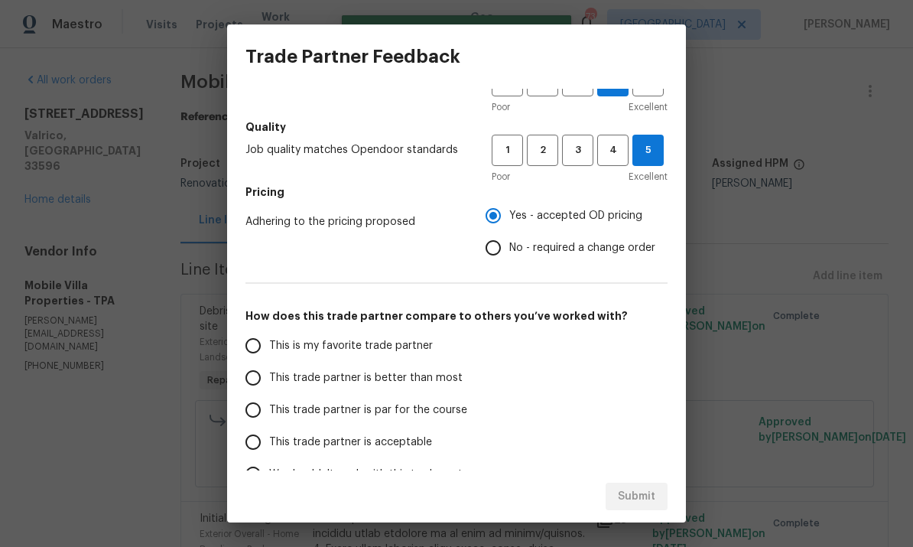
click at [386, 344] on span "This is my favorite trade partner" at bounding box center [351, 346] width 164 height 16
click at [269, 344] on input "This is my favorite trade partner" at bounding box center [253, 346] width 32 height 32
click at [656, 496] on button "Submit" at bounding box center [637, 497] width 62 height 28
radio input "true"
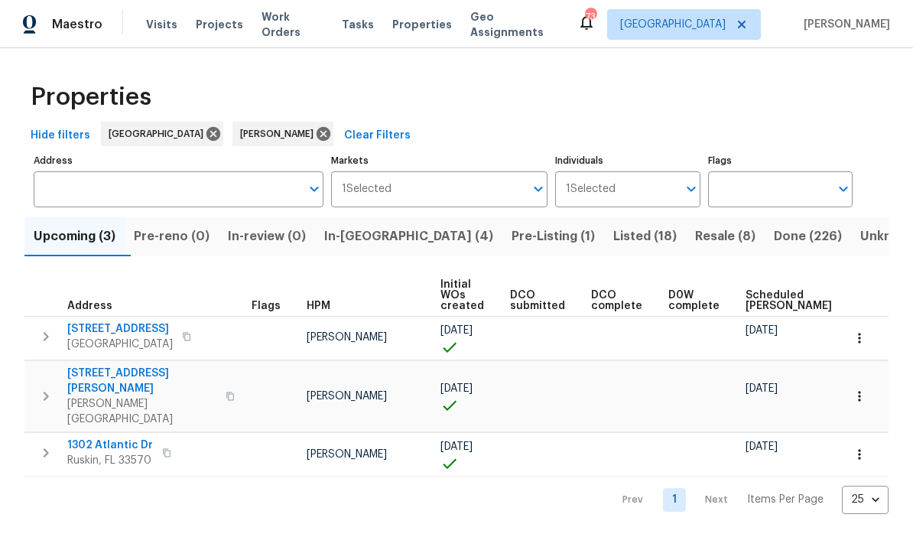
click at [382, 240] on span "In-[GEOGRAPHIC_DATA] (4)" at bounding box center [408, 236] width 169 height 21
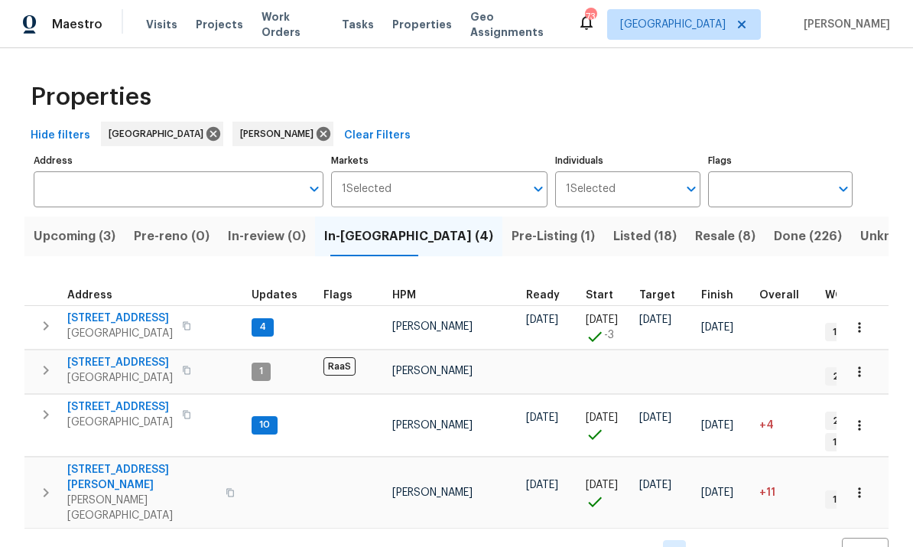
click at [142, 312] on span "[STREET_ADDRESS]" at bounding box center [120, 318] width 106 height 15
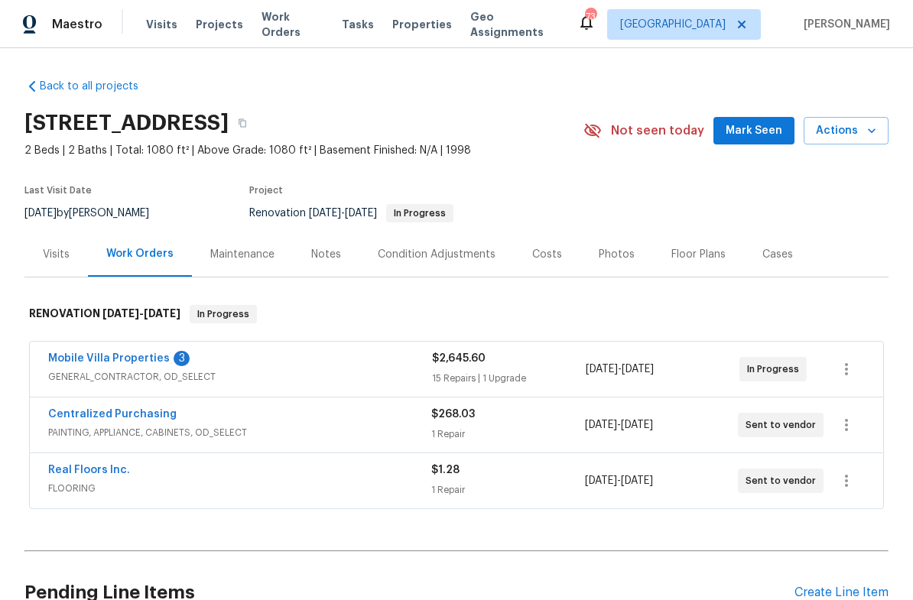
click at [155, 359] on link "Mobile Villa Properties" at bounding box center [109, 358] width 122 height 11
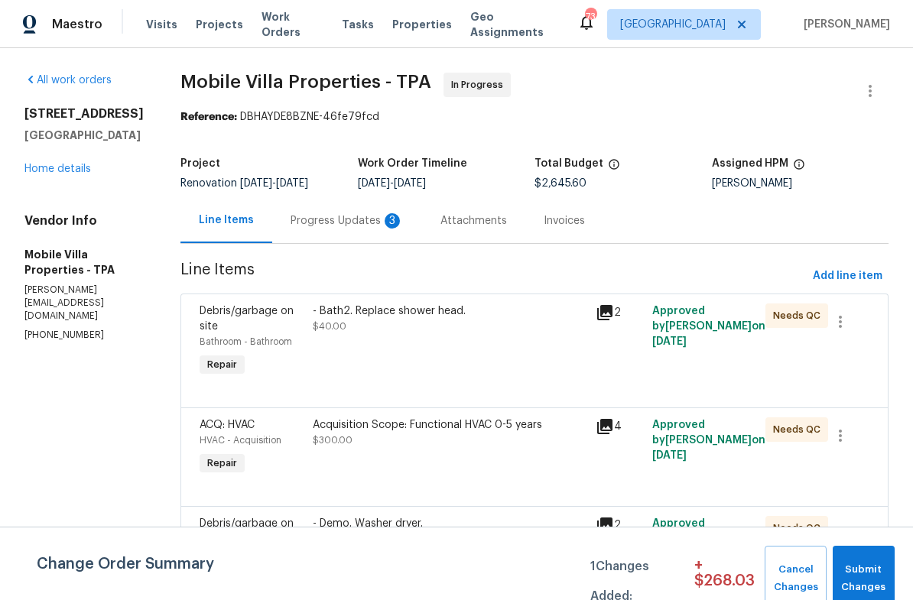
click at [295, 217] on div "Progress Updates 3" at bounding box center [347, 220] width 113 height 15
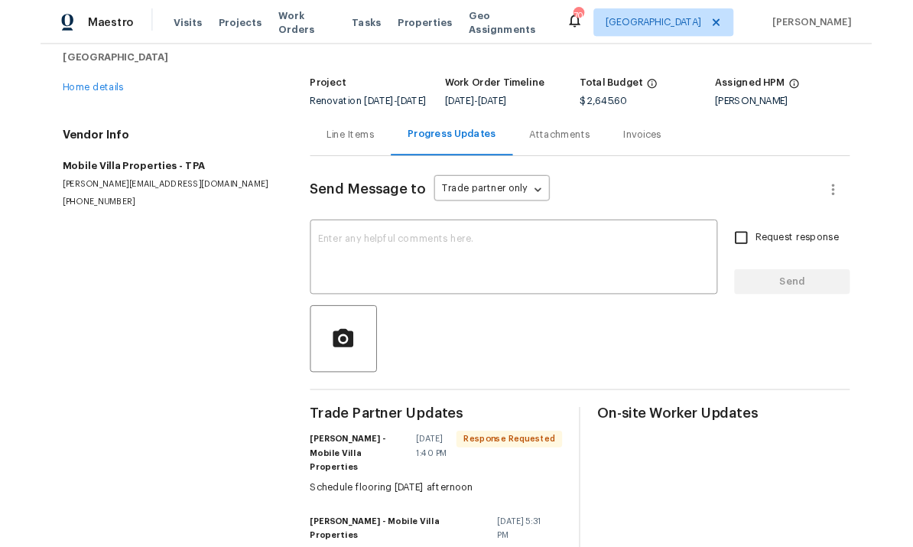
scroll to position [78, 0]
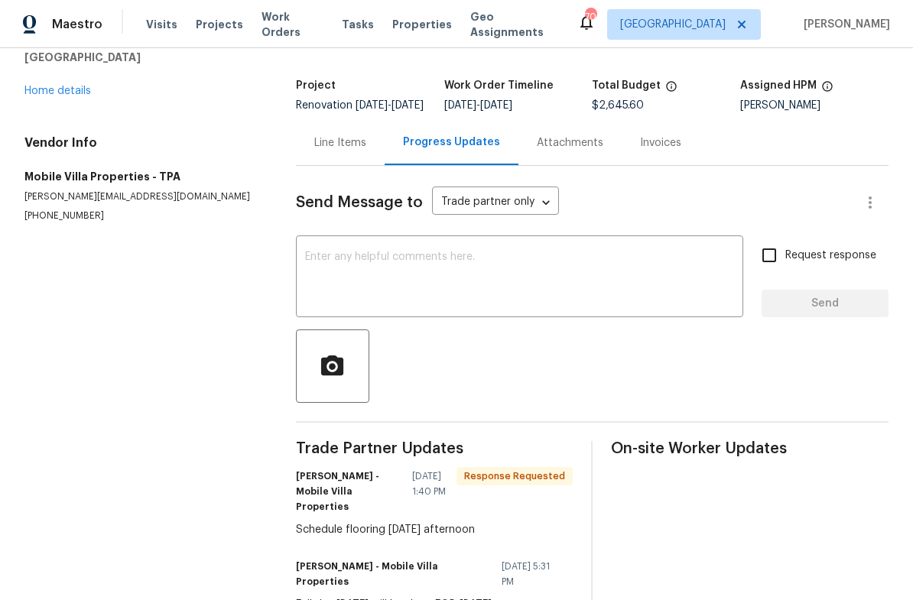
click at [38, 95] on link "Home details" at bounding box center [57, 91] width 67 height 11
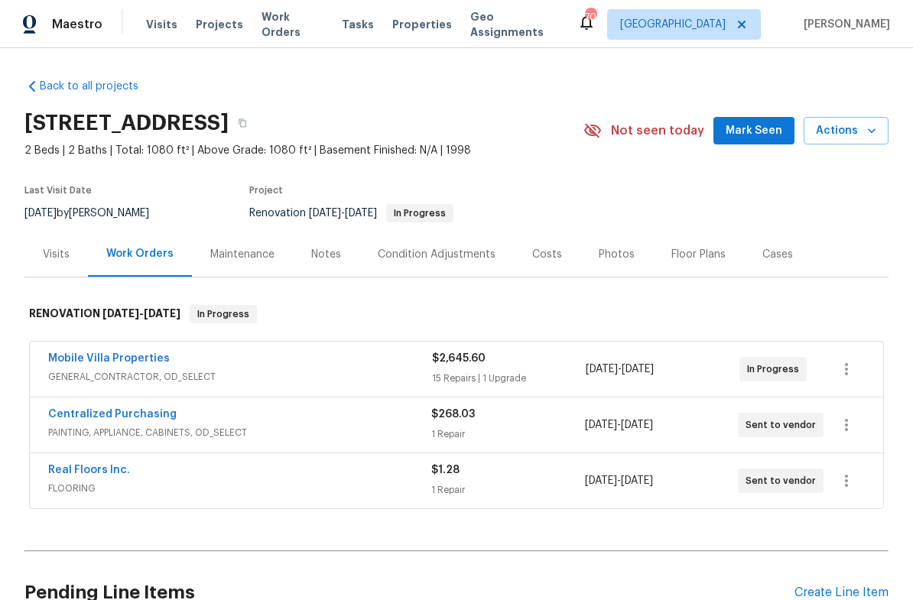
click at [324, 252] on div "Notes" at bounding box center [326, 254] width 30 height 15
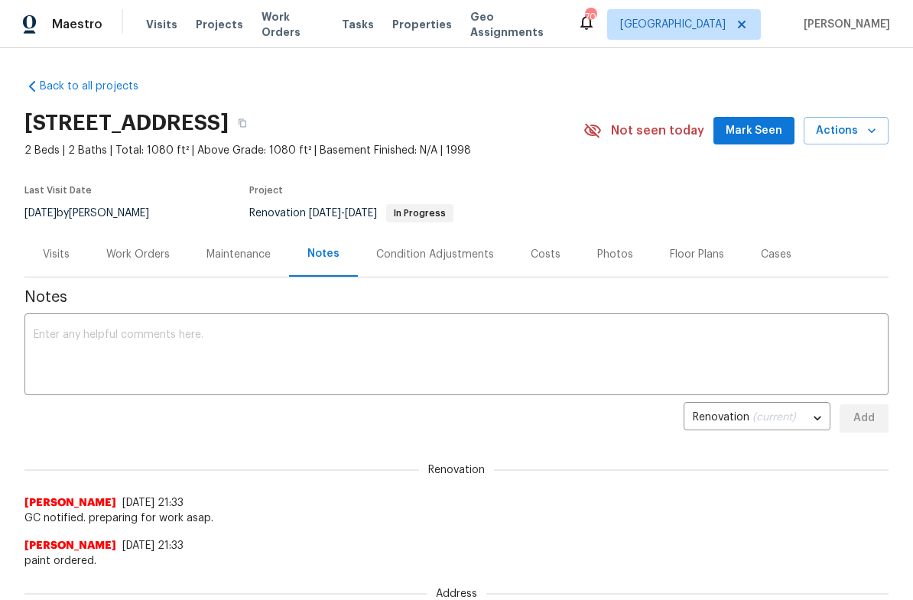
click at [463, 346] on textarea at bounding box center [457, 357] width 846 height 54
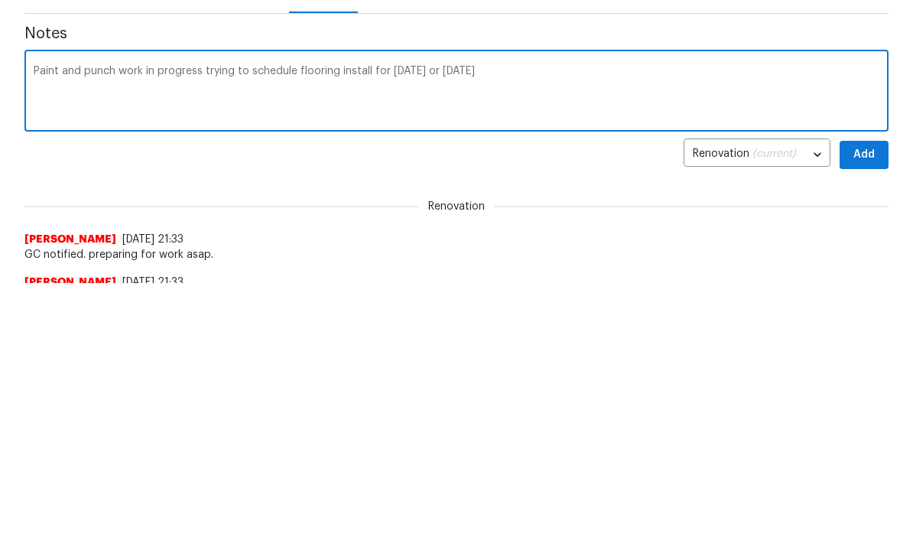
type textarea "Paint and punch work in progress trying to schedule flooring install for Friday…"
click at [870, 409] on span "Add" at bounding box center [864, 418] width 24 height 19
